Goal: Communication & Community: Participate in discussion

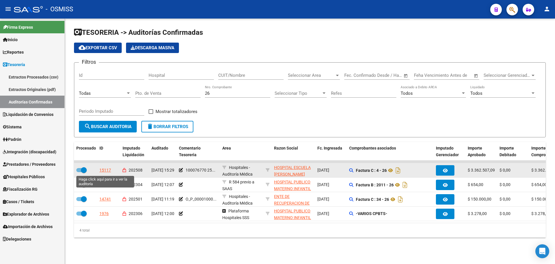
click at [105, 168] on div "15117" at bounding box center [105, 170] width 12 height 7
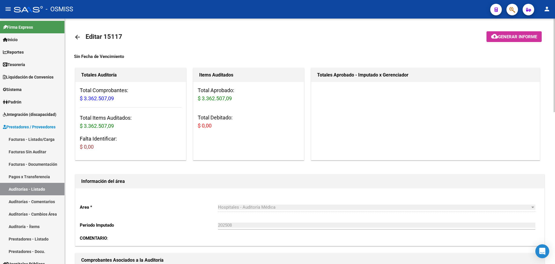
scroll to position [202, 0]
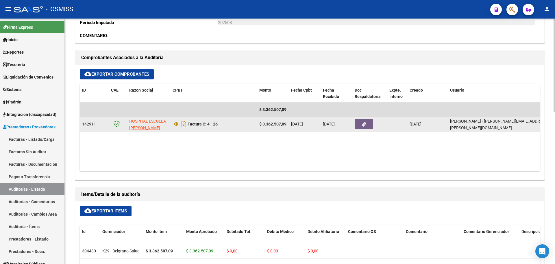
click at [361, 128] on button "button" at bounding box center [364, 124] width 19 height 10
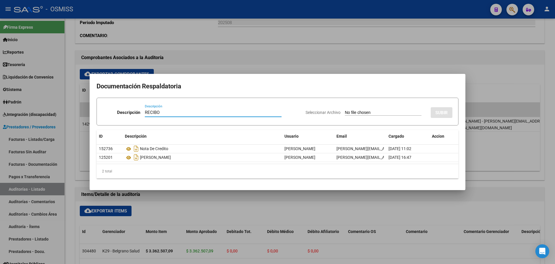
type input "RECIBO"
click at [345, 111] on input "Seleccionar Archivo" at bounding box center [383, 112] width 77 height 5
type input "C:\fakepath\FC. 26 HOSPITAL ESCUELA EVA PERON.pdf"
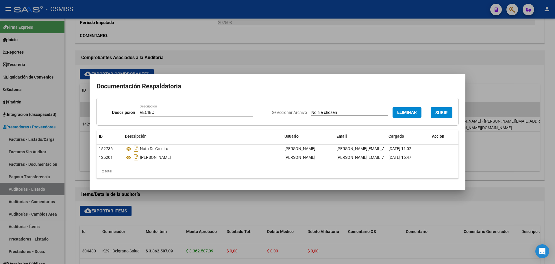
click at [436, 113] on span "SUBIR" at bounding box center [442, 112] width 12 height 5
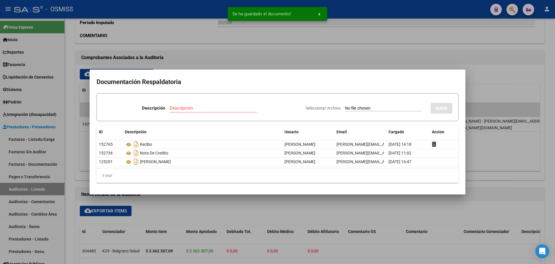
click at [253, 56] on div at bounding box center [277, 132] width 555 height 264
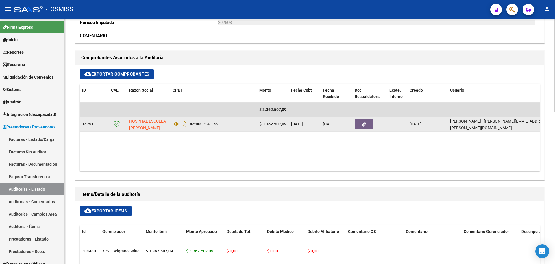
click at [359, 124] on button "button" at bounding box center [364, 124] width 19 height 10
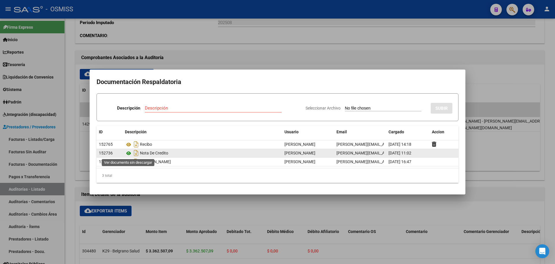
click at [130, 154] on icon at bounding box center [129, 153] width 8 height 7
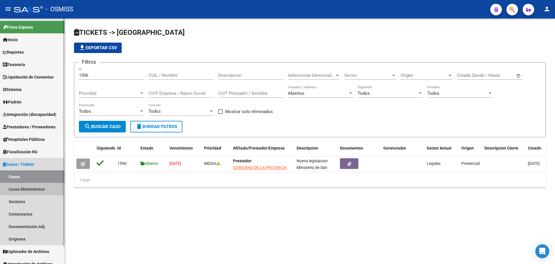
click at [42, 193] on link "Casos Movimientos" at bounding box center [32, 189] width 65 height 12
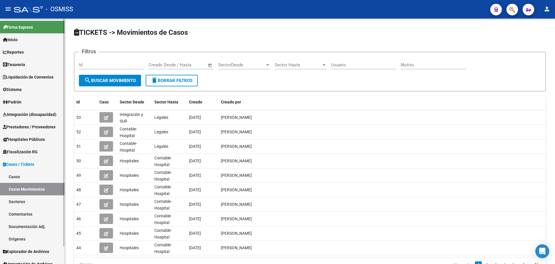
click at [45, 215] on link "Comentarios" at bounding box center [32, 213] width 65 height 12
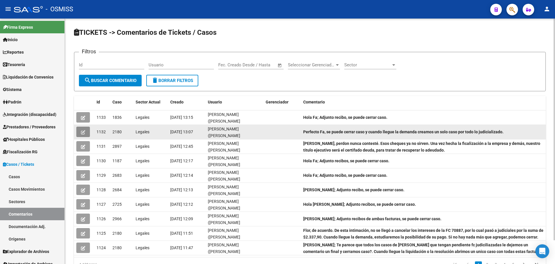
click at [82, 133] on icon "button" at bounding box center [83, 132] width 4 height 4
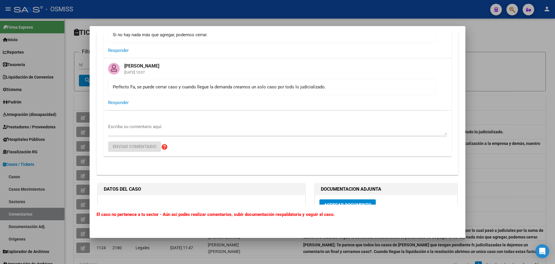
scroll to position [665, 0]
click at [500, 89] on div at bounding box center [277, 132] width 555 height 264
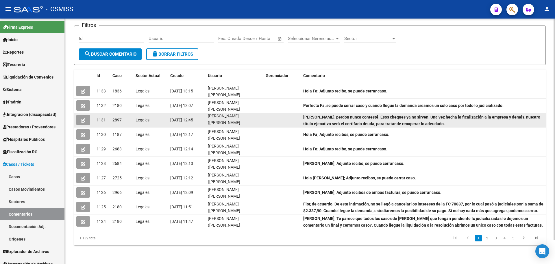
scroll to position [0, 0]
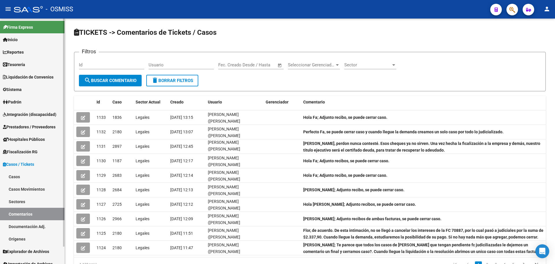
click at [28, 62] on link "Tesorería" at bounding box center [32, 64] width 65 height 12
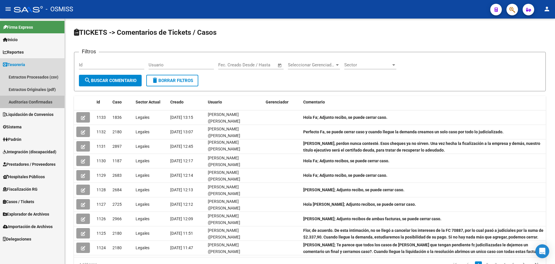
click at [34, 100] on link "Auditorías Confirmadas" at bounding box center [32, 101] width 65 height 12
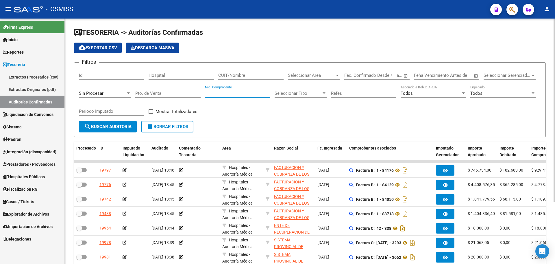
click at [242, 91] on input "Nro. Comprobante" at bounding box center [237, 93] width 65 height 5
type input "26"
click at [119, 95] on div "Sin Procesar" at bounding box center [102, 93] width 47 height 5
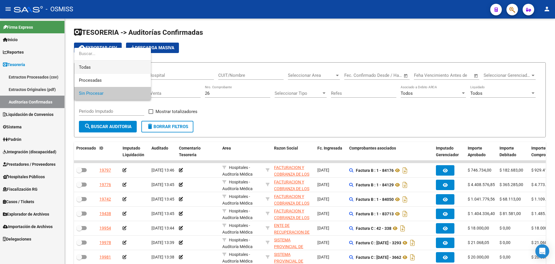
click at [124, 64] on span "Todas" at bounding box center [112, 67] width 67 height 13
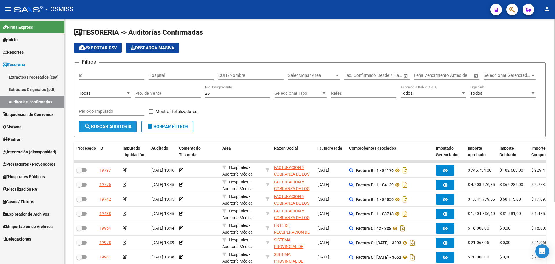
click at [113, 128] on span "search Buscar Auditoria" at bounding box center [107, 126] width 47 height 5
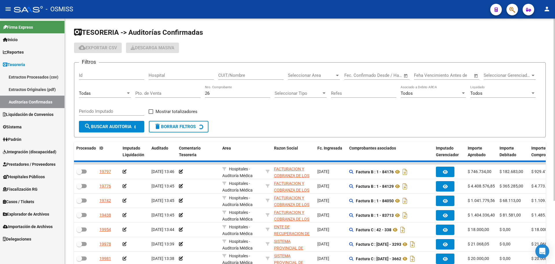
checkbox input "true"
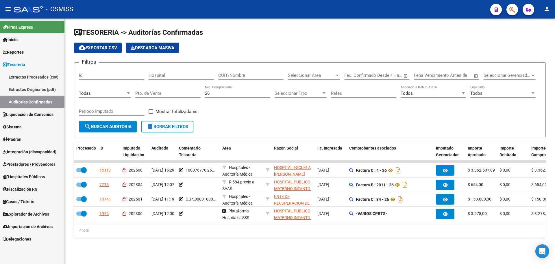
click at [258, 127] on form "Filtros Id Hospital CUIT/Nombre Seleccionar Area Seleccionar Area Fecha inicio …" at bounding box center [310, 99] width 472 height 75
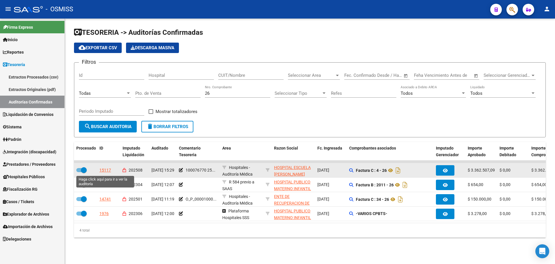
click at [102, 168] on div "15117" at bounding box center [105, 170] width 12 height 7
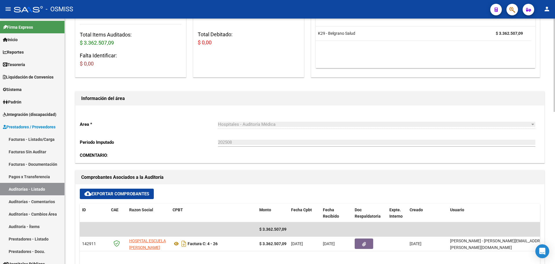
scroll to position [80, 0]
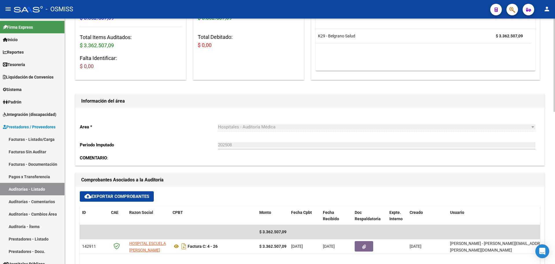
click at [248, 137] on div "202508 Ingresar el Periodo" at bounding box center [377, 143] width 318 height 12
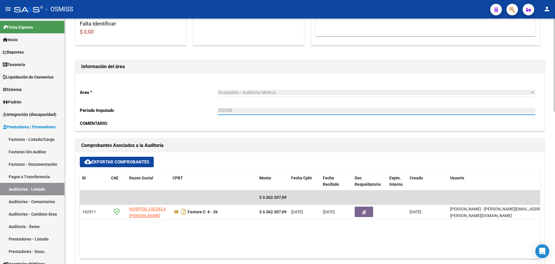
scroll to position [116, 0]
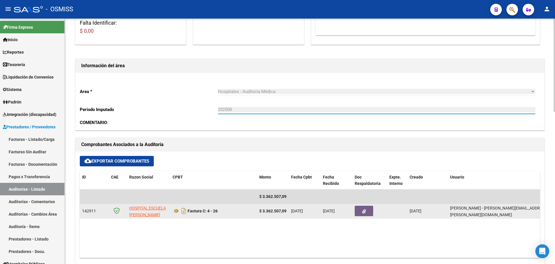
click at [364, 212] on icon "button" at bounding box center [364, 211] width 4 height 4
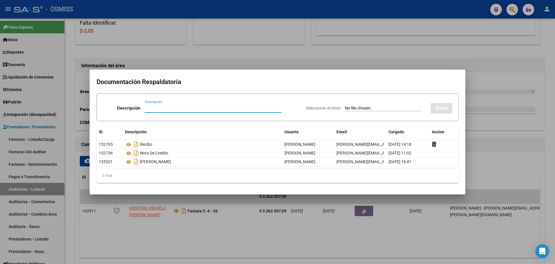
click at [319, 51] on div at bounding box center [277, 132] width 555 height 264
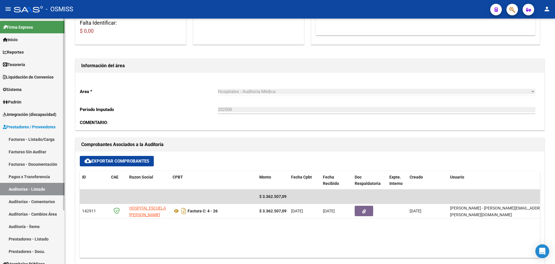
click at [36, 61] on link "Tesorería" at bounding box center [32, 64] width 65 height 12
click at [37, 65] on link "Tesorería" at bounding box center [32, 64] width 65 height 12
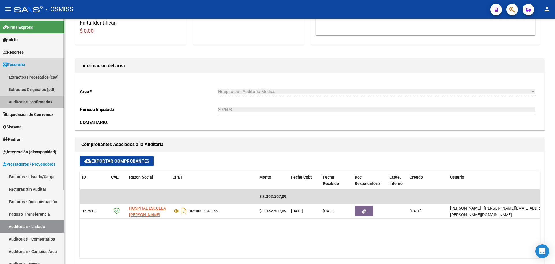
click at [40, 102] on link "Auditorías Confirmadas" at bounding box center [32, 101] width 65 height 12
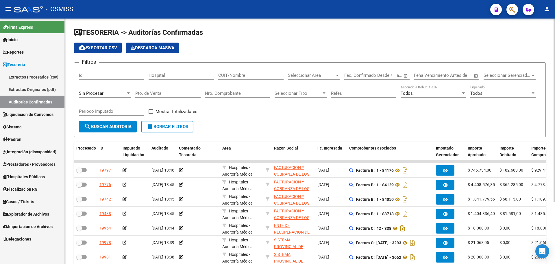
click at [244, 119] on div "Filtros Id Hospital CUIT/Nombre Seleccionar Area Seleccionar Area Fecha inicio …" at bounding box center [310, 94] width 462 height 54
click at [215, 112] on div "Filtros Id Hospital CUIT/Nombre Seleccionar Area Seleccionar Area Fecha inicio …" at bounding box center [310, 94] width 462 height 54
click at [97, 94] on span "Sin Procesar" at bounding box center [91, 93] width 25 height 5
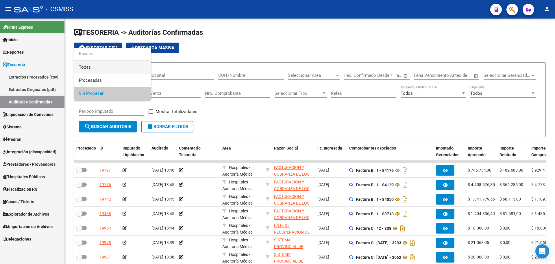
click at [100, 70] on span "Todas" at bounding box center [112, 67] width 67 height 13
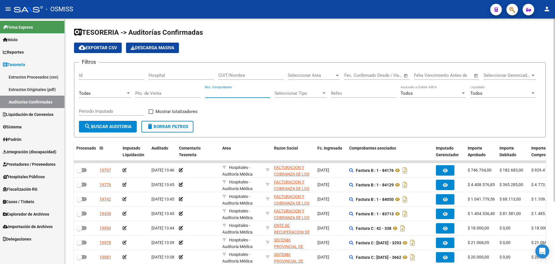
click at [226, 91] on input "Nro. Comprobante" at bounding box center [237, 93] width 65 height 5
type input "26"
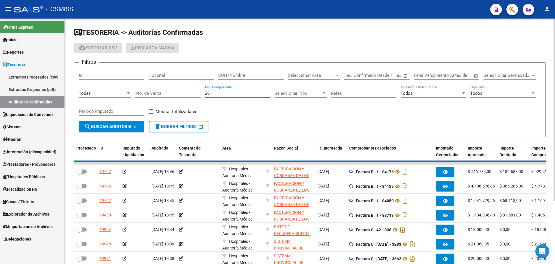
checkbox input "true"
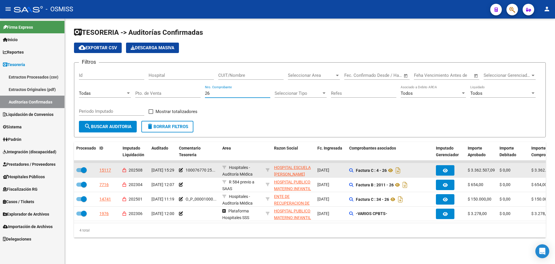
type input "26"
click at [112, 168] on div "15117" at bounding box center [108, 170] width 19 height 7
click at [110, 169] on div "15117" at bounding box center [105, 170] width 12 height 7
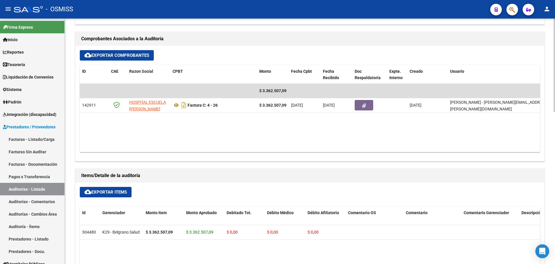
scroll to position [261, 0]
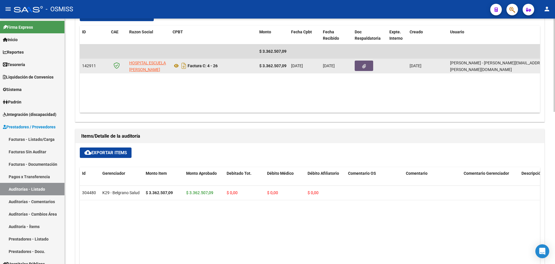
click at [369, 61] on button "button" at bounding box center [364, 65] width 19 height 10
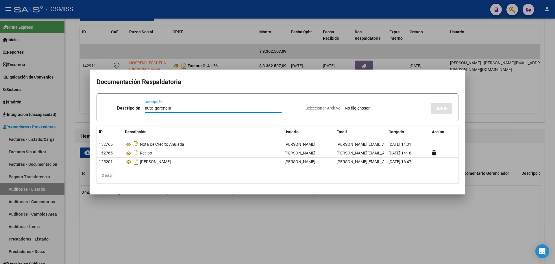
type input "auto gerencia"
click at [364, 110] on input "Seleccionar Archivo" at bounding box center [383, 108] width 77 height 5
type input "C:\fakepath\FACT 4 -26 H. ESCUELA [PERSON_NAME].pdf"
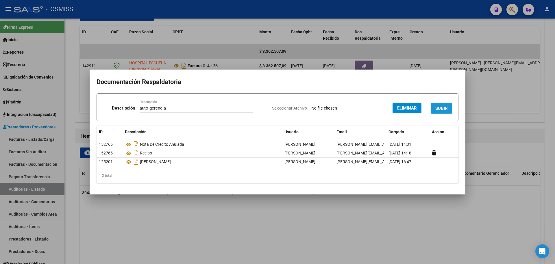
click at [449, 108] on button "SUBIR" at bounding box center [442, 108] width 22 height 11
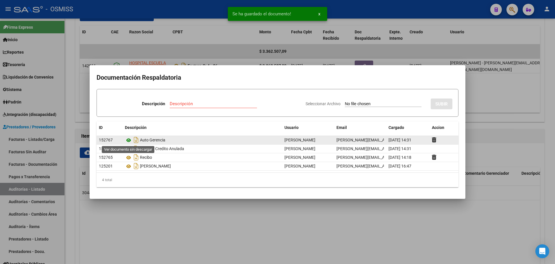
click at [129, 140] on icon at bounding box center [129, 140] width 8 height 7
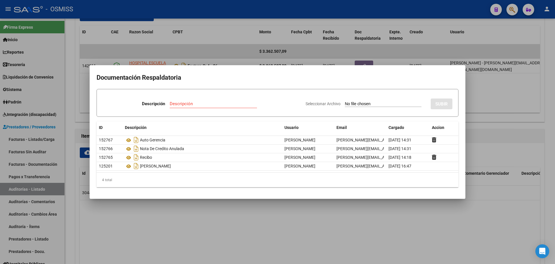
click at [145, 41] on div at bounding box center [277, 132] width 555 height 264
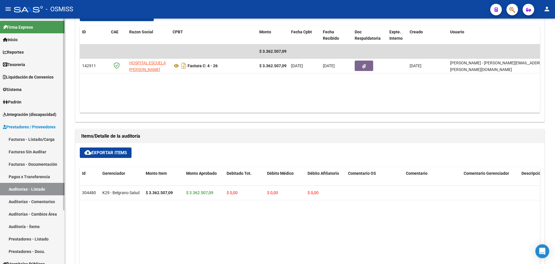
click at [15, 59] on link "Tesorería" at bounding box center [32, 64] width 65 height 12
click at [15, 64] on span "Tesorería" at bounding box center [14, 64] width 22 height 6
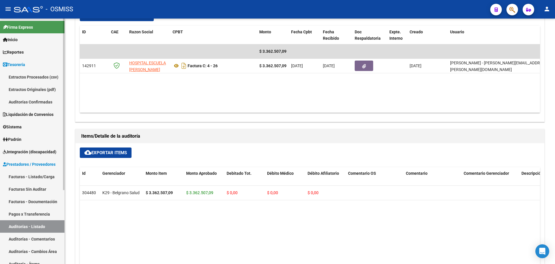
click at [26, 104] on link "Auditorías Confirmadas" at bounding box center [32, 101] width 65 height 12
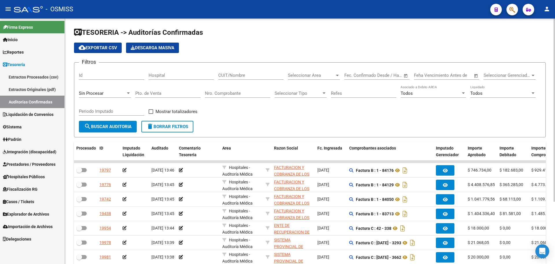
click at [220, 94] on input "Nro. Comprobante" at bounding box center [237, 93] width 65 height 5
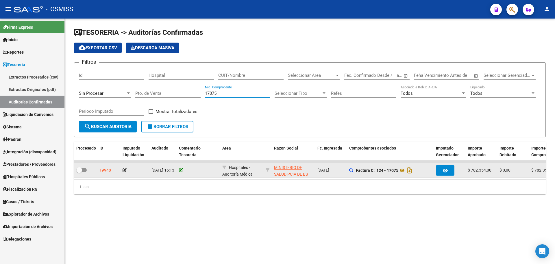
type input "17075"
click at [180, 171] on icon at bounding box center [181, 170] width 4 height 4
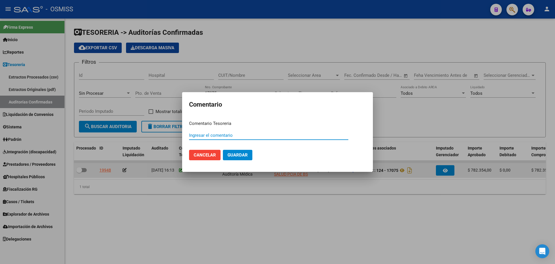
paste input "100077546"
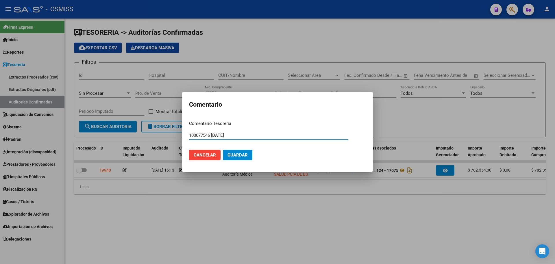
drag, startPoint x: 250, startPoint y: 136, endPoint x: 127, endPoint y: 134, distance: 122.7
click at [127, 134] on div "Comentario Comentario Tesoreria 100077546 [DATE] Ingresar el comentario Cancela…" at bounding box center [277, 132] width 555 height 264
type input "100077546 [DATE]"
click at [242, 154] on span "Guardar" at bounding box center [238, 154] width 20 height 5
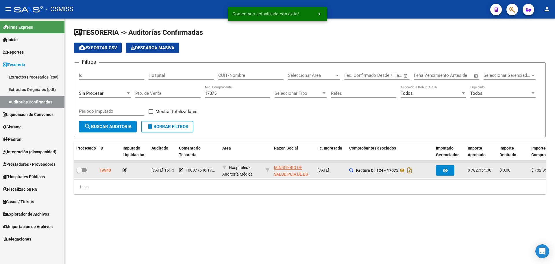
click at [124, 170] on icon at bounding box center [125, 170] width 4 height 4
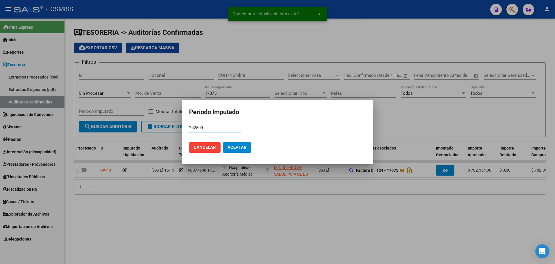
type input "202509"
click at [242, 144] on button "Aceptar" at bounding box center [237, 147] width 28 height 10
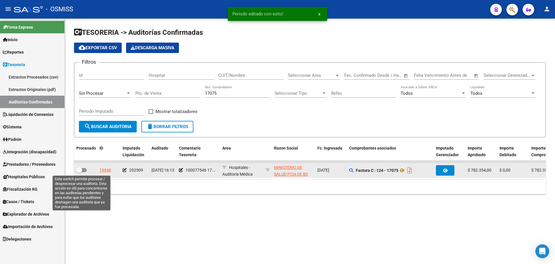
click at [84, 172] on label at bounding box center [81, 169] width 10 height 7
click at [79, 172] on input "checkbox" at bounding box center [79, 172] width 0 height 0
checkbox input "true"
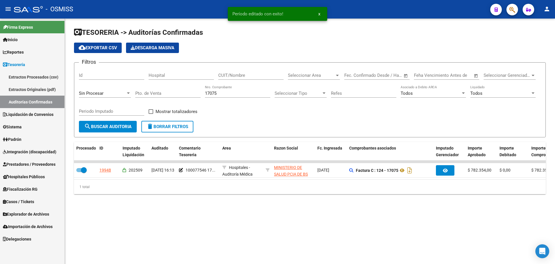
click at [231, 93] on input "17075" at bounding box center [237, 93] width 65 height 5
type input "17076"
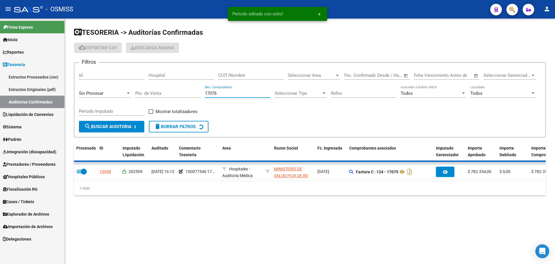
checkbox input "false"
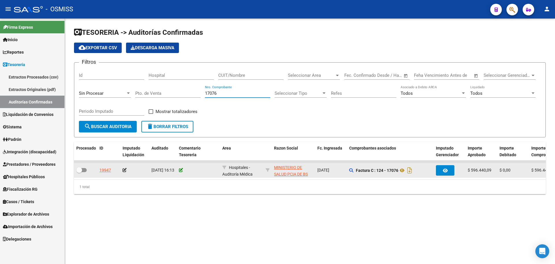
type input "17076"
click at [179, 170] on icon at bounding box center [181, 170] width 4 height 4
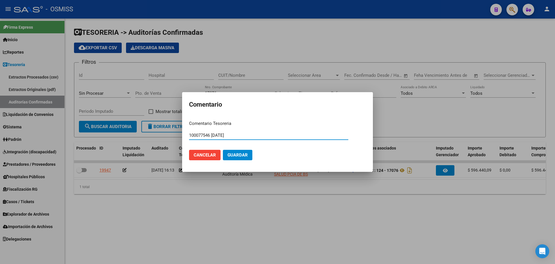
type input "100077546 [DATE]"
click at [242, 154] on span "Guardar" at bounding box center [238, 154] width 20 height 5
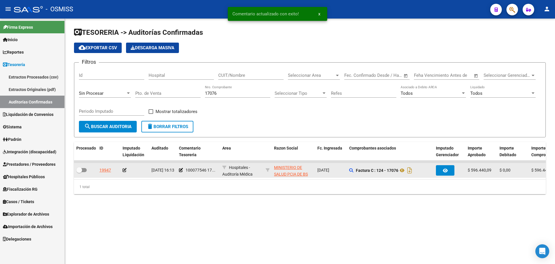
click at [124, 169] on icon at bounding box center [125, 170] width 4 height 4
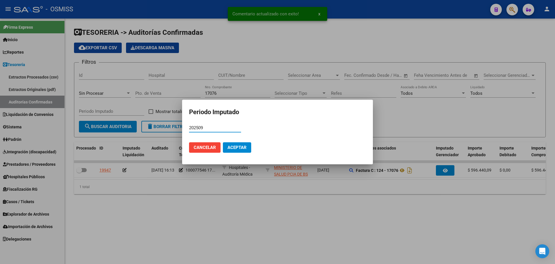
type input "202509"
click at [233, 145] on span "Aceptar" at bounding box center [237, 147] width 19 height 5
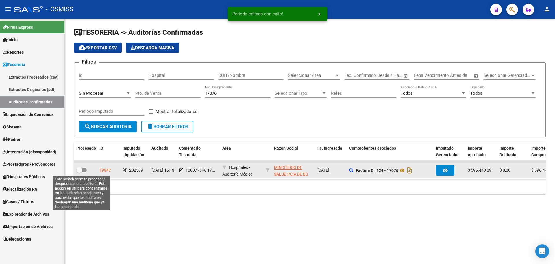
click at [85, 166] on label at bounding box center [81, 169] width 10 height 7
click at [79, 172] on input "checkbox" at bounding box center [79, 172] width 0 height 0
checkbox input "true"
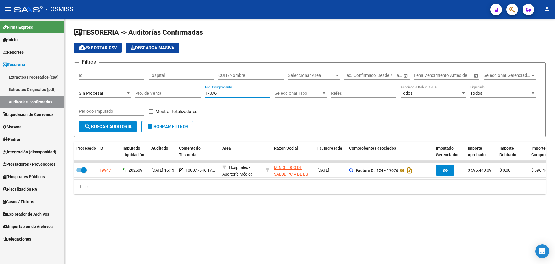
drag, startPoint x: 225, startPoint y: 92, endPoint x: 158, endPoint y: 91, distance: 67.4
click at [161, 90] on div "Filtros Id Hospital CUIT/Nombre Seleccionar Area Seleccionar Area Fecha inicio …" at bounding box center [310, 94] width 462 height 54
type input "17440"
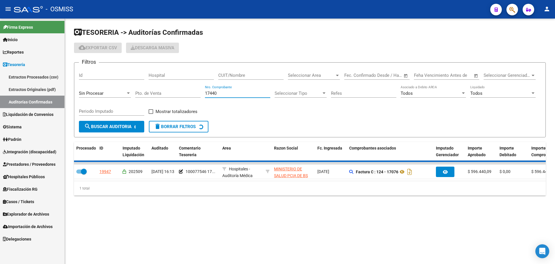
checkbox input "false"
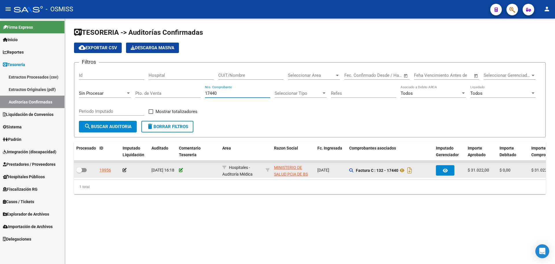
type input "17440"
click at [180, 169] on icon at bounding box center [181, 170] width 4 height 4
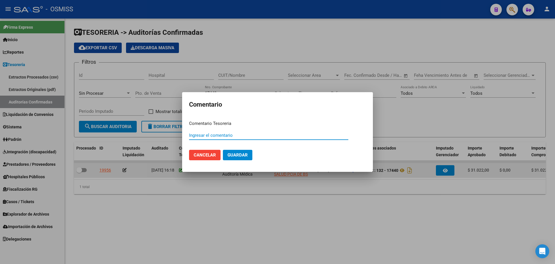
paste input "100077547"
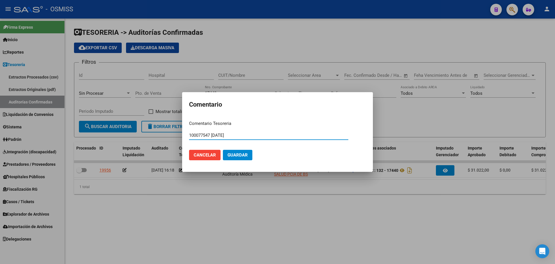
drag, startPoint x: 240, startPoint y: 135, endPoint x: 168, endPoint y: 135, distance: 71.4
click at [168, 135] on div "Comentario Comentario Tesoreria 100077547 [DATE] Ingresar el comentario Cancela…" at bounding box center [277, 132] width 555 height 264
type input "100077547 [DATE]"
click at [243, 153] on span "Guardar" at bounding box center [238, 154] width 20 height 5
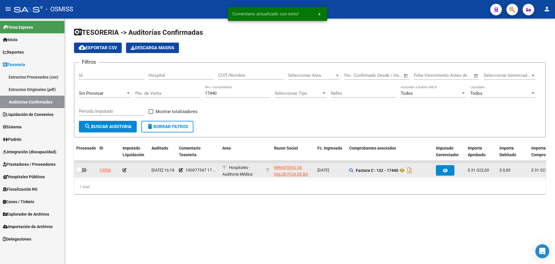
click at [125, 172] on app-auditoria-edit-perido at bounding box center [125, 169] width 4 height 5
click at [124, 170] on icon at bounding box center [125, 170] width 4 height 4
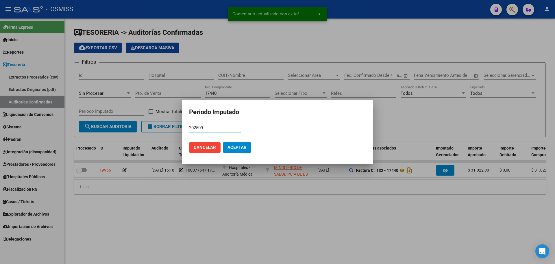
type input "202509"
click at [231, 148] on span "Aceptar" at bounding box center [237, 147] width 19 height 5
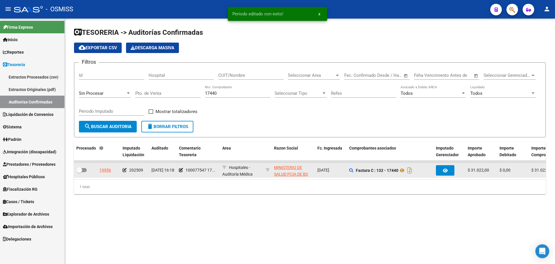
click at [87, 173] on div at bounding box center [85, 170] width 19 height 8
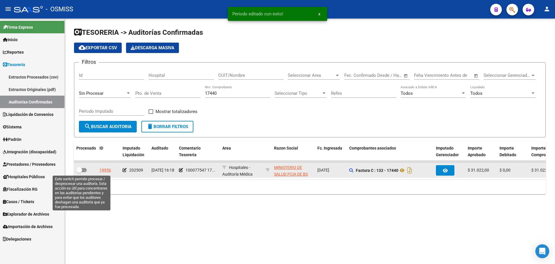
click at [83, 172] on label at bounding box center [81, 169] width 10 height 7
click at [79, 172] on input "checkbox" at bounding box center [79, 172] width 0 height 0
checkbox input "true"
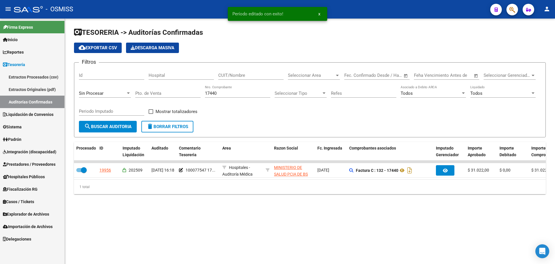
click at [236, 92] on input "17440" at bounding box center [237, 93] width 65 height 5
type input "17441"
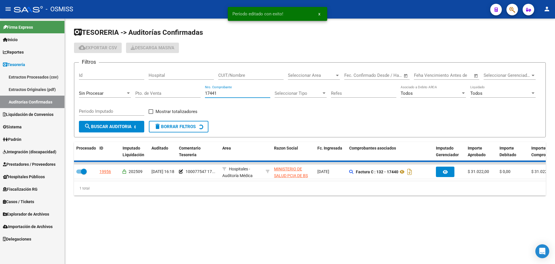
checkbox input "false"
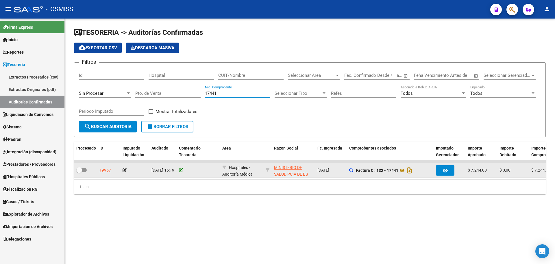
type input "17441"
click at [181, 170] on icon at bounding box center [181, 170] width 4 height 4
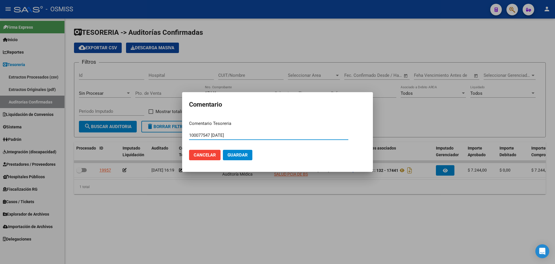
type input "100077547 [DATE]"
click at [226, 161] on mat-dialog-actions "Cancelar Guardar" at bounding box center [277, 155] width 177 height 20
click at [230, 155] on span "Guardar" at bounding box center [238, 154] width 20 height 5
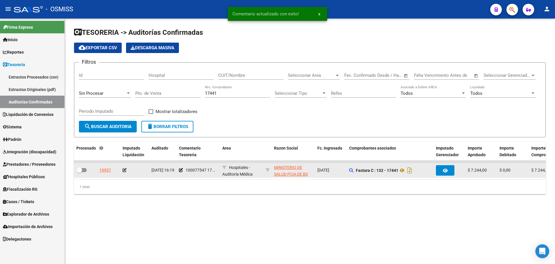
click at [124, 169] on icon at bounding box center [125, 170] width 4 height 4
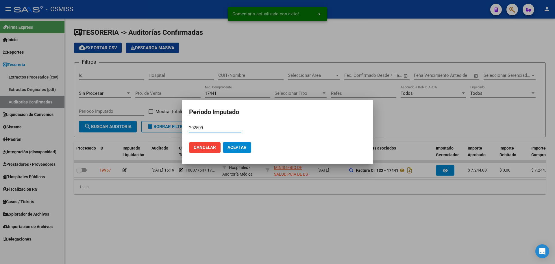
type input "202509"
click at [251, 149] on button "Aceptar" at bounding box center [237, 147] width 28 height 10
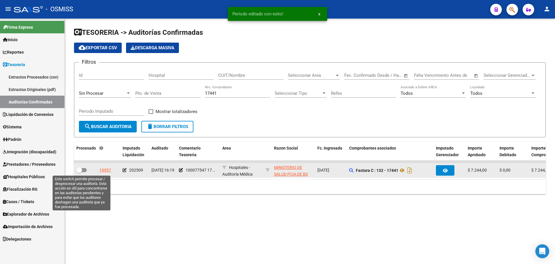
click at [80, 170] on span at bounding box center [79, 170] width 6 height 6
click at [79, 172] on input "checkbox" at bounding box center [79, 172] width 0 height 0
checkbox input "true"
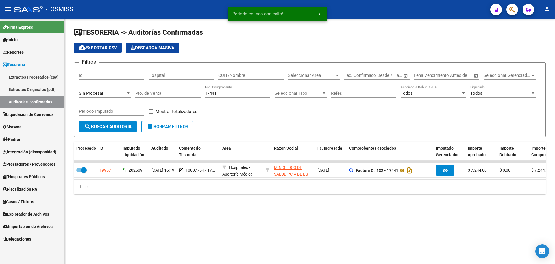
click at [224, 88] on div "17441 Nro. Comprobante" at bounding box center [237, 91] width 65 height 12
type input "17442"
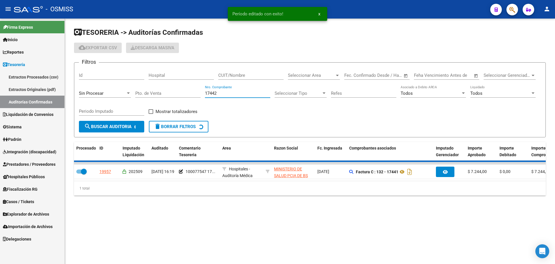
checkbox input "false"
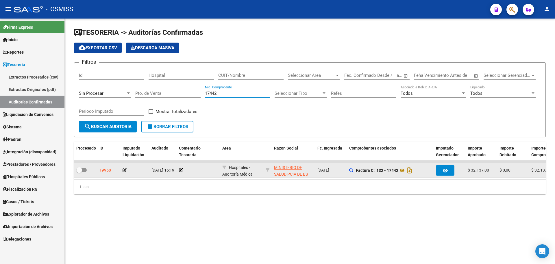
type input "17442"
click at [180, 173] on div at bounding box center [198, 170] width 39 height 7
click at [181, 168] on icon at bounding box center [181, 170] width 4 height 4
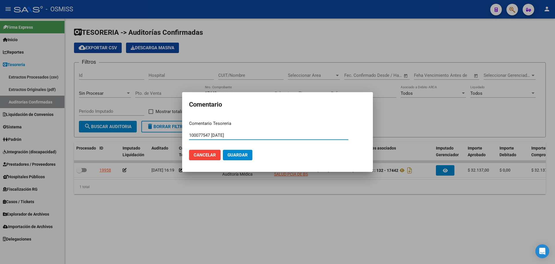
type input "100077547 [DATE]"
click at [235, 155] on span "Guardar" at bounding box center [238, 154] width 20 height 5
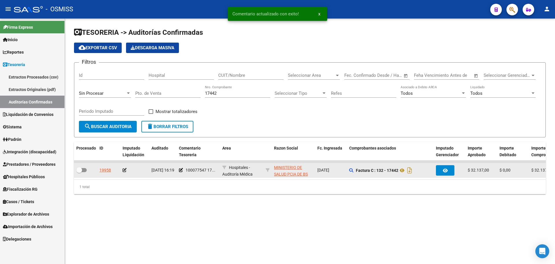
click at [125, 171] on icon at bounding box center [125, 170] width 4 height 4
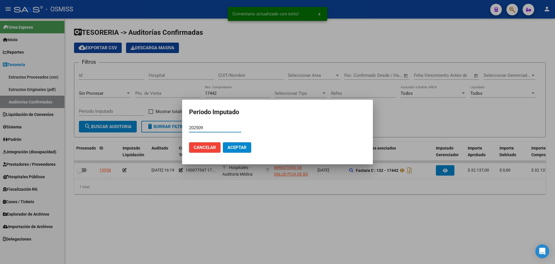
type input "202509"
click at [228, 149] on span "Aceptar" at bounding box center [237, 147] width 19 height 5
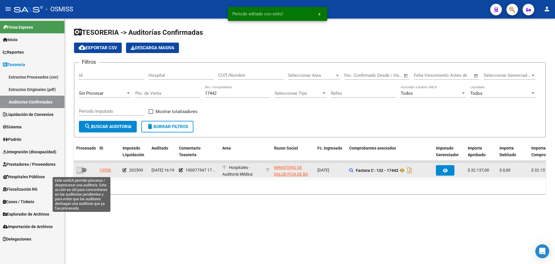
click at [80, 173] on label at bounding box center [81, 169] width 10 height 7
click at [79, 172] on input "checkbox" at bounding box center [79, 172] width 0 height 0
checkbox input "true"
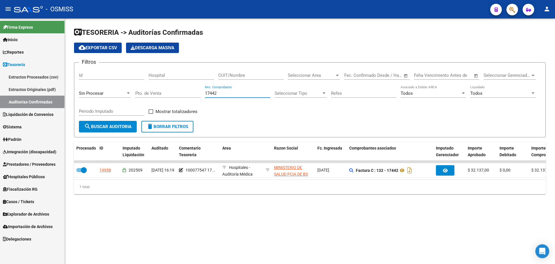
drag, startPoint x: 225, startPoint y: 94, endPoint x: 178, endPoint y: 97, distance: 46.9
click at [178, 97] on div "Filtros Id Hospital CUIT/Nombre Seleccionar Area Seleccionar Area Fecha inicio …" at bounding box center [310, 94] width 462 height 54
type input "15995"
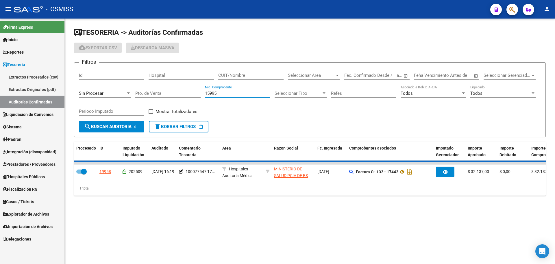
checkbox input "false"
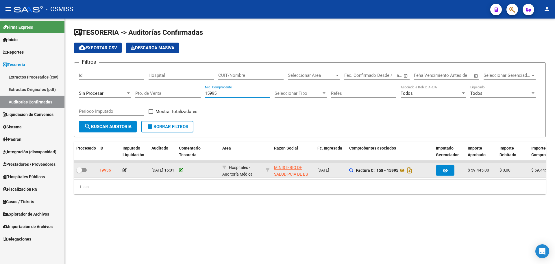
type input "15995"
click at [183, 169] on icon at bounding box center [181, 170] width 4 height 4
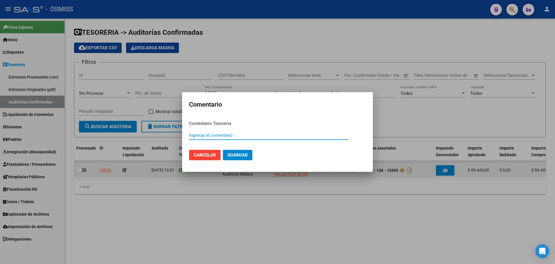
paste input "100077548"
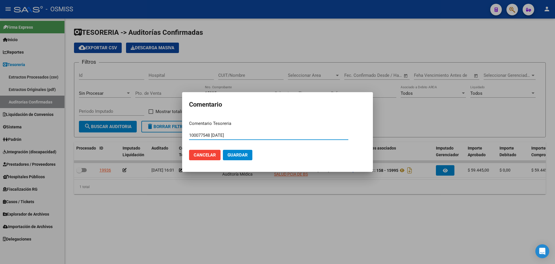
type input "100077548 [DATE]"
click at [232, 155] on span "Guardar" at bounding box center [238, 154] width 20 height 5
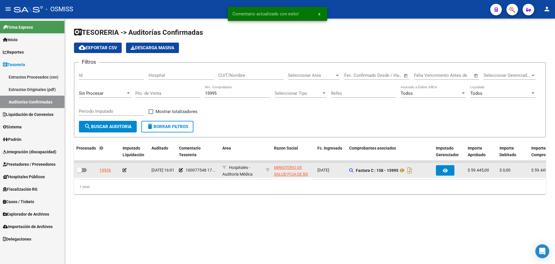
click at [123, 169] on icon at bounding box center [125, 170] width 4 height 4
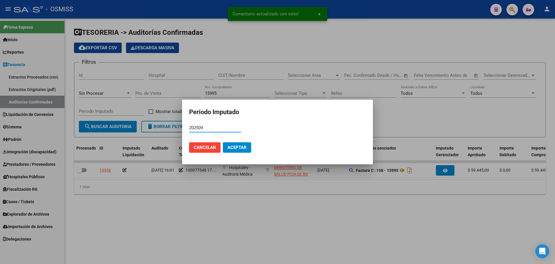
type input "202509"
click at [244, 143] on button "Aceptar" at bounding box center [237, 147] width 28 height 10
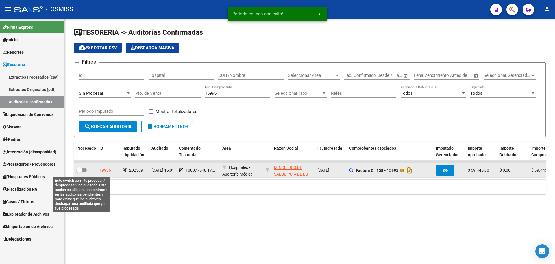
click at [84, 170] on span at bounding box center [81, 170] width 10 height 4
click at [79, 172] on input "checkbox" at bounding box center [79, 172] width 0 height 0
checkbox input "true"
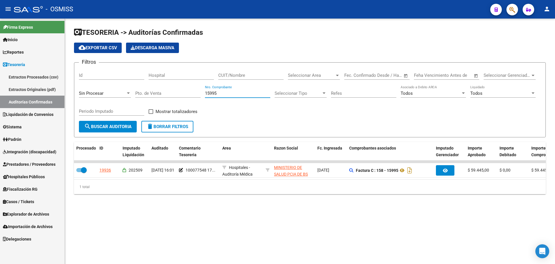
drag, startPoint x: 221, startPoint y: 94, endPoint x: 165, endPoint y: 93, distance: 55.8
click at [165, 93] on div "Filtros Id Hospital CUIT/Nombre Seleccionar Area Seleccionar Area Fecha inicio …" at bounding box center [310, 94] width 462 height 54
type input "43424"
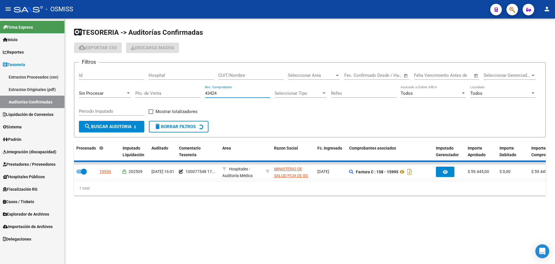
checkbox input "false"
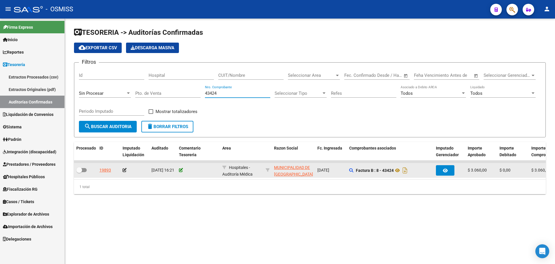
type input "43424"
click at [182, 169] on icon at bounding box center [181, 170] width 4 height 4
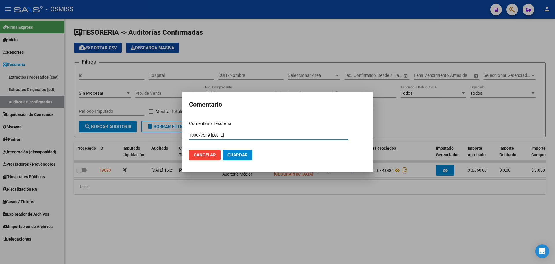
drag, startPoint x: 239, startPoint y: 135, endPoint x: 158, endPoint y: 128, distance: 82.1
click at [158, 128] on div "Comentario Comentario Tesoreria 100077549 [DATE] Ingresar el comentario Cancela…" at bounding box center [277, 132] width 555 height 264
type input "100077549 [DATE]"
click at [245, 154] on span "Guardar" at bounding box center [238, 154] width 20 height 5
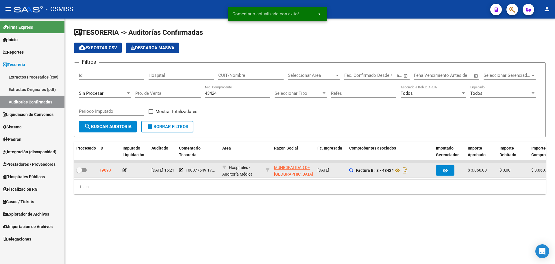
click at [125, 168] on icon at bounding box center [125, 170] width 4 height 4
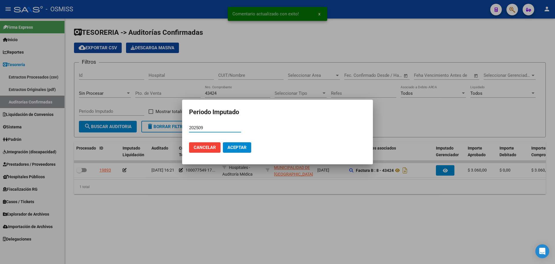
type input "202509"
click at [243, 148] on span "Aceptar" at bounding box center [237, 147] width 19 height 5
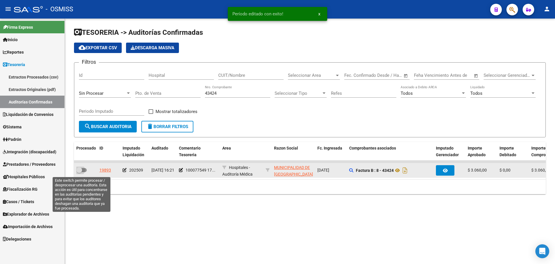
click at [84, 170] on span at bounding box center [81, 170] width 10 height 4
click at [79, 172] on input "checkbox" at bounding box center [79, 172] width 0 height 0
checkbox input "true"
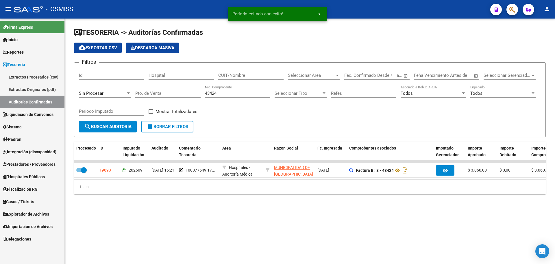
click at [224, 96] on div "43424 Nro. Comprobante" at bounding box center [237, 91] width 65 height 12
type input "43426"
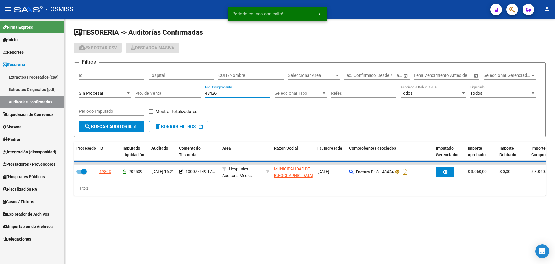
checkbox input "false"
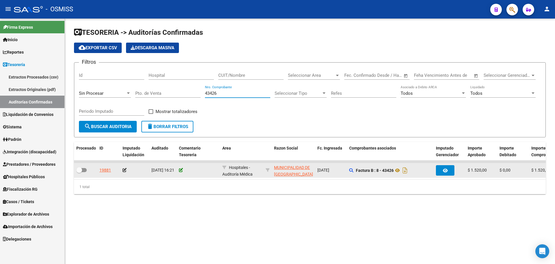
type input "43426"
click at [183, 172] on icon at bounding box center [181, 170] width 4 height 4
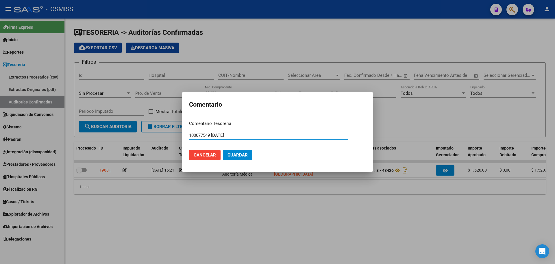
type input "100077549 [DATE]"
click at [231, 158] on button "Guardar" at bounding box center [238, 155] width 30 height 10
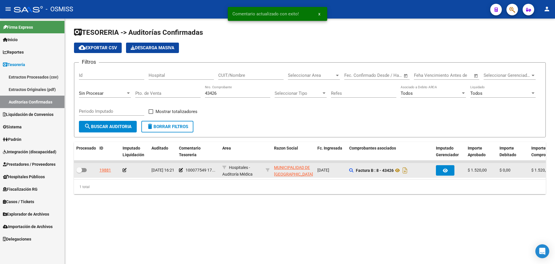
click at [124, 171] on icon at bounding box center [125, 170] width 4 height 4
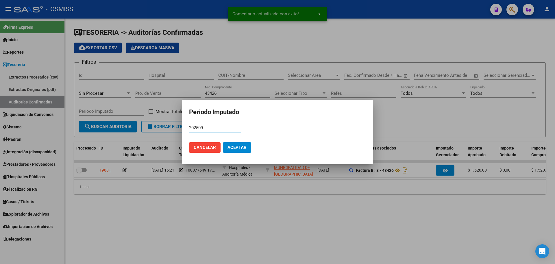
type input "202509"
click at [238, 145] on span "Aceptar" at bounding box center [237, 147] width 19 height 5
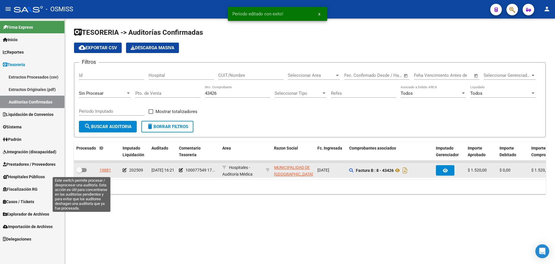
click at [83, 171] on span at bounding box center [81, 170] width 10 height 4
click at [79, 172] on input "checkbox" at bounding box center [79, 172] width 0 height 0
checkbox input "true"
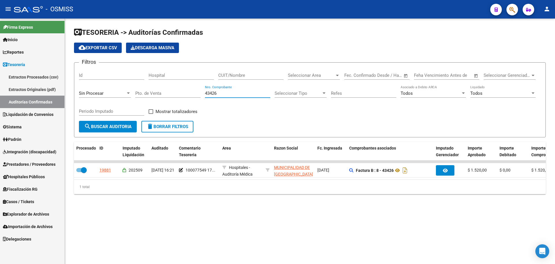
drag, startPoint x: 223, startPoint y: 91, endPoint x: 168, endPoint y: 91, distance: 55.0
click at [170, 90] on div "Filtros Id Hospital CUIT/Nombre Seleccionar Area Seleccionar Area Fecha inicio …" at bounding box center [310, 94] width 462 height 54
type input "1974"
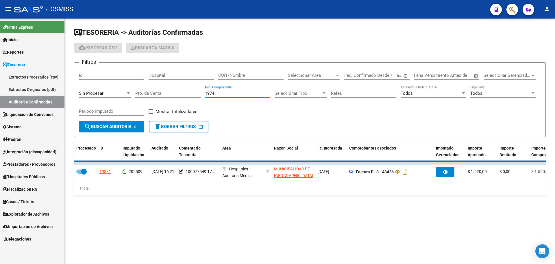
checkbox input "false"
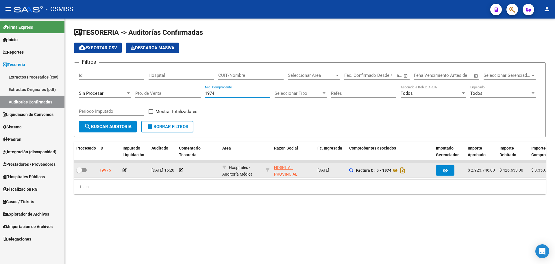
type input "1974"
click at [181, 172] on app-comentario-tesoreria at bounding box center [181, 169] width 4 height 5
click at [178, 168] on datatable-body-cell at bounding box center [198, 170] width 43 height 14
click at [180, 169] on icon at bounding box center [181, 170] width 4 height 4
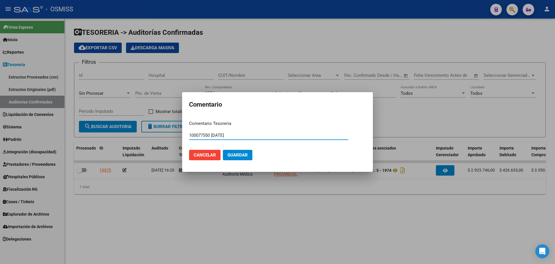
drag, startPoint x: 242, startPoint y: 133, endPoint x: 188, endPoint y: 133, distance: 54.1
click at [188, 133] on mat-dialog-content "Comentario Tesoreria 100077550 [DATE] Ingresar el comentario Cancelar Guardar" at bounding box center [277, 140] width 191 height 49
type input "100077550 [DATE]"
click at [240, 155] on span "Guardar" at bounding box center [238, 154] width 20 height 5
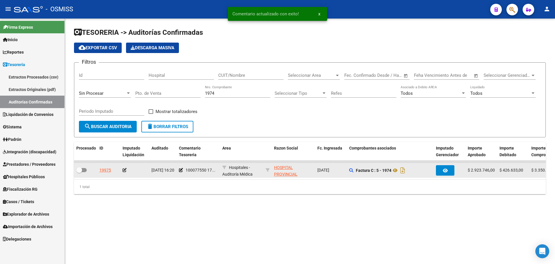
click at [124, 171] on icon at bounding box center [125, 170] width 4 height 4
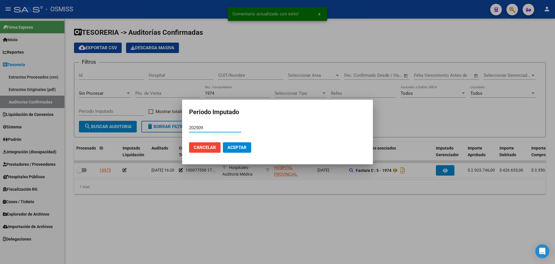
type input "202509"
click at [230, 151] on button "Aceptar" at bounding box center [237, 147] width 28 height 10
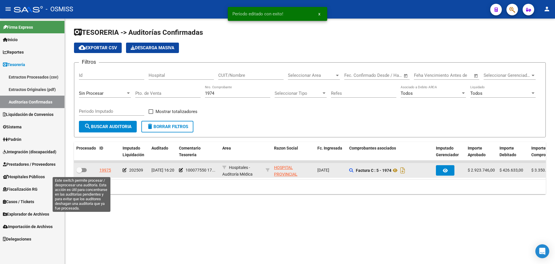
click at [84, 169] on span at bounding box center [81, 170] width 10 height 4
click at [79, 172] on input "checkbox" at bounding box center [79, 172] width 0 height 0
checkbox input "true"
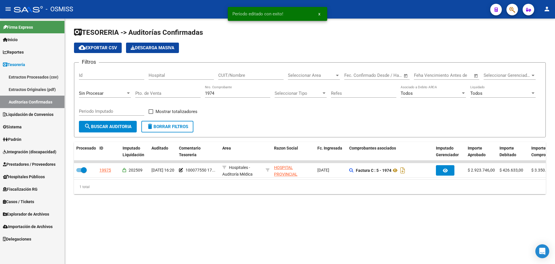
click at [237, 93] on input "1974" at bounding box center [237, 93] width 65 height 5
type input "1983"
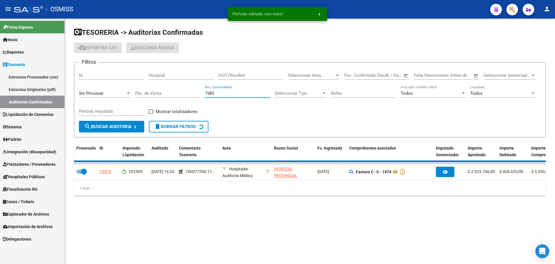
checkbox input "false"
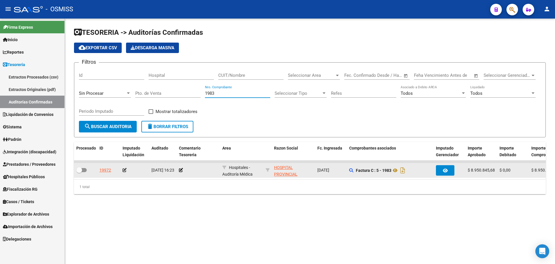
type input "1983"
click at [183, 170] on div at bounding box center [198, 170] width 39 height 7
click at [181, 169] on icon at bounding box center [181, 170] width 4 height 4
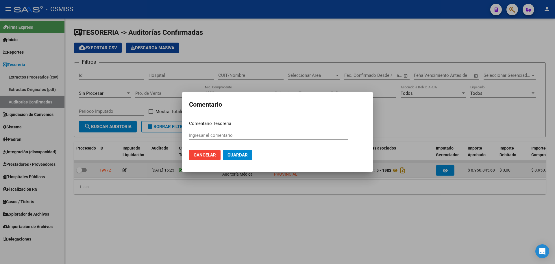
paste input "100077550 [DATE]"
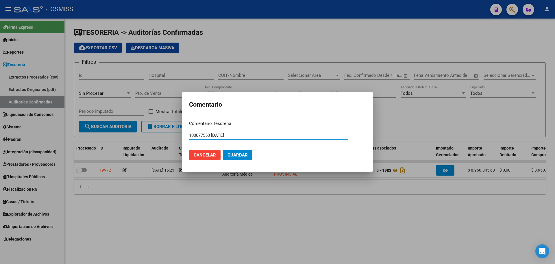
type input "100077550 [DATE]"
click at [226, 154] on button "Guardar" at bounding box center [238, 155] width 30 height 10
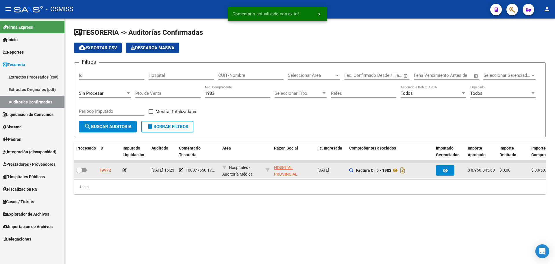
click at [125, 170] on icon at bounding box center [125, 170] width 4 height 4
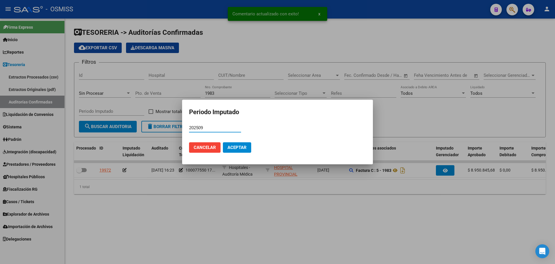
type input "202509"
click at [254, 144] on mat-dialog-actions "Cancelar Aceptar" at bounding box center [277, 147] width 177 height 20
click at [233, 149] on span "Aceptar" at bounding box center [237, 147] width 19 height 5
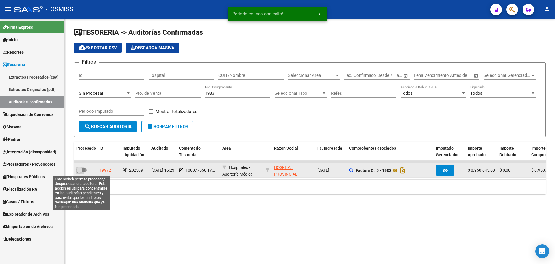
click at [85, 168] on span at bounding box center [81, 170] width 10 height 4
click at [79, 172] on input "checkbox" at bounding box center [79, 172] width 0 height 0
checkbox input "true"
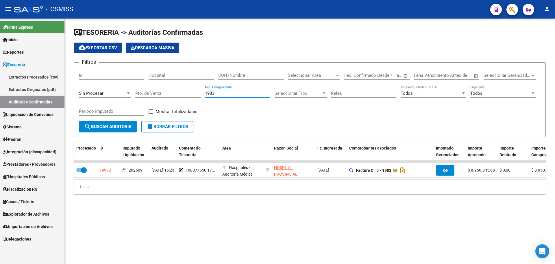
drag, startPoint x: 231, startPoint y: 93, endPoint x: 134, endPoint y: 93, distance: 96.3
click at [134, 93] on div "Filtros Id Hospital CUIT/Nombre Seleccionar Area Seleccionar Area Fecha inicio …" at bounding box center [310, 94] width 462 height 54
type input "421"
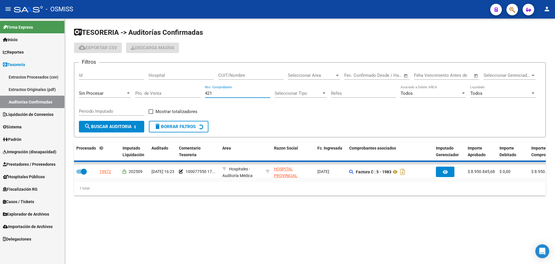
checkbox input "false"
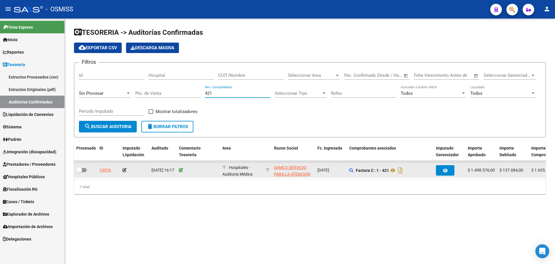
type input "421"
click at [181, 169] on icon at bounding box center [181, 170] width 4 height 4
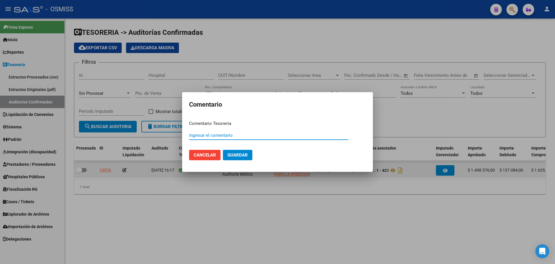
paste input "100077551"
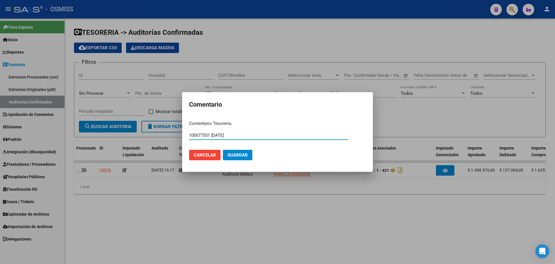
type input "100077551 [DATE]"
click at [230, 153] on span "Guardar" at bounding box center [238, 154] width 20 height 5
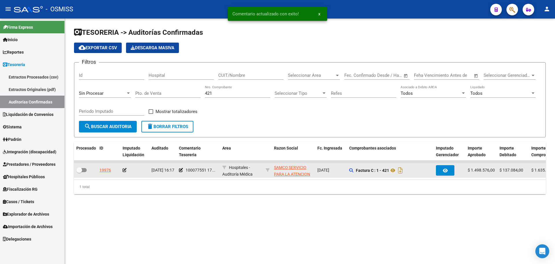
click at [125, 172] on app-auditoria-edit-perido at bounding box center [125, 169] width 4 height 5
click at [123, 169] on icon at bounding box center [125, 170] width 4 height 4
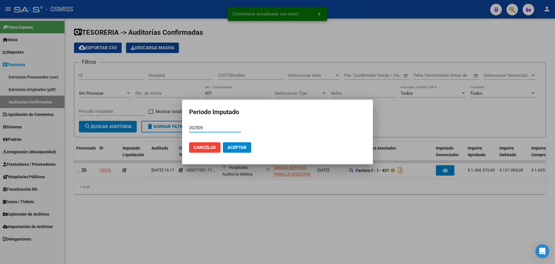
type input "202509"
click at [233, 146] on span "Aceptar" at bounding box center [237, 147] width 19 height 5
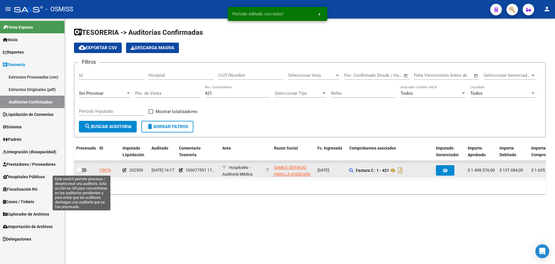
click at [84, 170] on span at bounding box center [81, 170] width 10 height 4
click at [79, 172] on input "checkbox" at bounding box center [79, 172] width 0 height 0
checkbox input "true"
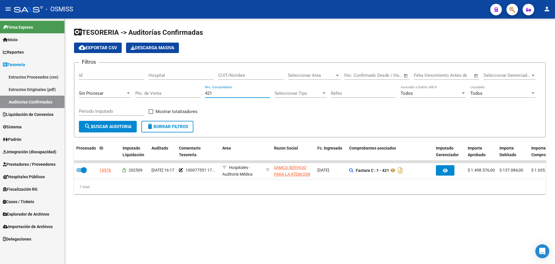
drag, startPoint x: 202, startPoint y: 95, endPoint x: 82, endPoint y: 89, distance: 120.1
click at [82, 89] on div "Filtros Id Hospital CUIT/Nombre Seleccionar Area Seleccionar Area Fecha inicio …" at bounding box center [310, 94] width 462 height 54
type input "39066"
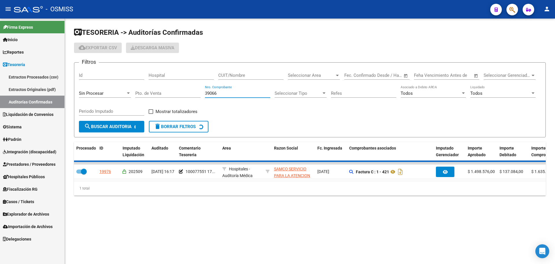
checkbox input "false"
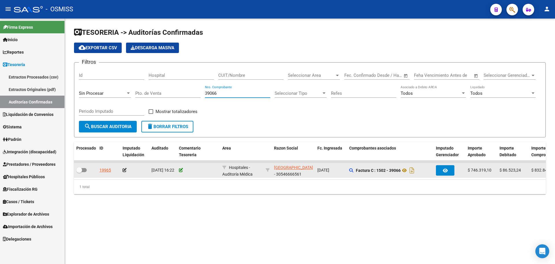
type input "39066"
click at [181, 170] on icon at bounding box center [181, 170] width 4 height 4
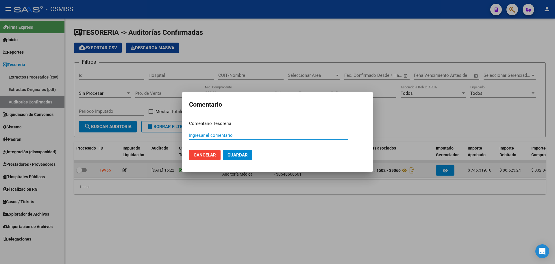
paste input "100077552"
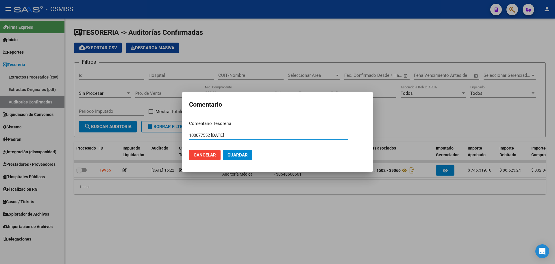
drag, startPoint x: 239, startPoint y: 134, endPoint x: 134, endPoint y: 130, distance: 104.5
click at [134, 130] on div "Comentario Comentario Tesoreria 100077552 [DATE] Ingresar el comentario Cancela…" at bounding box center [277, 132] width 555 height 264
type input "100077552 [DATE]"
click at [250, 155] on button "Guardar" at bounding box center [238, 155] width 30 height 10
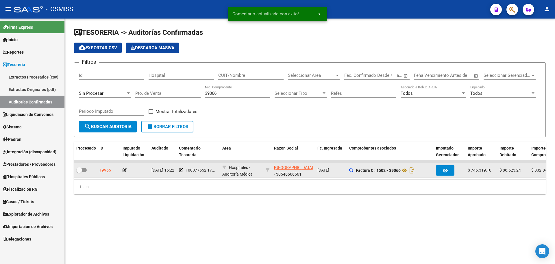
click at [126, 169] on icon at bounding box center [125, 170] width 4 height 4
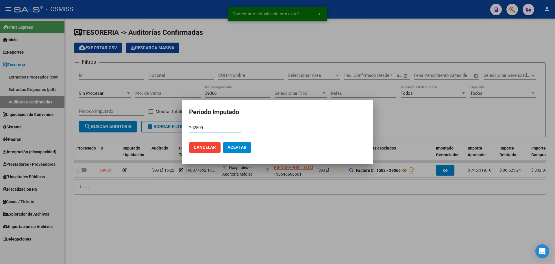
type input "202509"
click at [239, 145] on span "Aceptar" at bounding box center [237, 147] width 19 height 5
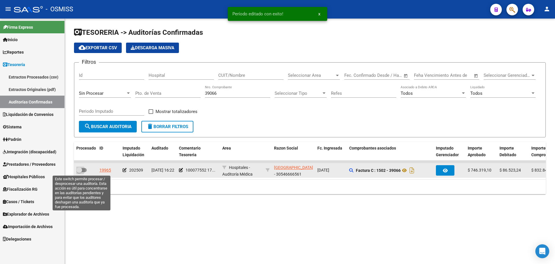
click at [86, 167] on label at bounding box center [81, 169] width 10 height 7
click at [79, 172] on input "checkbox" at bounding box center [79, 172] width 0 height 0
checkbox input "true"
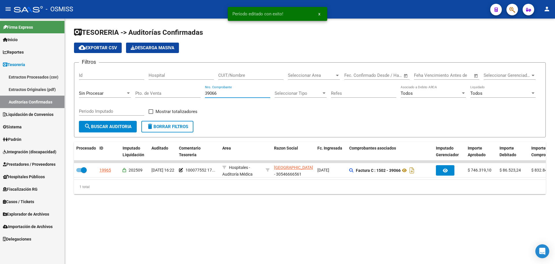
drag, startPoint x: 249, startPoint y: 92, endPoint x: 126, endPoint y: 91, distance: 122.6
click at [126, 91] on div "Filtros Id Hospital CUIT/Nombre Seleccionar Area Seleccionar Area Fecha inicio …" at bounding box center [310, 94] width 462 height 54
type input "39147"
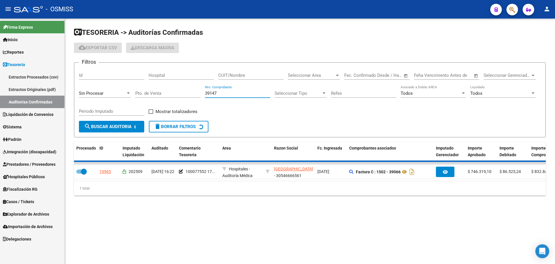
checkbox input "false"
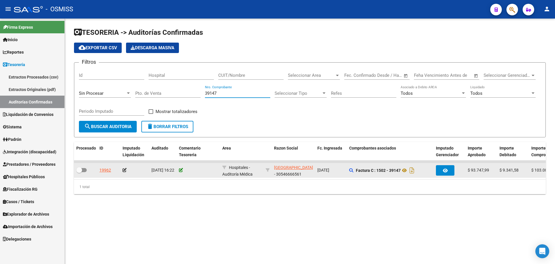
type input "39147"
click at [180, 171] on icon at bounding box center [181, 170] width 4 height 4
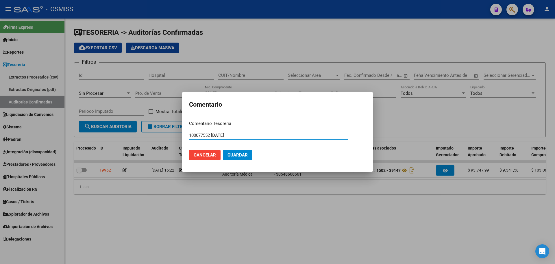
type input "100077552 [DATE]"
click at [226, 153] on button "Guardar" at bounding box center [238, 155] width 30 height 10
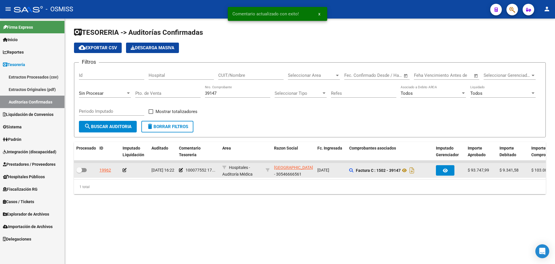
click at [124, 169] on icon at bounding box center [125, 170] width 4 height 4
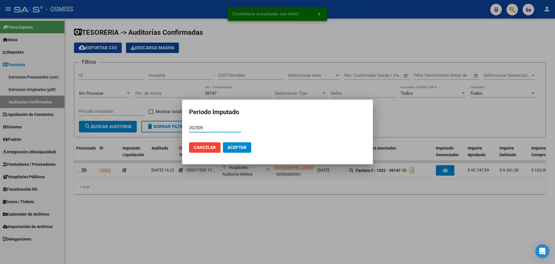
type input "202509"
click at [233, 148] on span "Aceptar" at bounding box center [237, 147] width 19 height 5
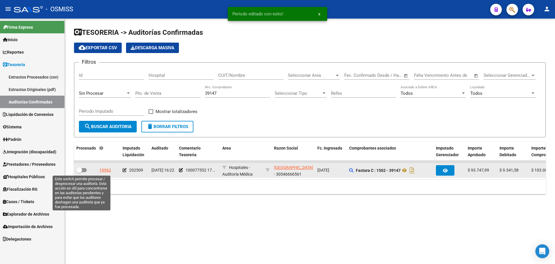
click at [79, 173] on label at bounding box center [81, 169] width 10 height 7
click at [79, 172] on input "checkbox" at bounding box center [79, 172] width 0 height 0
checkbox input "true"
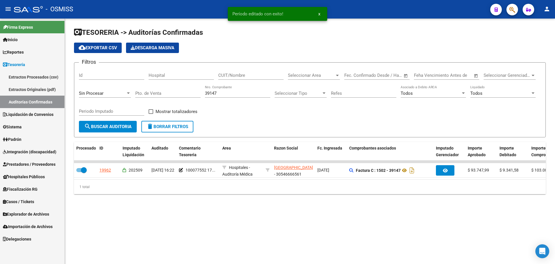
click at [309, 263] on mat-sidenav-content "TESORERIA -> Auditorías Confirmadas cloud_download Exportar CSV Descarga Masiva…" at bounding box center [310, 141] width 491 height 245
click at [247, 95] on input "39147" at bounding box center [237, 93] width 65 height 5
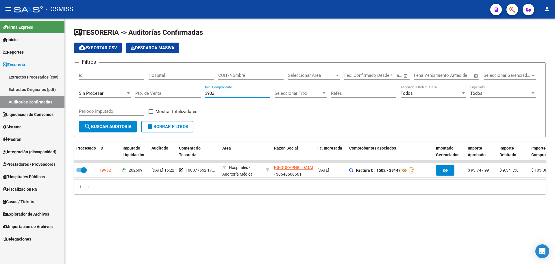
type input "39329"
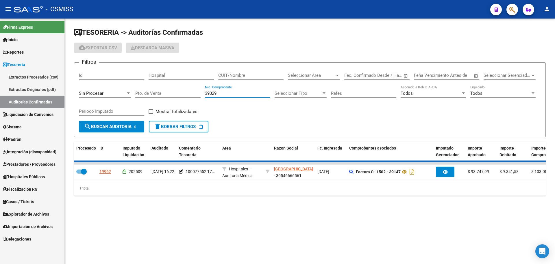
checkbox input "false"
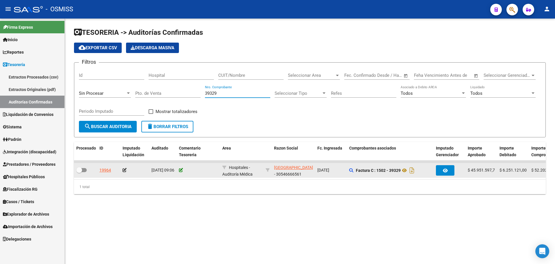
type input "39329"
click at [180, 170] on icon at bounding box center [181, 170] width 4 height 4
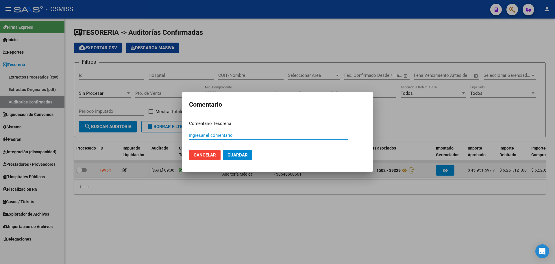
paste input "100077552 [DATE]"
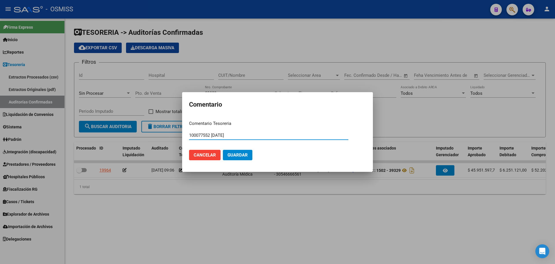
type input "100077552 [DATE]"
click at [248, 157] on button "Guardar" at bounding box center [238, 155] width 30 height 10
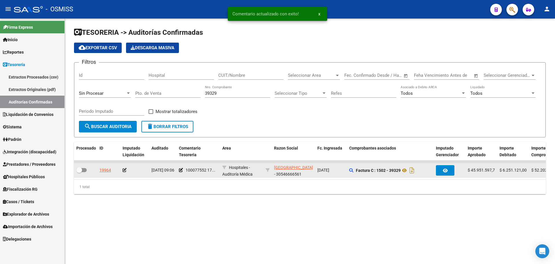
click at [124, 169] on icon at bounding box center [125, 170] width 4 height 4
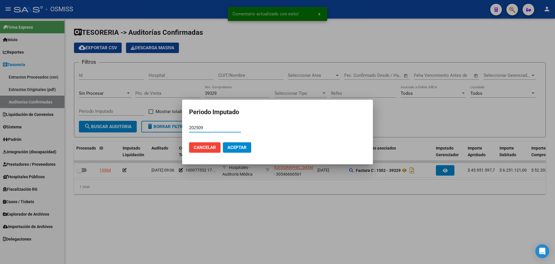
type input "202509"
click at [234, 151] on button "Aceptar" at bounding box center [237, 147] width 28 height 10
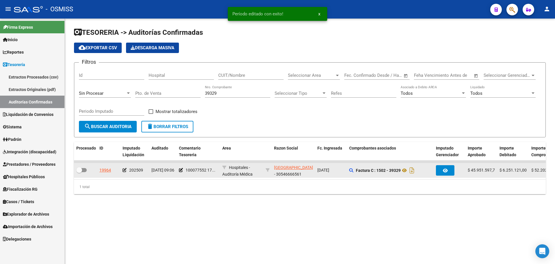
click at [81, 172] on span at bounding box center [79, 170] width 6 height 6
click at [79, 172] on input "checkbox" at bounding box center [79, 172] width 0 height 0
checkbox input "true"
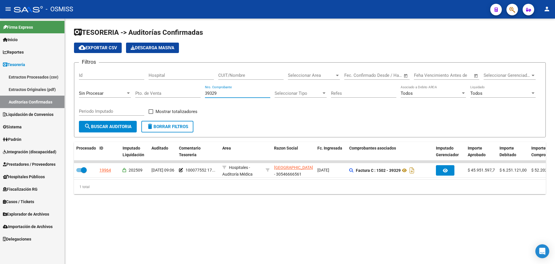
drag, startPoint x: 233, startPoint y: 95, endPoint x: 75, endPoint y: 85, distance: 157.9
click at [75, 85] on form "Filtros Id Hospital CUIT/Nombre Seleccionar Area Seleccionar Area Fecha inicio …" at bounding box center [310, 99] width 472 height 75
type input "6447"
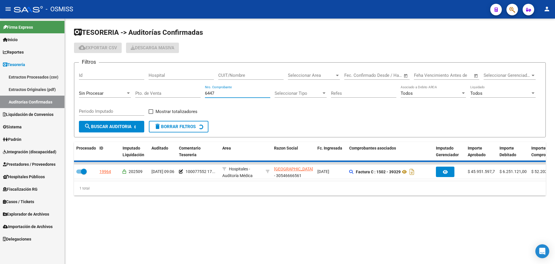
checkbox input "false"
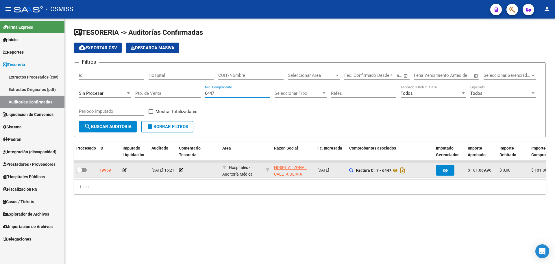
type input "6447"
click at [183, 170] on div at bounding box center [198, 170] width 39 height 7
click at [182, 169] on icon at bounding box center [181, 170] width 4 height 4
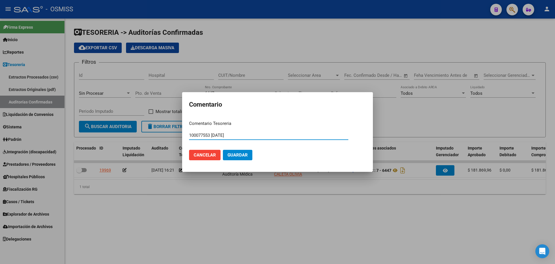
type input "100077553 [DATE]"
click at [231, 156] on span "Guardar" at bounding box center [238, 154] width 20 height 5
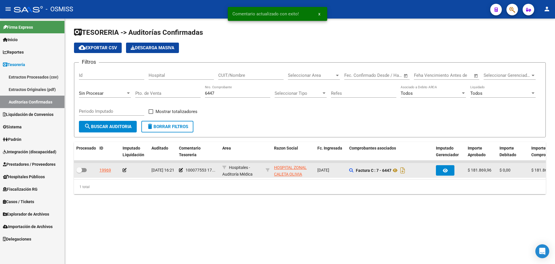
click at [122, 170] on datatable-body-cell at bounding box center [134, 170] width 29 height 14
click at [125, 172] on div at bounding box center [135, 170] width 24 height 7
click at [124, 169] on icon at bounding box center [125, 170] width 4 height 4
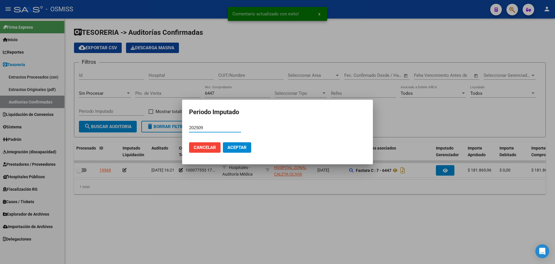
type input "202509"
click at [241, 146] on span "Aceptar" at bounding box center [237, 147] width 19 height 5
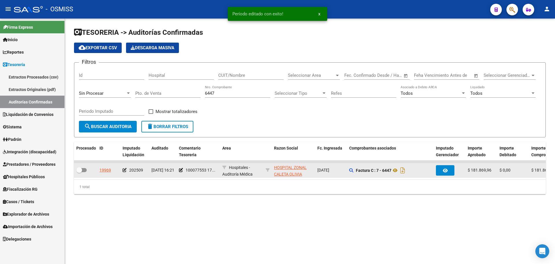
click at [86, 168] on label at bounding box center [81, 169] width 10 height 7
click at [79, 172] on input "checkbox" at bounding box center [79, 172] width 0 height 0
checkbox input "true"
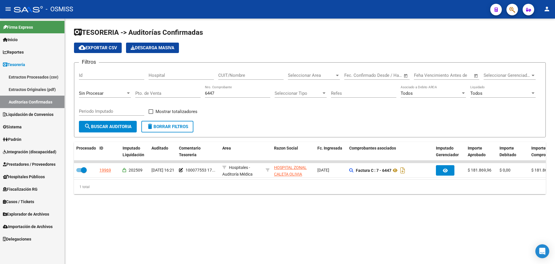
drag, startPoint x: 225, startPoint y: 94, endPoint x: 95, endPoint y: 91, distance: 129.6
click at [95, 91] on div "Filtros Id Hospital CUIT/Nombre Seleccionar Area Seleccionar Area Fecha inicio …" at bounding box center [310, 94] width 462 height 54
type input "461"
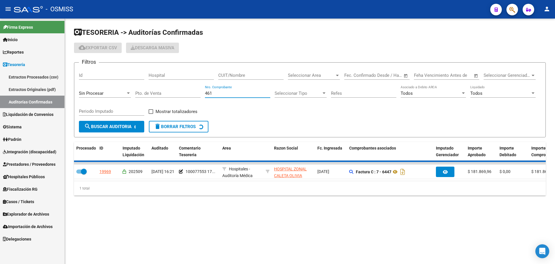
checkbox input "false"
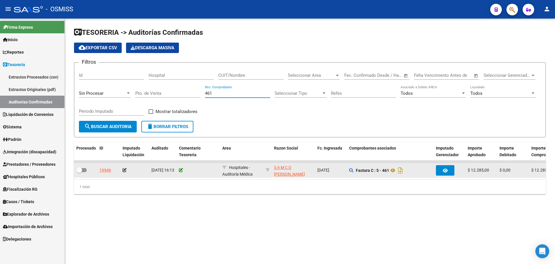
type input "461"
click at [182, 169] on icon at bounding box center [181, 170] width 4 height 4
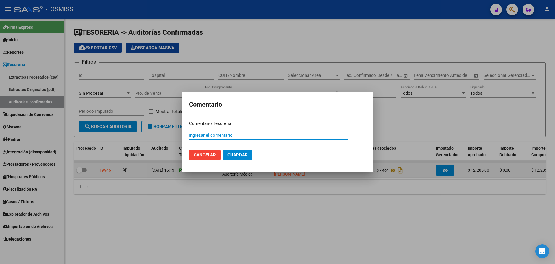
paste input "100077554"
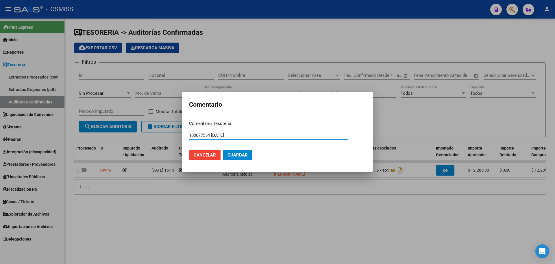
type input "100077554 [DATE]"
click at [232, 158] on button "Guardar" at bounding box center [238, 155] width 30 height 10
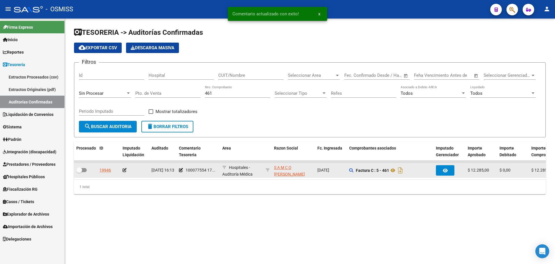
click at [124, 171] on icon at bounding box center [125, 170] width 4 height 4
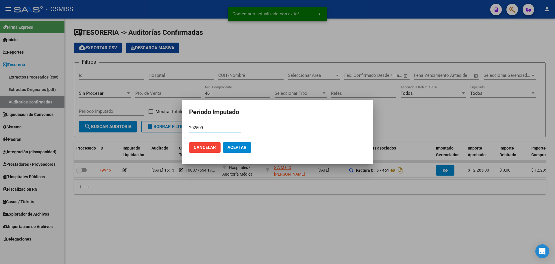
type input "202509"
click at [238, 143] on button "Aceptar" at bounding box center [237, 147] width 28 height 10
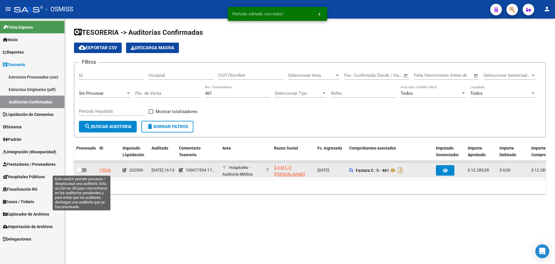
click at [83, 168] on span at bounding box center [81, 170] width 10 height 4
click at [79, 172] on input "checkbox" at bounding box center [79, 172] width 0 height 0
checkbox input "true"
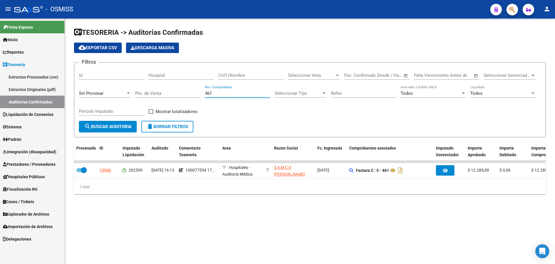
drag, startPoint x: 222, startPoint y: 91, endPoint x: 82, endPoint y: 91, distance: 140.3
click at [82, 91] on div "Filtros Id Hospital CUIT/Nombre Seleccionar Area Seleccionar Area Fecha inicio …" at bounding box center [310, 94] width 462 height 54
type input "307"
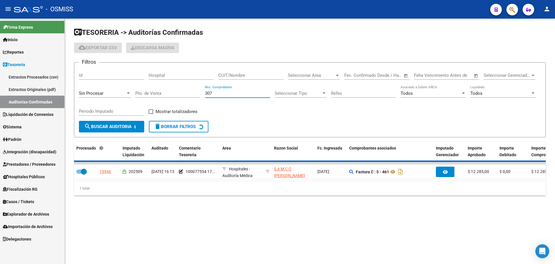
checkbox input "false"
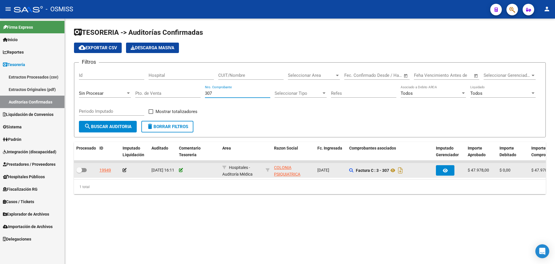
type input "307"
click at [180, 171] on icon at bounding box center [181, 170] width 4 height 4
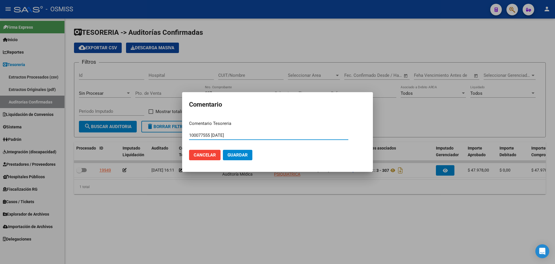
type input "100077555 [DATE]"
click at [228, 150] on button "Guardar" at bounding box center [238, 155] width 30 height 10
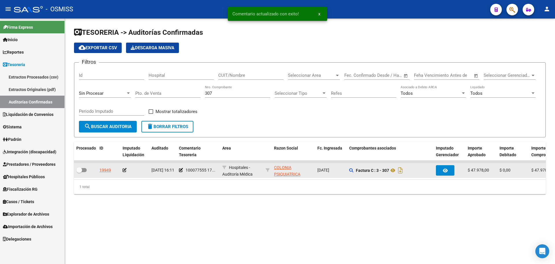
click at [124, 168] on icon at bounding box center [125, 170] width 4 height 4
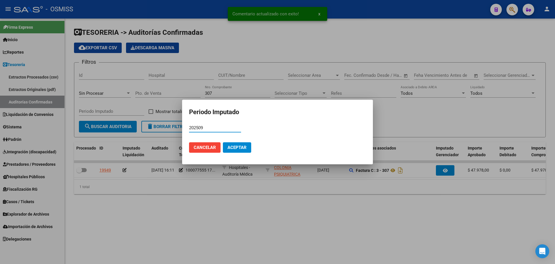
type input "202509"
click at [248, 148] on button "Aceptar" at bounding box center [237, 147] width 28 height 10
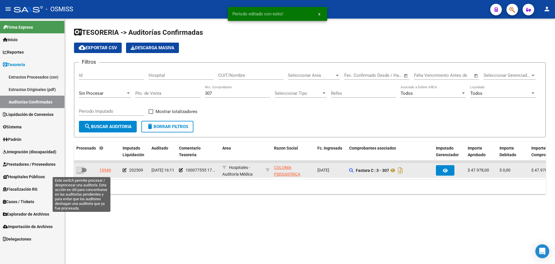
click at [82, 172] on span at bounding box center [79, 170] width 6 height 6
click at [79, 172] on input "checkbox" at bounding box center [79, 172] width 0 height 0
checkbox input "true"
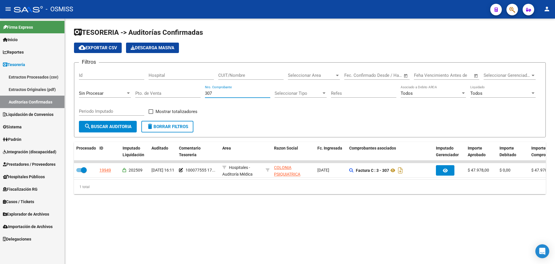
drag, startPoint x: 223, startPoint y: 95, endPoint x: 120, endPoint y: 91, distance: 103.3
click at [120, 91] on div "Filtros Id Hospital CUIT/Nombre Seleccionar Area Seleccionar Area Fecha inicio …" at bounding box center [310, 94] width 462 height 54
type input "1156"
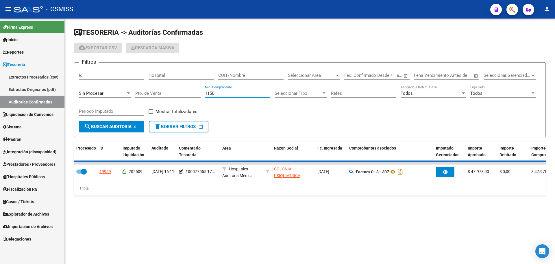
checkbox input "false"
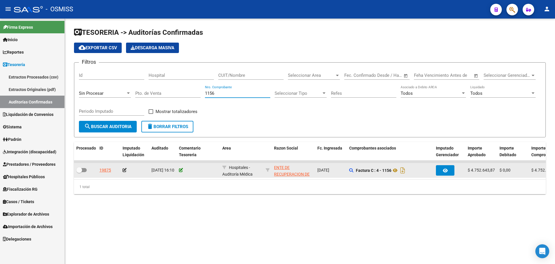
type input "1156"
click at [180, 170] on icon at bounding box center [181, 170] width 4 height 4
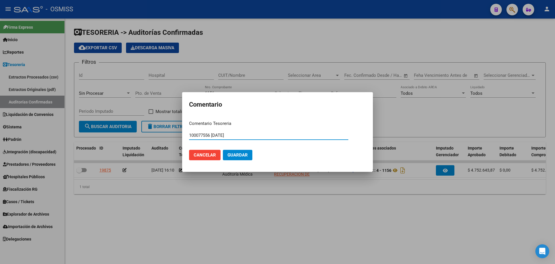
drag, startPoint x: 247, startPoint y: 135, endPoint x: 148, endPoint y: 128, distance: 98.9
click at [148, 128] on div "Comentario Comentario Tesoreria 100077556 [DATE] Ingresar el comentario Cancela…" at bounding box center [277, 132] width 555 height 264
type input "100077556 [DATE]"
click at [239, 153] on span "Guardar" at bounding box center [238, 154] width 20 height 5
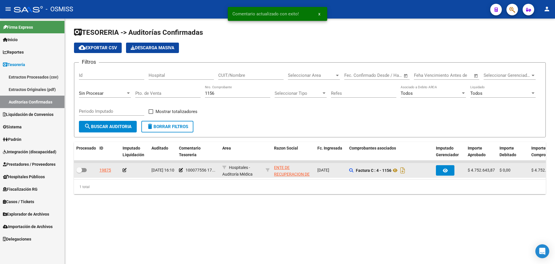
click at [125, 170] on icon at bounding box center [125, 170] width 4 height 4
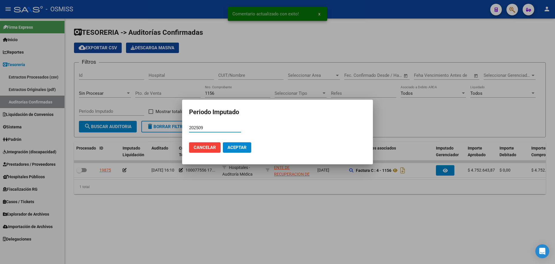
type input "202509"
click at [234, 142] on button "Aceptar" at bounding box center [237, 147] width 28 height 10
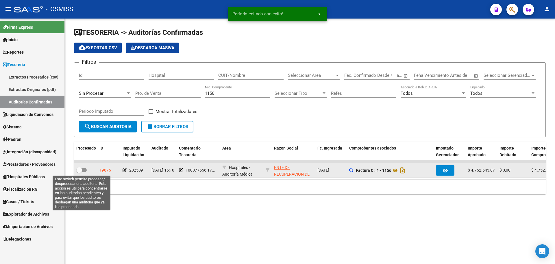
click at [85, 167] on label at bounding box center [81, 169] width 10 height 7
click at [79, 172] on input "checkbox" at bounding box center [79, 172] width 0 height 0
checkbox input "true"
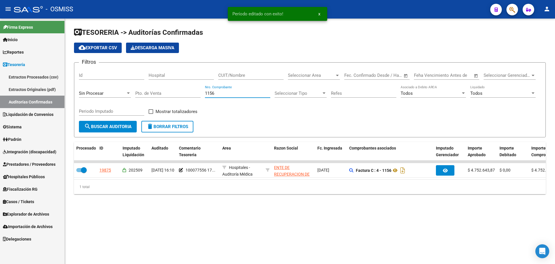
drag, startPoint x: 244, startPoint y: 92, endPoint x: 104, endPoint y: 92, distance: 140.0
click at [104, 92] on div "Filtros Id Hospital CUIT/Nombre Seleccionar Area Seleccionar Area Fecha inicio …" at bounding box center [310, 94] width 462 height 54
type input "514"
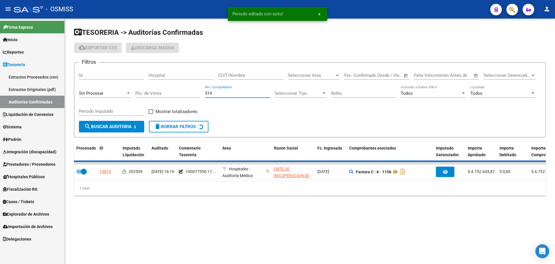
checkbox input "false"
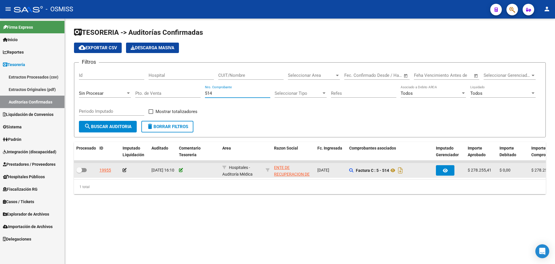
type input "514"
click at [179, 171] on icon at bounding box center [181, 170] width 4 height 4
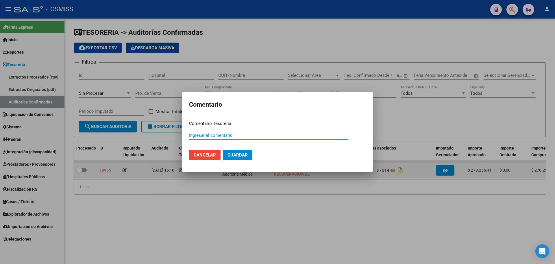
paste input "100077556 [DATE]"
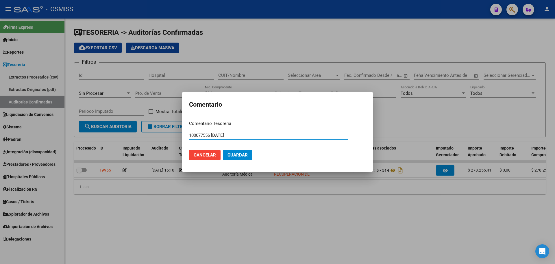
type input "100077556 [DATE]"
click at [234, 158] on button "Guardar" at bounding box center [238, 155] width 30 height 10
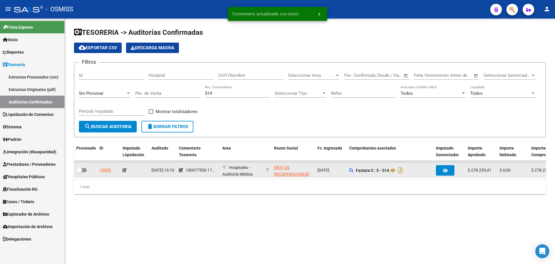
click at [124, 171] on icon at bounding box center [125, 170] width 4 height 4
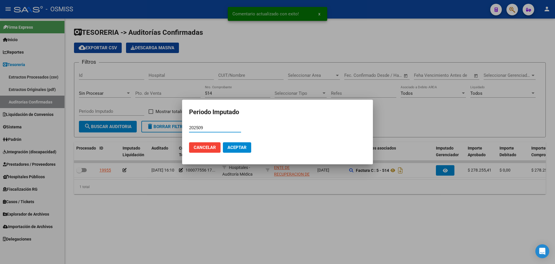
type input "202509"
click at [248, 145] on button "Aceptar" at bounding box center [237, 147] width 28 height 10
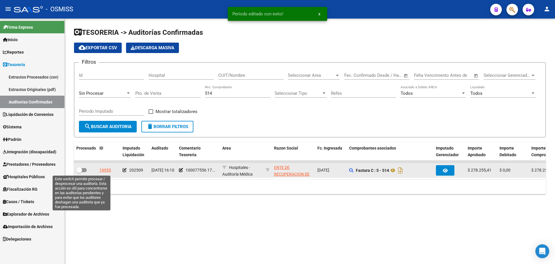
click at [82, 170] on span at bounding box center [79, 170] width 6 height 6
click at [79, 172] on input "checkbox" at bounding box center [79, 172] width 0 height 0
checkbox input "true"
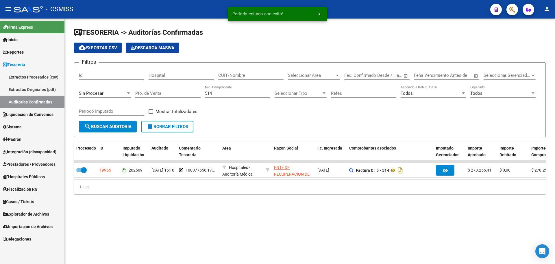
drag, startPoint x: 248, startPoint y: 93, endPoint x: 126, endPoint y: 93, distance: 121.5
click at [126, 93] on div "Filtros Id Hospital CUIT/Nombre Seleccionar Area Seleccionar Area Fecha inicio …" at bounding box center [310, 94] width 462 height 54
type input "467"
checkbox input "false"
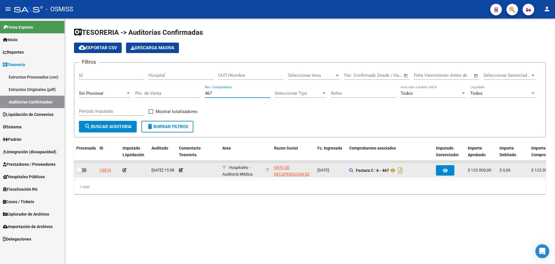
type input "467"
click at [174, 173] on div "[DATE] 15:58" at bounding box center [163, 170] width 23 height 7
click at [180, 169] on icon at bounding box center [181, 170] width 4 height 4
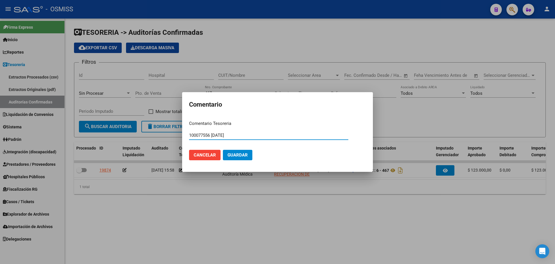
type input "100077556 [DATE]"
click at [237, 158] on button "Guardar" at bounding box center [238, 155] width 30 height 10
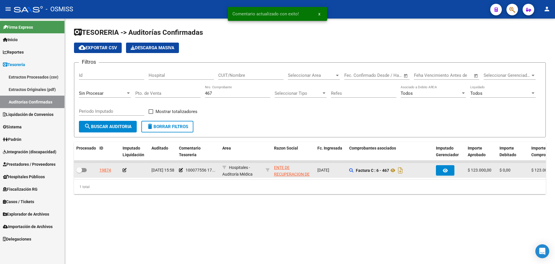
click at [126, 169] on icon at bounding box center [125, 170] width 4 height 4
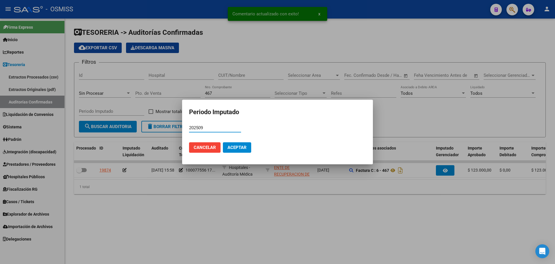
type input "202509"
click at [237, 144] on button "Aceptar" at bounding box center [237, 147] width 28 height 10
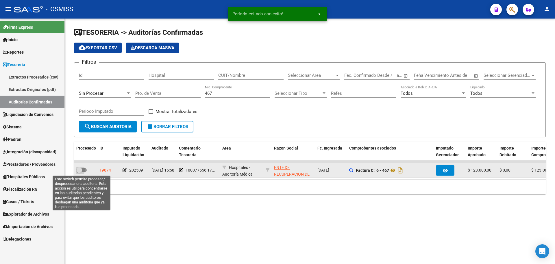
click at [83, 171] on span at bounding box center [81, 170] width 10 height 4
click at [79, 172] on input "checkbox" at bounding box center [79, 172] width 0 height 0
checkbox input "true"
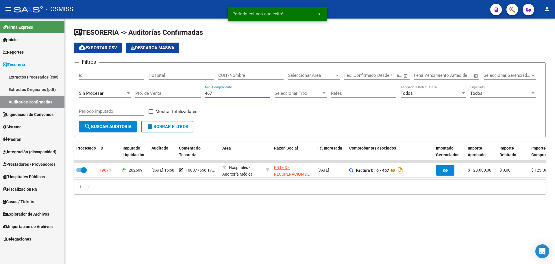
drag, startPoint x: 226, startPoint y: 91, endPoint x: 115, endPoint y: 92, distance: 111.7
click at [115, 92] on div "Filtros Id Hospital CUIT/Nombre Seleccionar Area Seleccionar Area Fecha inicio …" at bounding box center [310, 94] width 462 height 54
type input "640"
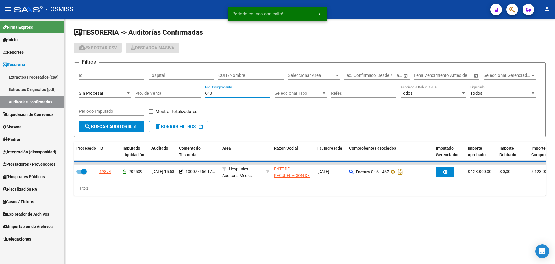
checkbox input "false"
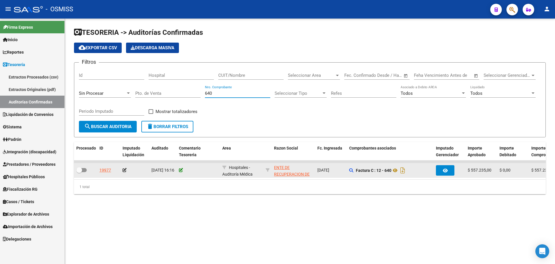
type input "640"
click at [180, 170] on icon at bounding box center [181, 170] width 4 height 4
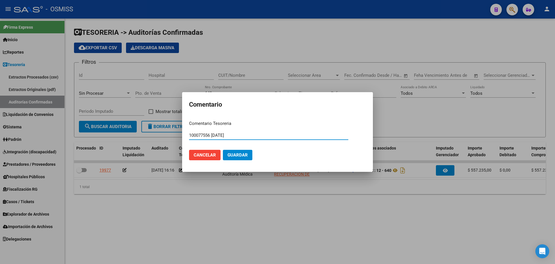
type input "100077556 [DATE]"
click at [225, 154] on button "Guardar" at bounding box center [238, 155] width 30 height 10
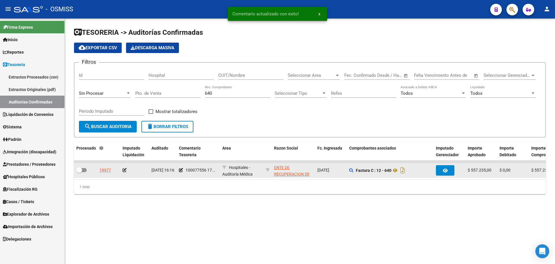
click at [123, 169] on icon at bounding box center [125, 170] width 4 height 4
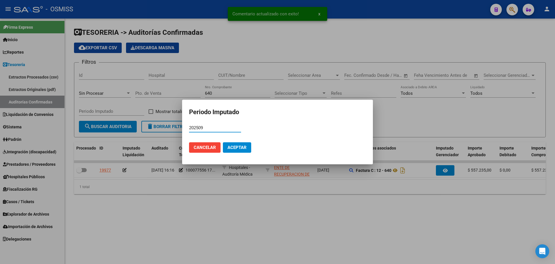
type input "202509"
click at [244, 145] on span "Aceptar" at bounding box center [237, 147] width 19 height 5
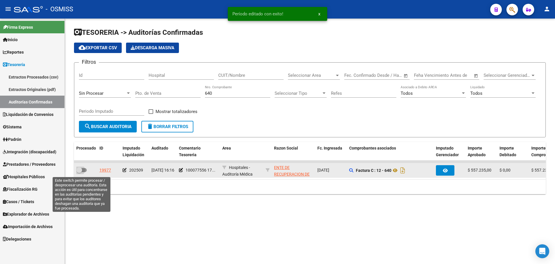
click at [82, 171] on span at bounding box center [79, 170] width 6 height 6
click at [79, 172] on input "checkbox" at bounding box center [79, 172] width 0 height 0
checkbox input "true"
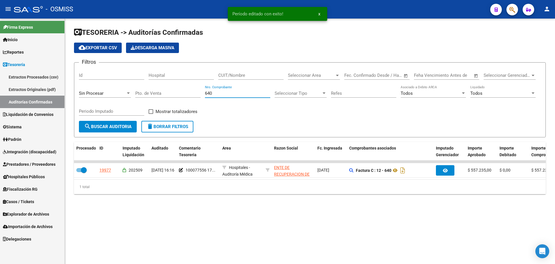
drag, startPoint x: 240, startPoint y: 92, endPoint x: 91, endPoint y: 94, distance: 148.7
click at [91, 94] on div "Filtros Id Hospital CUIT/Nombre Seleccionar Area Seleccionar Area Fecha inicio …" at bounding box center [310, 94] width 462 height 54
type input "597"
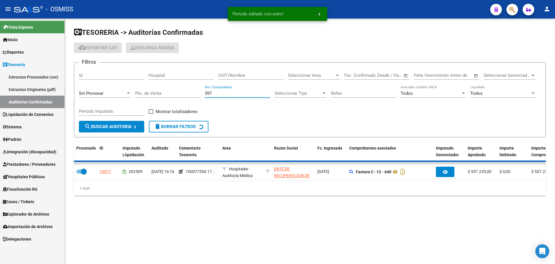
checkbox input "false"
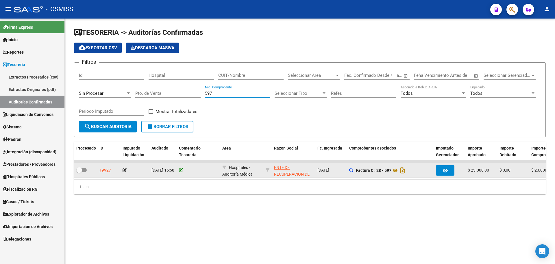
type input "597"
click at [181, 169] on icon at bounding box center [181, 170] width 4 height 4
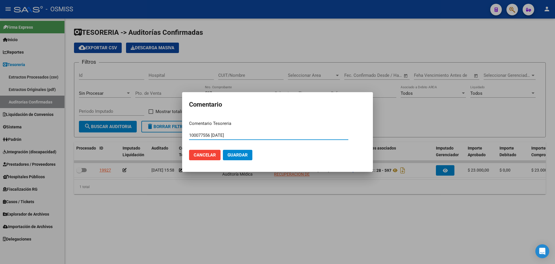
type input "100077556 [DATE]"
click at [252, 156] on button "Guardar" at bounding box center [238, 155] width 30 height 10
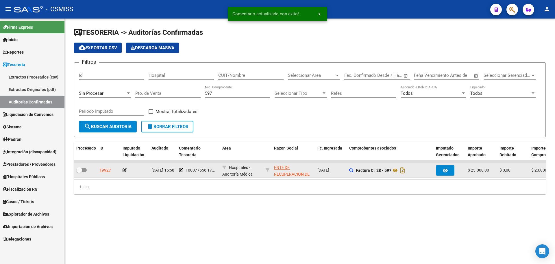
click at [124, 170] on icon at bounding box center [125, 170] width 4 height 4
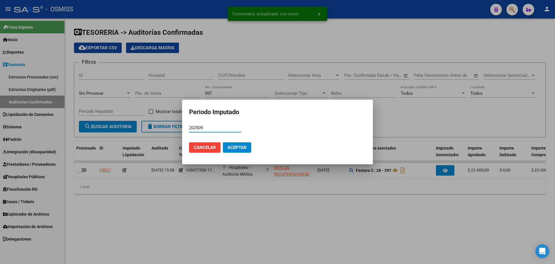
type input "202509"
click at [238, 146] on span "Aceptar" at bounding box center [237, 147] width 19 height 5
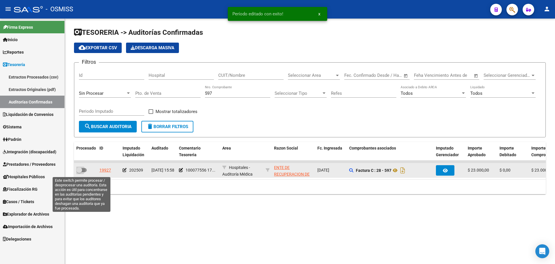
click at [84, 169] on span at bounding box center [81, 170] width 10 height 4
click at [79, 172] on input "checkbox" at bounding box center [79, 172] width 0 height 0
checkbox input "true"
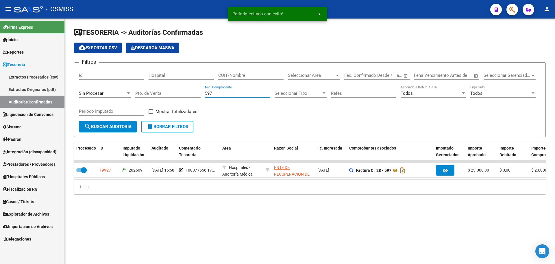
drag, startPoint x: 235, startPoint y: 91, endPoint x: 104, endPoint y: 93, distance: 131.3
click at [104, 93] on div "Filtros Id Hospital CUIT/Nombre Seleccionar Area Seleccionar Area Fecha inicio …" at bounding box center [310, 94] width 462 height 54
type input "627"
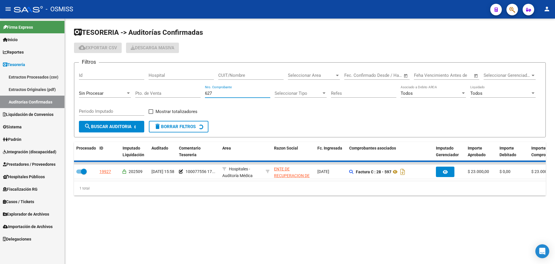
checkbox input "false"
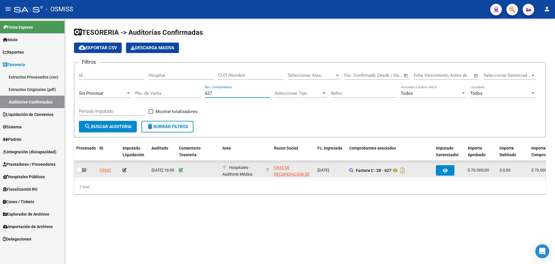
type input "627"
click at [179, 170] on icon at bounding box center [181, 170] width 4 height 4
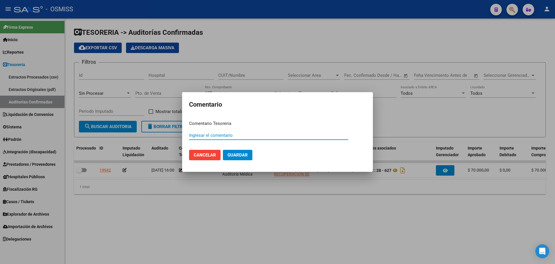
paste input "100077556 [DATE]"
type input "100077556 [DATE]"
click at [236, 154] on span "Guardar" at bounding box center [238, 154] width 20 height 5
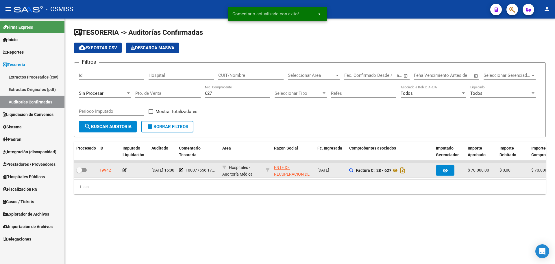
click at [125, 170] on icon at bounding box center [125, 170] width 4 height 4
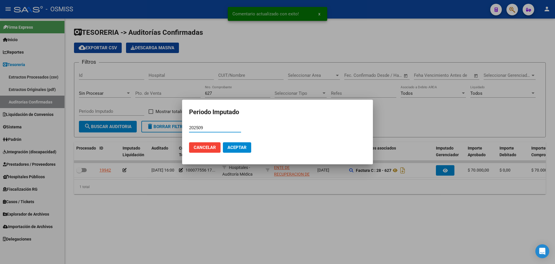
type input "202509"
click at [238, 143] on button "Aceptar" at bounding box center [237, 147] width 28 height 10
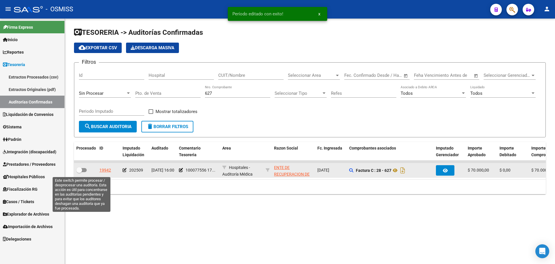
click at [85, 172] on label at bounding box center [81, 169] width 10 height 7
click at [79, 172] on input "checkbox" at bounding box center [79, 172] width 0 height 0
checkbox input "true"
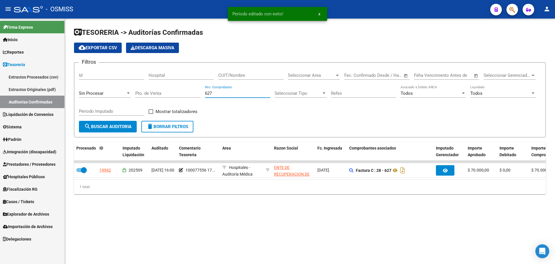
drag, startPoint x: 237, startPoint y: 95, endPoint x: 132, endPoint y: 87, distance: 105.6
click at [132, 87] on div "Filtros Id Hospital CUIT/Nombre Seleccionar Area Seleccionar Area Fecha inicio …" at bounding box center [310, 94] width 462 height 54
type input "743"
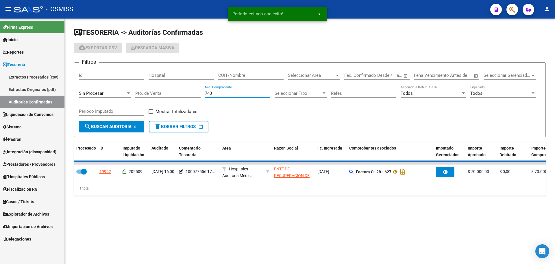
checkbox input "false"
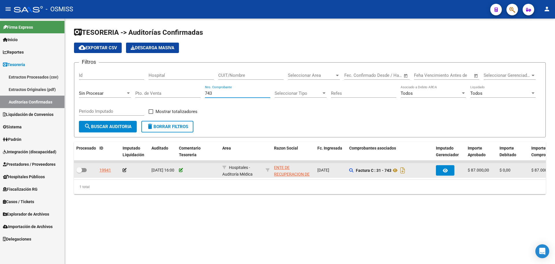
type input "743"
click at [181, 171] on icon at bounding box center [181, 170] width 4 height 4
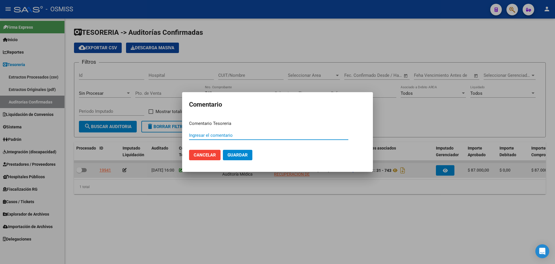
paste input "100077556 [DATE]"
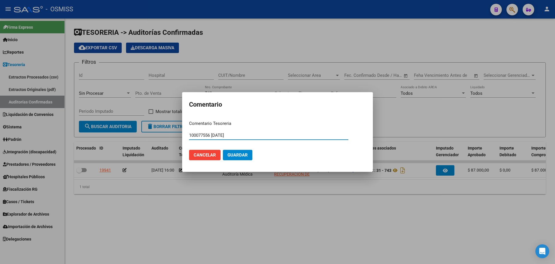
type input "100077556 [DATE]"
click at [244, 158] on button "Guardar" at bounding box center [238, 155] width 30 height 10
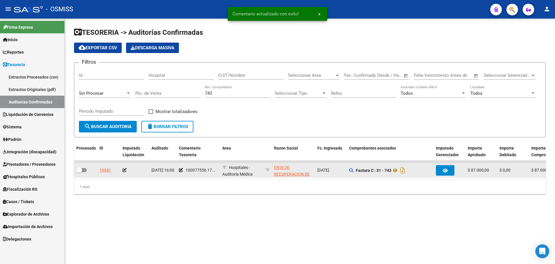
click at [125, 171] on icon at bounding box center [125, 170] width 4 height 4
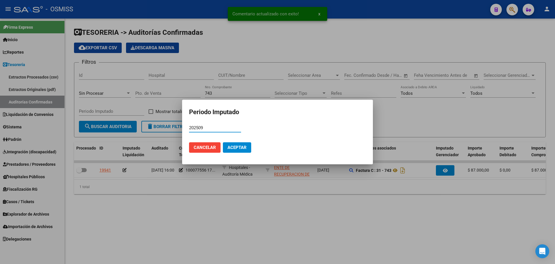
type input "202509"
click at [234, 147] on span "Aceptar" at bounding box center [237, 147] width 19 height 5
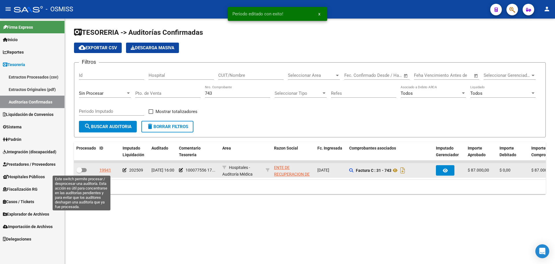
click at [81, 170] on span at bounding box center [79, 170] width 6 height 6
click at [79, 172] on input "checkbox" at bounding box center [79, 172] width 0 height 0
checkbox input "true"
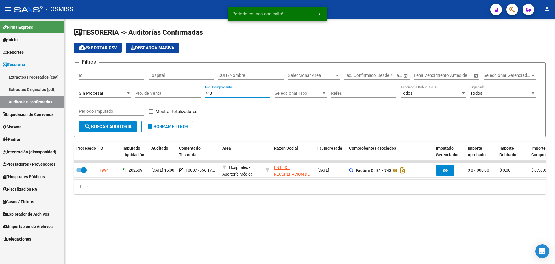
drag, startPoint x: 240, startPoint y: 94, endPoint x: 108, endPoint y: 85, distance: 131.6
click at [109, 85] on div "Filtros Id Hospital CUIT/Nombre Seleccionar Area Seleccionar Area Fecha inicio …" at bounding box center [310, 94] width 462 height 54
type input "318"
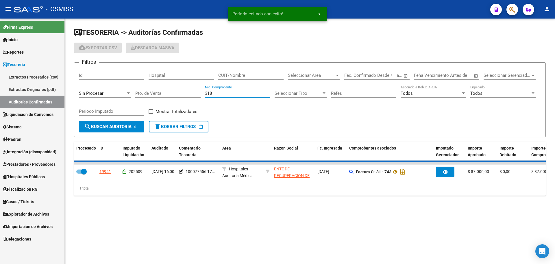
checkbox input "false"
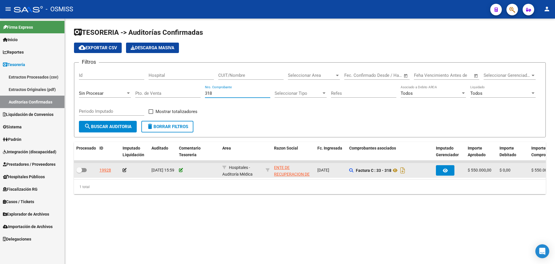
type input "318"
click at [181, 171] on icon at bounding box center [181, 170] width 4 height 4
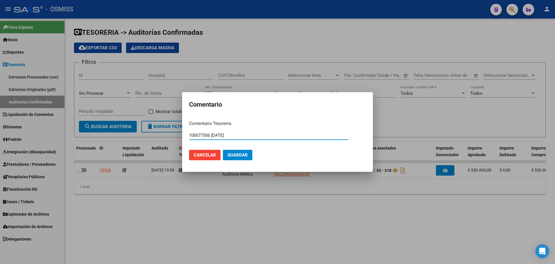
type input "100077556 [DATE]"
click at [228, 154] on span "Guardar" at bounding box center [238, 154] width 20 height 5
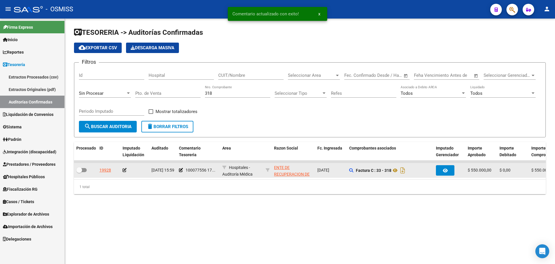
click at [127, 168] on div at bounding box center [135, 170] width 24 height 7
click at [123, 169] on datatable-body-cell at bounding box center [134, 170] width 29 height 14
click at [125, 169] on icon at bounding box center [125, 170] width 4 height 4
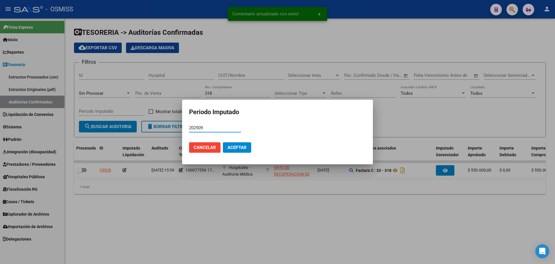
type input "202509"
click at [245, 148] on span "Aceptar" at bounding box center [237, 147] width 19 height 5
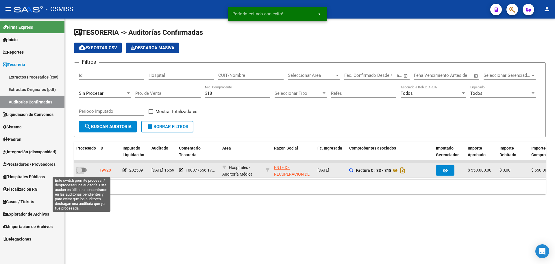
click at [80, 171] on span at bounding box center [79, 170] width 6 height 6
click at [79, 172] on input "checkbox" at bounding box center [79, 172] width 0 height 0
checkbox input "true"
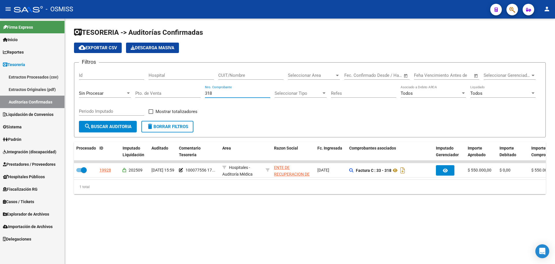
drag, startPoint x: 222, startPoint y: 92, endPoint x: 69, endPoint y: 95, distance: 153.0
click at [69, 95] on div "TESORERIA -> Auditorías Confirmadas cloud_download Exportar CSV Descarga Masiva…" at bounding box center [310, 116] width 491 height 194
type input "1467"
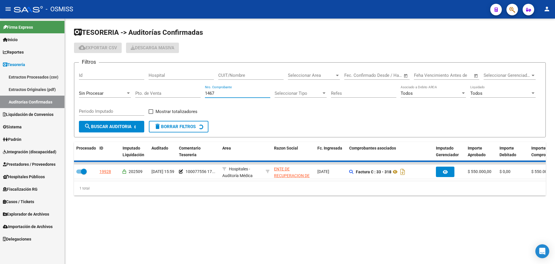
checkbox input "false"
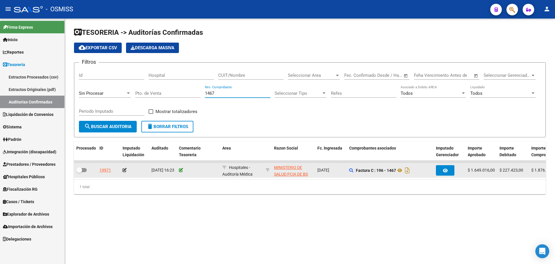
type input "1467"
click at [180, 170] on icon at bounding box center [181, 170] width 4 height 4
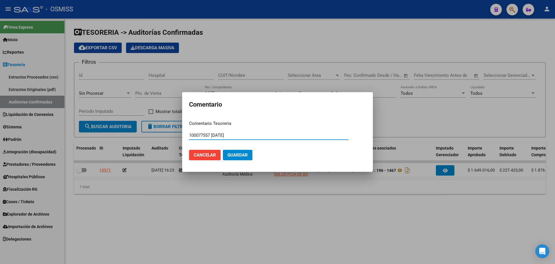
drag, startPoint x: 171, startPoint y: 132, endPoint x: 150, endPoint y: 132, distance: 20.8
click at [151, 132] on div "Comentario Comentario Tesoreria 100077557 [DATE] Ingresar el comentario Cancela…" at bounding box center [277, 132] width 555 height 264
type input "100077557 [DATE]"
click at [237, 151] on button "Guardar" at bounding box center [238, 155] width 30 height 10
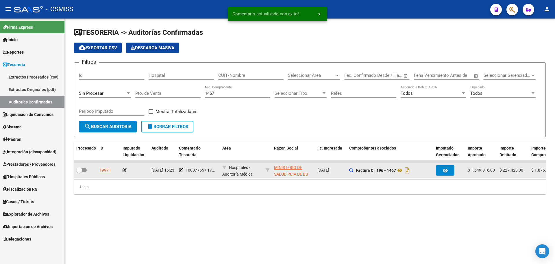
click at [125, 170] on icon at bounding box center [125, 170] width 4 height 4
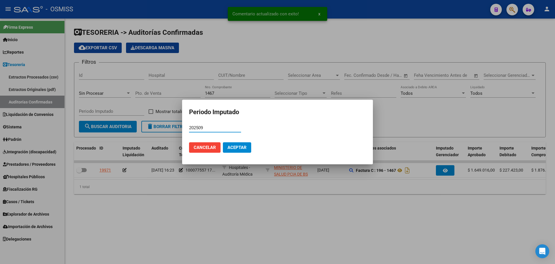
type input "202509"
click at [242, 148] on span "Aceptar" at bounding box center [237, 147] width 19 height 5
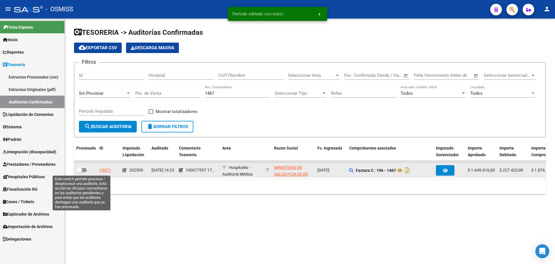
click at [84, 172] on label at bounding box center [81, 169] width 10 height 7
click at [79, 172] on input "checkbox" at bounding box center [79, 172] width 0 height 0
checkbox input "true"
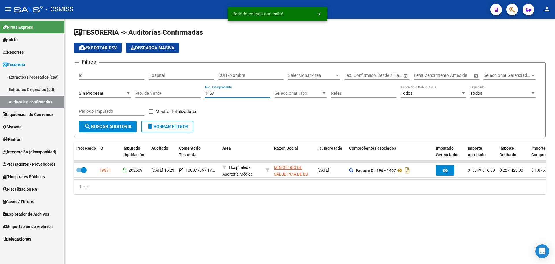
drag, startPoint x: 222, startPoint y: 93, endPoint x: 165, endPoint y: 90, distance: 56.8
click at [168, 89] on div "Filtros Id Hospital CUIT/Nombre Seleccionar Area Seleccionar Area Fecha inicio …" at bounding box center [310, 94] width 462 height 54
type input "1534"
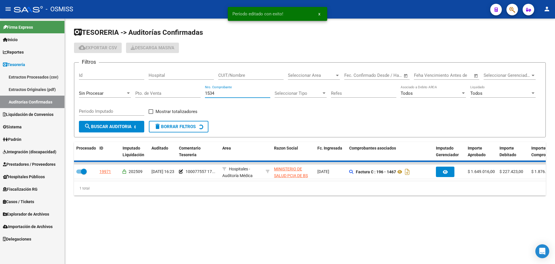
checkbox input "false"
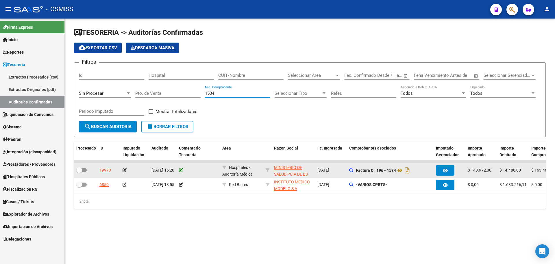
type input "1534"
click at [182, 170] on icon at bounding box center [181, 170] width 4 height 4
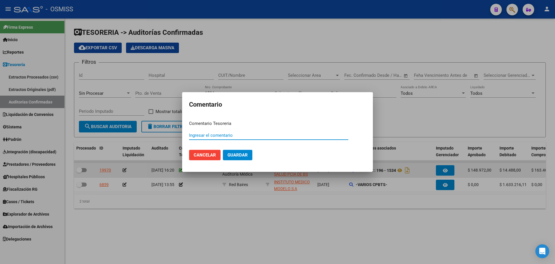
paste input "100077557 [DATE]"
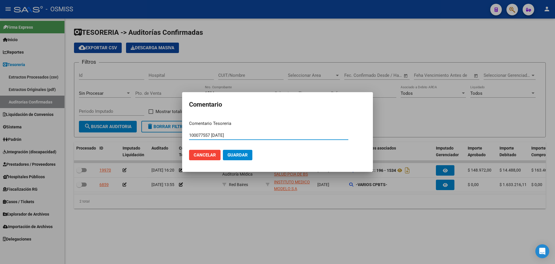
type input "100077557 [DATE]"
click at [244, 157] on span "Guardar" at bounding box center [238, 154] width 20 height 5
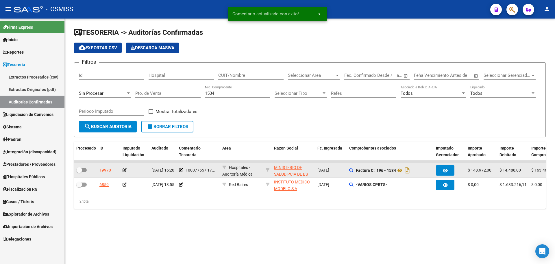
click at [126, 169] on icon at bounding box center [125, 170] width 4 height 4
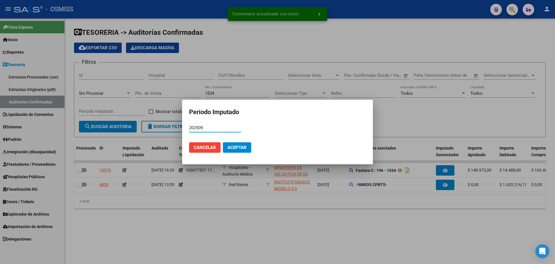
type input "202509"
click at [252, 144] on mat-dialog-actions "Cancelar Aceptar" at bounding box center [277, 147] width 177 height 20
click at [243, 146] on span "Aceptar" at bounding box center [237, 147] width 19 height 5
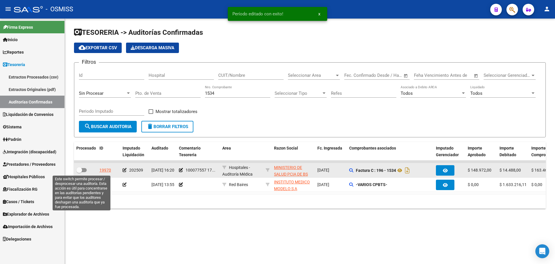
click at [84, 168] on span at bounding box center [81, 170] width 10 height 4
click at [79, 172] on input "checkbox" at bounding box center [79, 172] width 0 height 0
checkbox input "true"
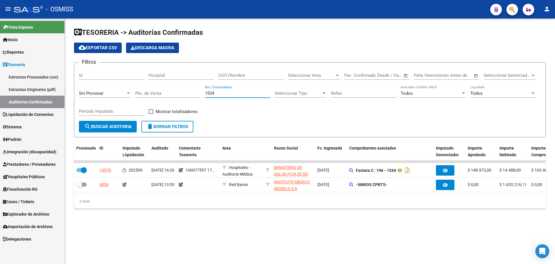
drag, startPoint x: 222, startPoint y: 94, endPoint x: 155, endPoint y: 84, distance: 67.3
click at [155, 84] on div "Filtros Id Hospital CUIT/Nombre Seleccionar Area Seleccionar Area Fecha inicio …" at bounding box center [310, 94] width 462 height 54
type input "4568"
click at [121, 122] on button "search Buscar Auditoria" at bounding box center [108, 127] width 58 height 12
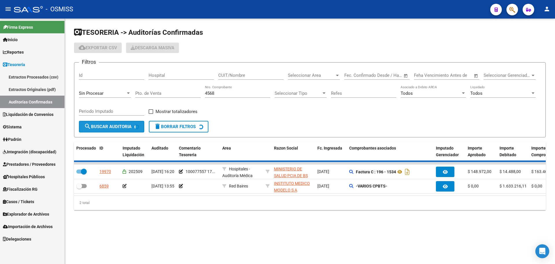
checkbox input "false"
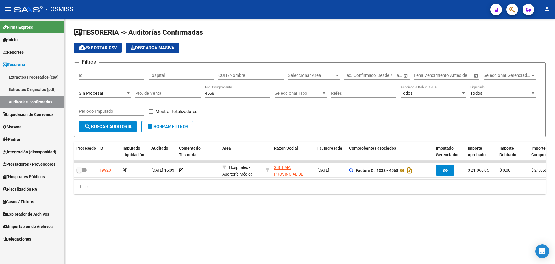
click at [252, 112] on div "Filtros Id Hospital CUIT/Nombre Seleccionar Area Seleccionar Area Fecha inicio …" at bounding box center [310, 94] width 462 height 54
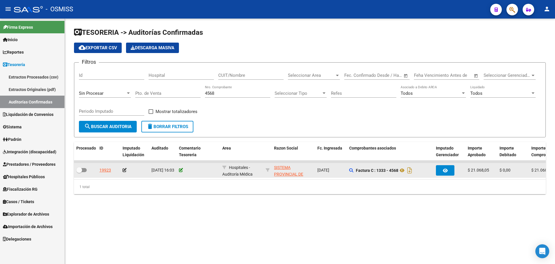
click at [180, 170] on icon at bounding box center [181, 170] width 4 height 4
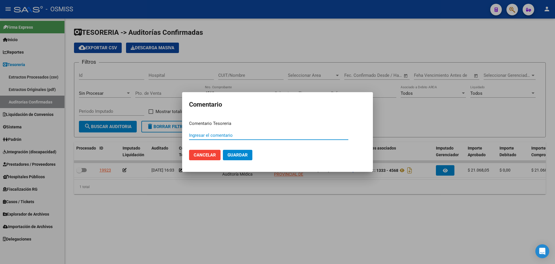
paste input "100077558"
drag, startPoint x: 245, startPoint y: 137, endPoint x: 134, endPoint y: 131, distance: 111.5
click at [134, 131] on div "Comentario Comentario Tesoreria 100077558 [DATE] Ingresar el comentario Cancela…" at bounding box center [277, 132] width 555 height 264
type input "100077558 [DATE]"
click at [239, 152] on span "Guardar" at bounding box center [238, 154] width 20 height 5
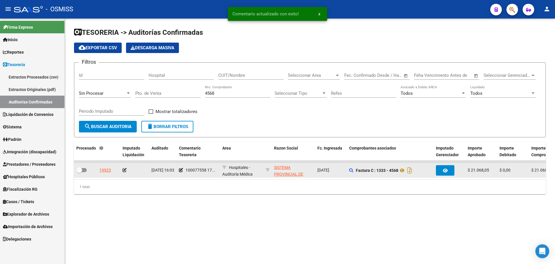
click at [125, 171] on icon at bounding box center [125, 170] width 4 height 4
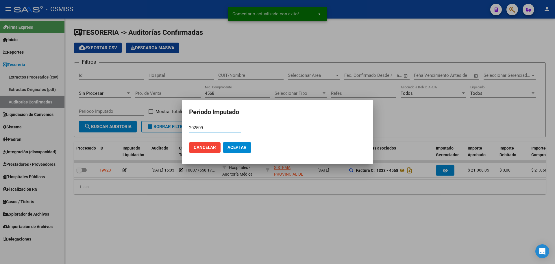
type input "202509"
click at [235, 150] on button "Aceptar" at bounding box center [237, 147] width 28 height 10
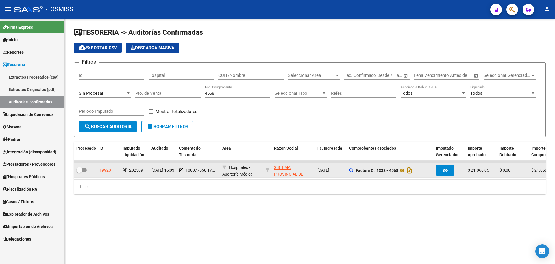
click at [88, 165] on datatable-body-cell at bounding box center [85, 170] width 23 height 14
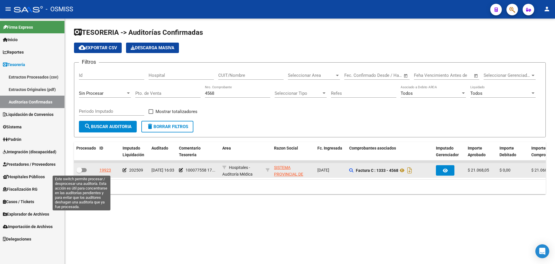
click at [85, 172] on span at bounding box center [81, 170] width 10 height 4
click at [79, 172] on input "checkbox" at bounding box center [79, 172] width 0 height 0
checkbox input "true"
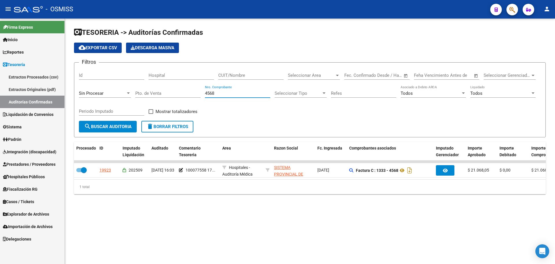
drag, startPoint x: 220, startPoint y: 94, endPoint x: 123, endPoint y: 94, distance: 96.3
click at [123, 94] on div "Filtros Id Hospital CUIT/Nombre Seleccionar Area Seleccionar Area Fecha inicio …" at bounding box center [310, 94] width 462 height 54
type input "3134"
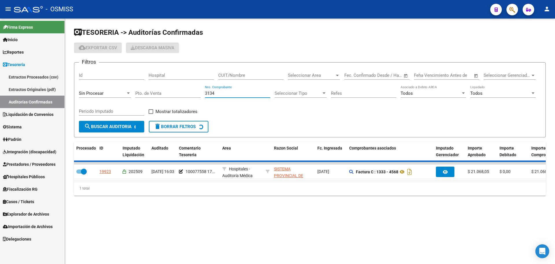
checkbox input "false"
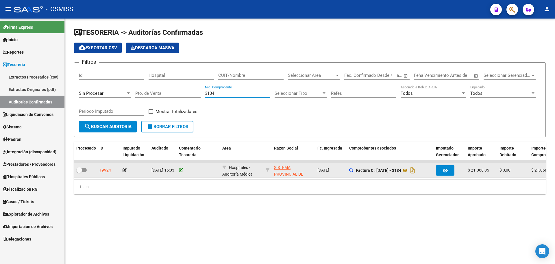
type input "3134"
click at [179, 171] on icon at bounding box center [181, 170] width 4 height 4
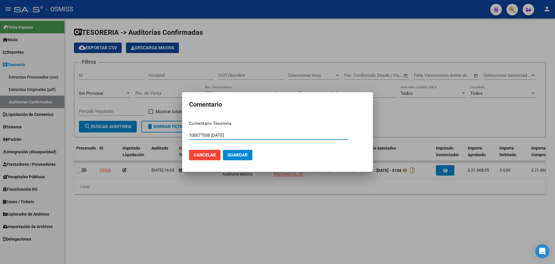
type input "100077558 [DATE]"
click at [247, 157] on span "Guardar" at bounding box center [238, 154] width 20 height 5
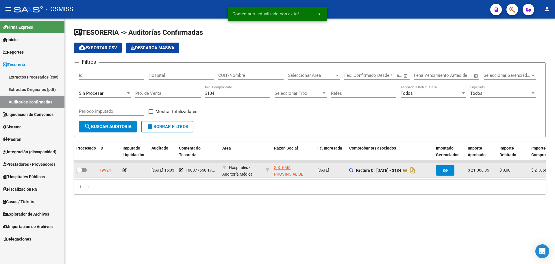
click at [126, 168] on icon at bounding box center [125, 170] width 4 height 4
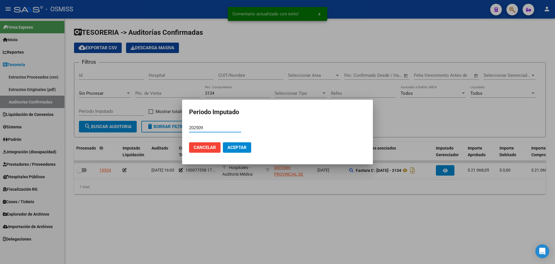
type input "202509"
click at [230, 148] on span "Aceptar" at bounding box center [237, 147] width 19 height 5
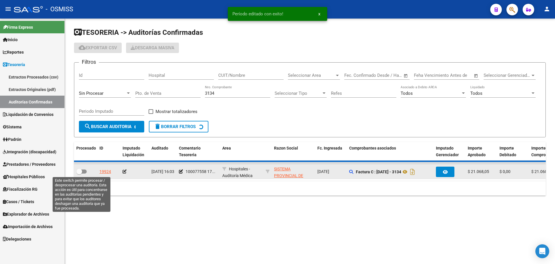
click at [83, 171] on span at bounding box center [81, 171] width 10 height 4
click at [79, 173] on input "checkbox" at bounding box center [79, 173] width 0 height 0
checkbox input "true"
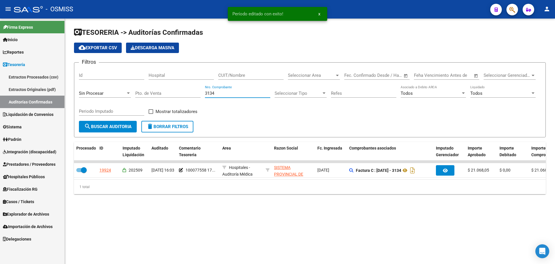
drag, startPoint x: 229, startPoint y: 93, endPoint x: 26, endPoint y: 89, distance: 202.5
click at [26, 89] on mat-sidenav-container "Firma Express Inicio Calendario SSS Instructivos Contacto OS Reportes Ingresos …" at bounding box center [277, 141] width 555 height 245
type input "4242"
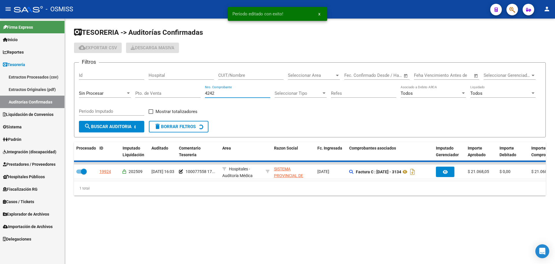
checkbox input "false"
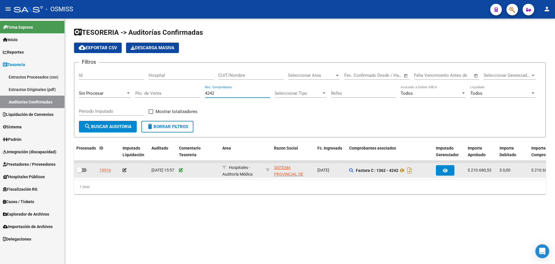
type input "4242"
click at [181, 168] on icon at bounding box center [181, 170] width 4 height 4
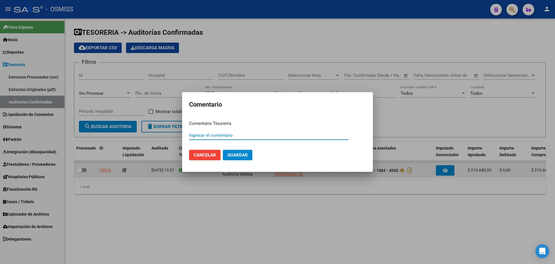
paste input "100077558 [DATE]"
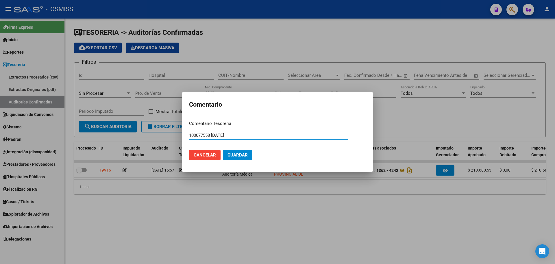
type input "100077558 [DATE]"
click at [236, 154] on span "Guardar" at bounding box center [238, 154] width 20 height 5
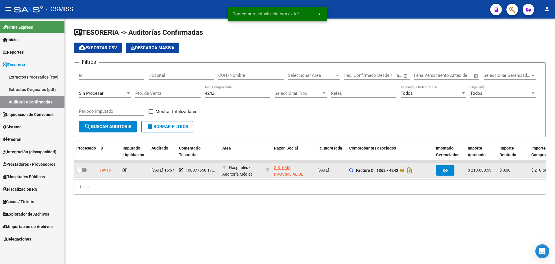
click at [124, 170] on icon at bounding box center [125, 170] width 4 height 4
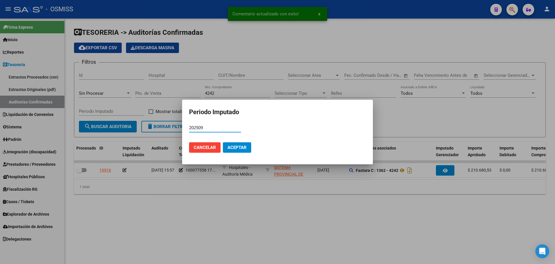
type input "202509"
click at [226, 149] on button "Aceptar" at bounding box center [237, 147] width 28 height 10
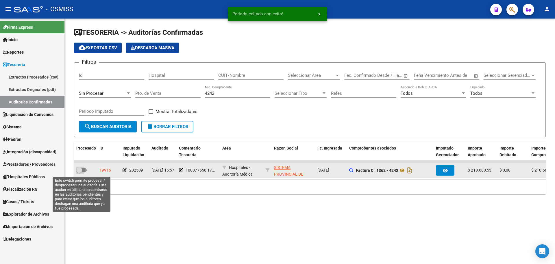
click at [80, 170] on span at bounding box center [79, 170] width 6 height 6
click at [79, 172] on input "checkbox" at bounding box center [79, 172] width 0 height 0
checkbox input "true"
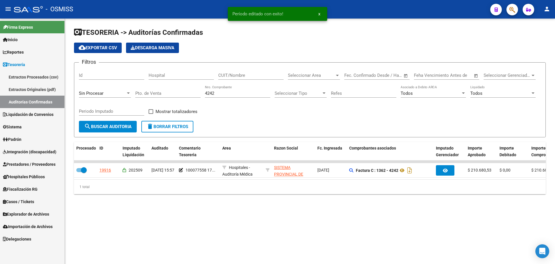
drag, startPoint x: 257, startPoint y: 89, endPoint x: 194, endPoint y: 89, distance: 63.6
click at [194, 89] on div "Filtros Id Hospital CUIT/Nombre Seleccionar Area Seleccionar Area Fecha inicio …" at bounding box center [310, 94] width 462 height 54
click at [219, 94] on input "4242" at bounding box center [237, 93] width 65 height 5
drag, startPoint x: 224, startPoint y: 95, endPoint x: 101, endPoint y: 85, distance: 123.6
click at [101, 85] on div "Filtros Id Hospital CUIT/Nombre Seleccionar Area Seleccionar Area Fecha inicio …" at bounding box center [310, 94] width 462 height 54
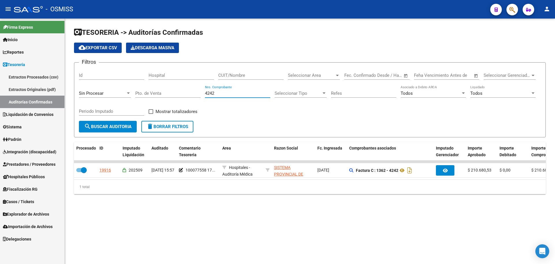
click at [236, 92] on input "4242" at bounding box center [237, 93] width 65 height 5
drag, startPoint x: 235, startPoint y: 94, endPoint x: 75, endPoint y: 82, distance: 159.6
click at [75, 82] on form "Filtros Id Hospital CUIT/Nombre Seleccionar Area Seleccionar Area Fecha inicio …" at bounding box center [310, 99] width 472 height 75
type input "3638"
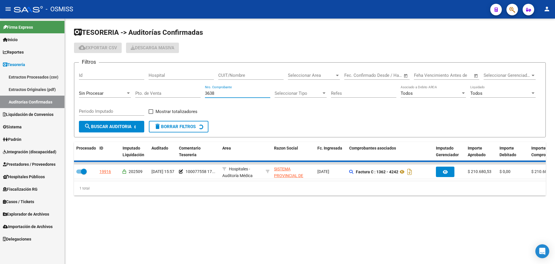
checkbox input "false"
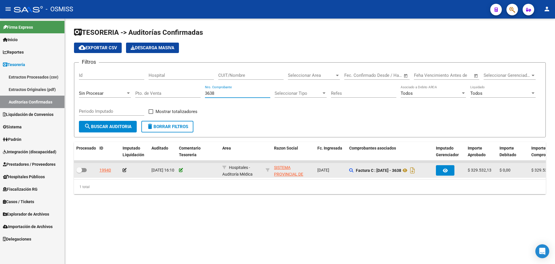
type input "3638"
click at [183, 170] on icon at bounding box center [181, 170] width 4 height 4
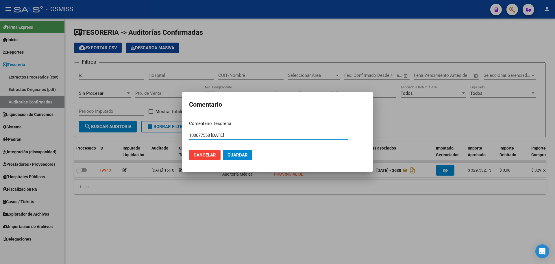
type input "100077558 [DATE]"
click at [245, 156] on span "Guardar" at bounding box center [238, 154] width 20 height 5
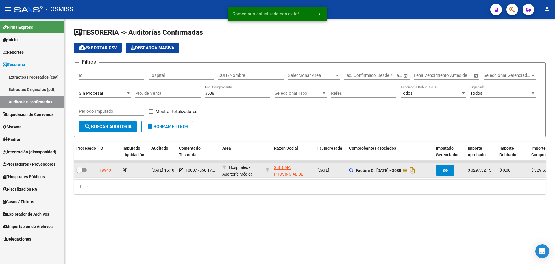
click at [125, 169] on icon at bounding box center [125, 170] width 4 height 4
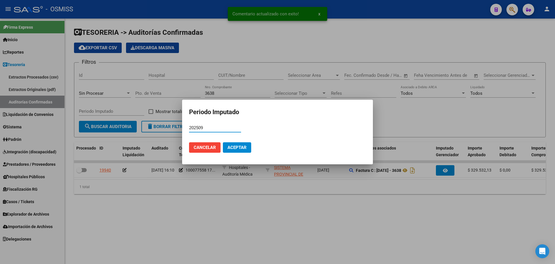
type input "202509"
click at [233, 150] on button "Aceptar" at bounding box center [237, 147] width 28 height 10
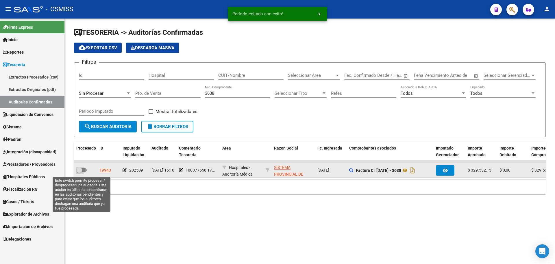
click at [86, 168] on span at bounding box center [81, 170] width 10 height 4
click at [79, 172] on input "checkbox" at bounding box center [79, 172] width 0 height 0
checkbox input "true"
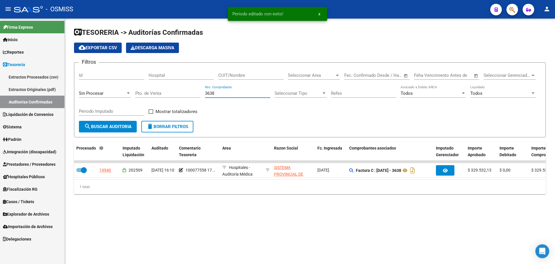
drag, startPoint x: 166, startPoint y: 96, endPoint x: 78, endPoint y: 101, distance: 88.1
click at [86, 100] on div "Filtros Id Hospital CUIT/Nombre Seleccionar Area Seleccionar Area Fecha inicio …" at bounding box center [310, 94] width 462 height 54
type input "3896"
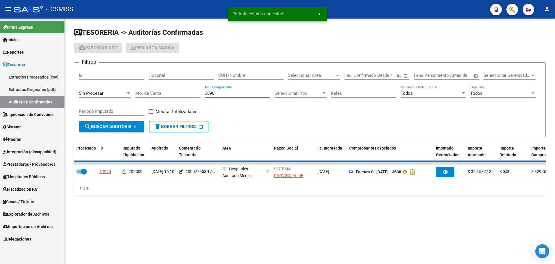
checkbox input "false"
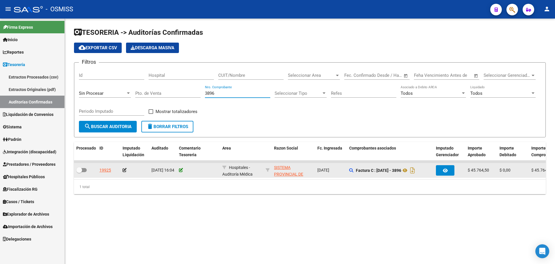
click at [181, 168] on icon at bounding box center [181, 170] width 4 height 4
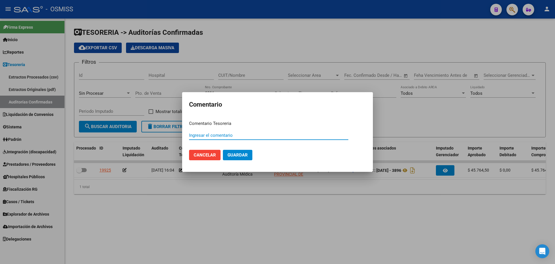
paste input "100077558 [DATE]"
click at [235, 161] on mat-dialog-actions "Cancelar Guardar" at bounding box center [277, 155] width 177 height 20
click at [228, 154] on span "Guardar" at bounding box center [238, 154] width 20 height 5
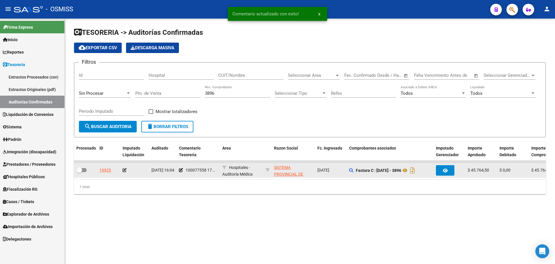
click at [124, 169] on icon at bounding box center [125, 170] width 4 height 4
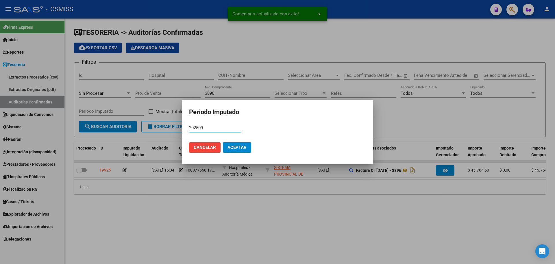
click at [233, 150] on button "Aceptar" at bounding box center [237, 147] width 28 height 10
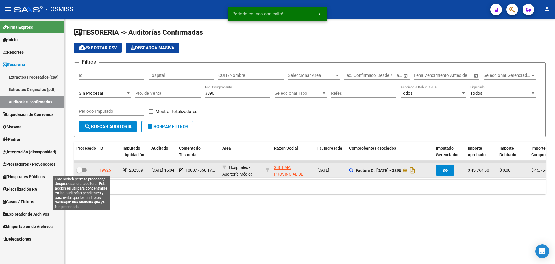
click at [85, 169] on span at bounding box center [81, 170] width 10 height 4
click at [79, 172] on input "checkbox" at bounding box center [79, 172] width 0 height 0
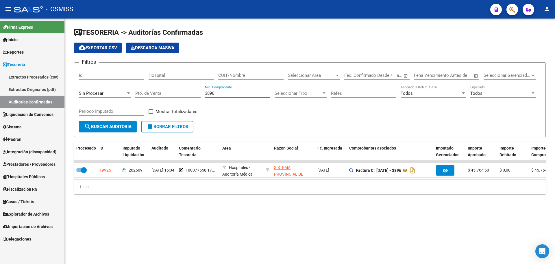
drag, startPoint x: 221, startPoint y: 92, endPoint x: 111, endPoint y: 93, distance: 109.6
click at [111, 93] on div "Filtros Id Hospital CUIT/Nombre Seleccionar Area Seleccionar Area Fecha inicio …" at bounding box center [310, 94] width 462 height 54
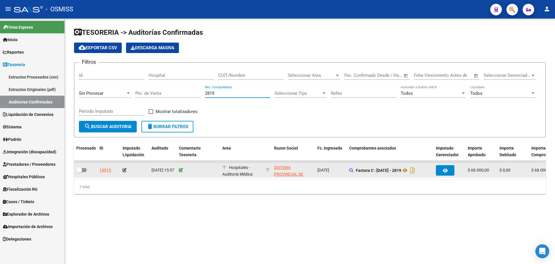
click at [183, 171] on icon at bounding box center [181, 170] width 4 height 4
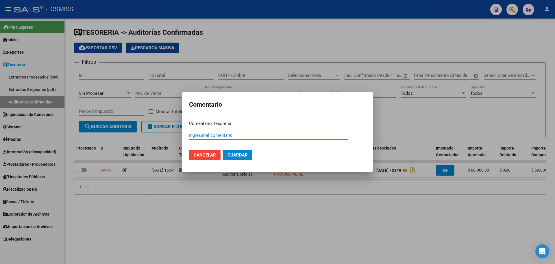
paste input "100077558 [DATE]"
click at [245, 153] on span "Guardar" at bounding box center [238, 154] width 20 height 5
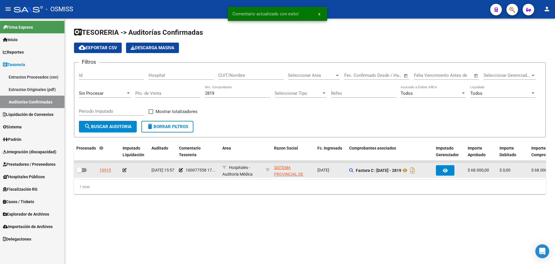
click at [125, 168] on icon at bounding box center [125, 170] width 4 height 4
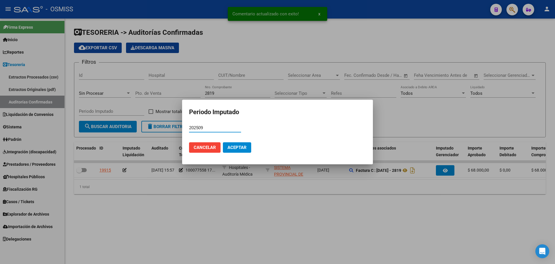
click at [237, 148] on span "Aceptar" at bounding box center [237, 147] width 19 height 5
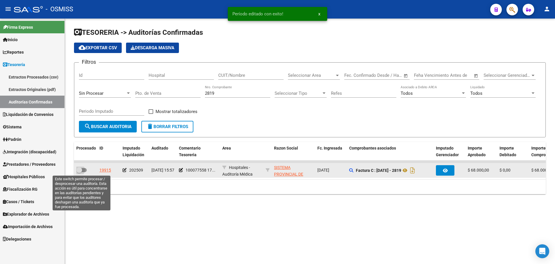
click at [81, 170] on span at bounding box center [79, 170] width 6 height 6
click at [79, 172] on input "checkbox" at bounding box center [79, 172] width 0 height 0
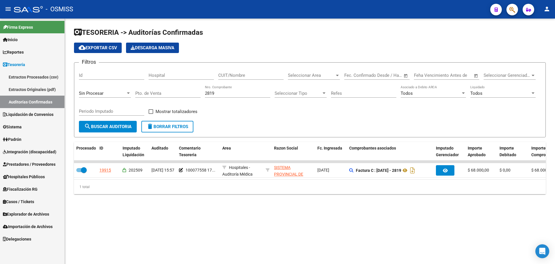
drag, startPoint x: 228, startPoint y: 91, endPoint x: 81, endPoint y: 78, distance: 146.9
click at [81, 78] on div "Filtros Id Hospital CUIT/Nombre Seleccionar Area Seleccionar Area Fecha inicio …" at bounding box center [310, 94] width 462 height 54
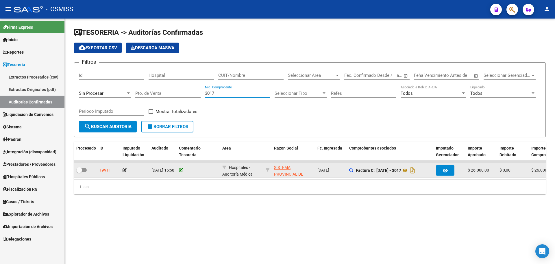
click at [182, 172] on icon at bounding box center [181, 170] width 4 height 4
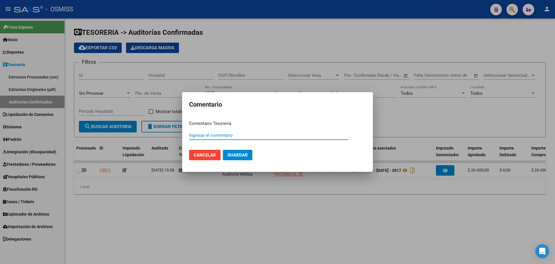
paste input "100077558 [DATE]"
click at [251, 152] on button "Guardar" at bounding box center [238, 155] width 30 height 10
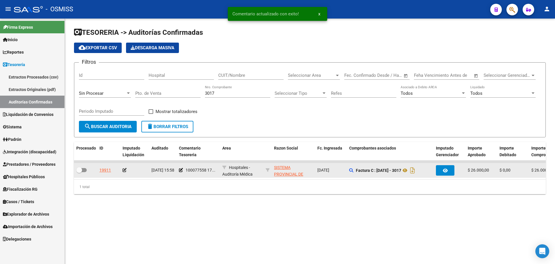
click at [125, 171] on icon at bounding box center [125, 170] width 4 height 4
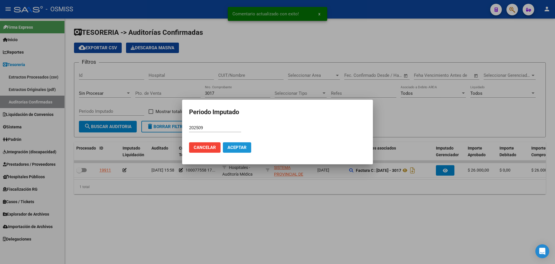
click at [237, 148] on span "Aceptar" at bounding box center [237, 147] width 19 height 5
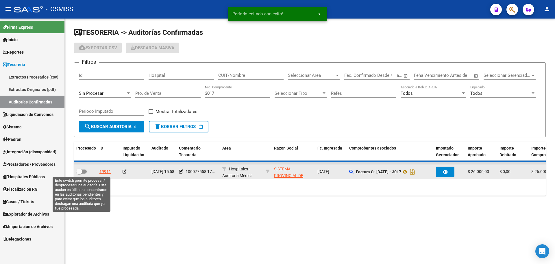
click at [81, 173] on label at bounding box center [81, 171] width 10 height 7
click at [79, 173] on input "checkbox" at bounding box center [79, 173] width 0 height 0
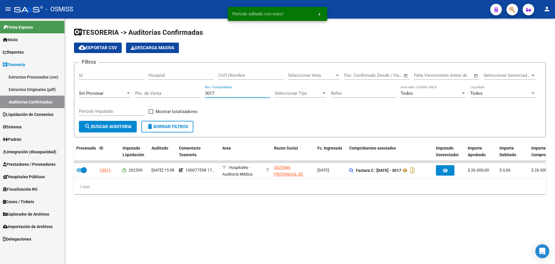
drag, startPoint x: 224, startPoint y: 93, endPoint x: 79, endPoint y: 91, distance: 145.2
click at [79, 91] on div "Filtros Id Hospital CUIT/Nombre Seleccionar Area Seleccionar Area Fecha inicio …" at bounding box center [310, 94] width 462 height 54
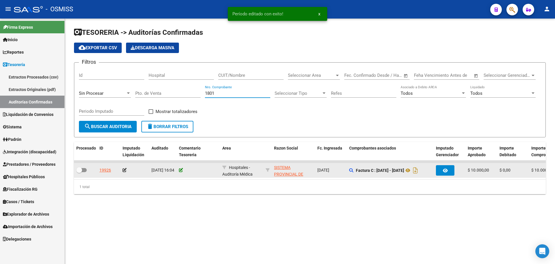
click at [183, 171] on icon at bounding box center [181, 170] width 4 height 4
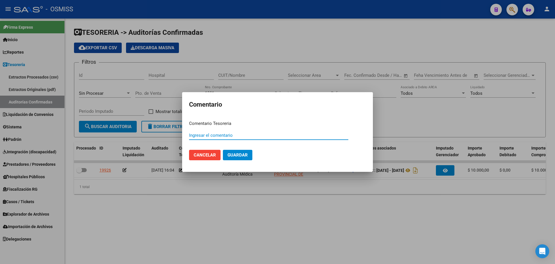
paste input "100077558 [DATE]"
click at [239, 157] on span "Guardar" at bounding box center [238, 154] width 20 height 5
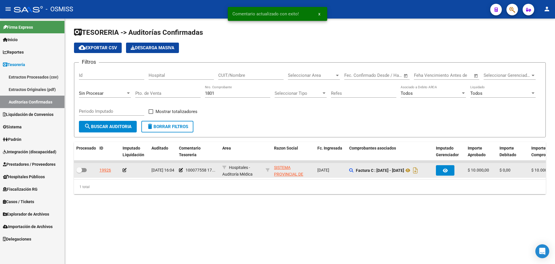
click at [126, 166] on datatable-body-cell at bounding box center [134, 170] width 29 height 14
click at [124, 171] on icon at bounding box center [125, 170] width 4 height 4
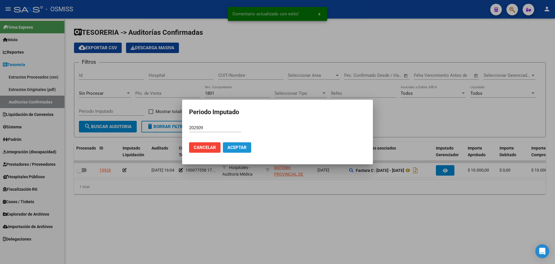
click at [241, 150] on button "Aceptar" at bounding box center [237, 147] width 28 height 10
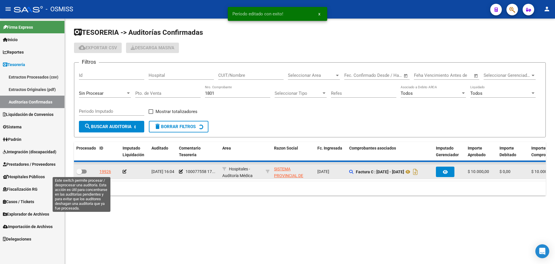
click at [82, 169] on span at bounding box center [81, 171] width 10 height 4
click at [79, 173] on input "checkbox" at bounding box center [79, 173] width 0 height 0
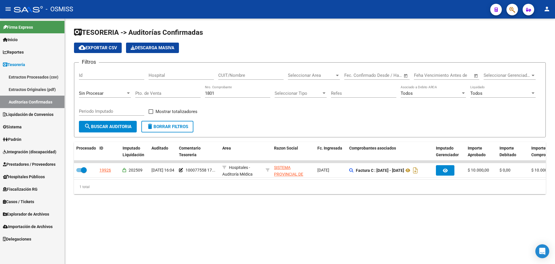
click at [227, 95] on div "1801 Nro. Comprobante" at bounding box center [237, 91] width 65 height 12
drag, startPoint x: 187, startPoint y: 89, endPoint x: 17, endPoint y: 80, distance: 170.3
click at [25, 80] on mat-sidenav-container "Firma Express Inicio Calendario SSS Instructivos Contacto OS Reportes Ingresos …" at bounding box center [277, 141] width 555 height 245
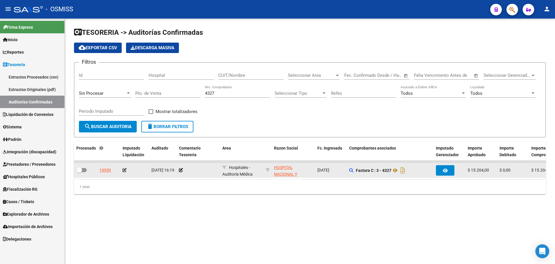
click at [183, 168] on div at bounding box center [198, 170] width 39 height 7
click at [182, 168] on icon at bounding box center [181, 170] width 4 height 4
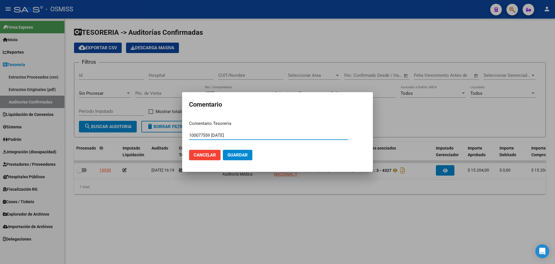
click at [249, 151] on button "Guardar" at bounding box center [238, 155] width 30 height 10
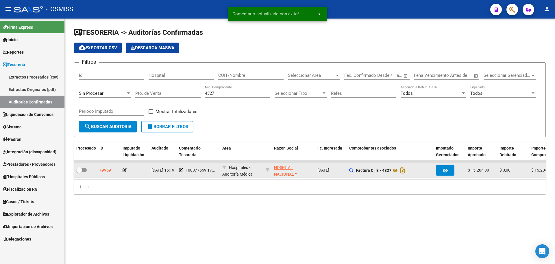
click at [124, 169] on icon at bounding box center [125, 170] width 4 height 4
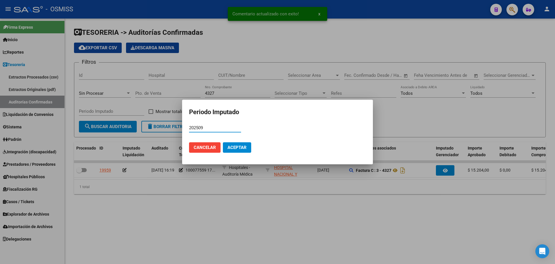
click at [227, 152] on button "Aceptar" at bounding box center [237, 147] width 28 height 10
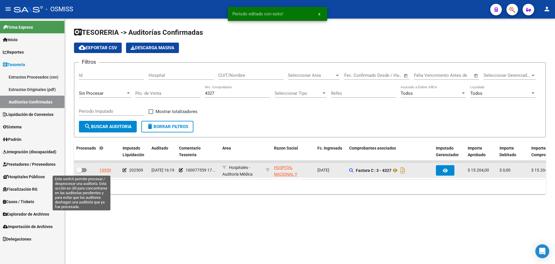
click at [86, 167] on label at bounding box center [81, 169] width 10 height 7
click at [79, 172] on input "checkbox" at bounding box center [79, 172] width 0 height 0
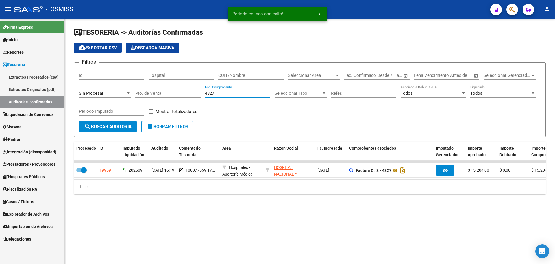
drag, startPoint x: 233, startPoint y: 94, endPoint x: 150, endPoint y: 94, distance: 83.0
click at [150, 94] on div "Filtros Id Hospital CUIT/Nombre Seleccionar Area Seleccionar Area Fecha inicio …" at bounding box center [310, 94] width 462 height 54
click at [109, 93] on div "Sin Procesar" at bounding box center [102, 93] width 47 height 5
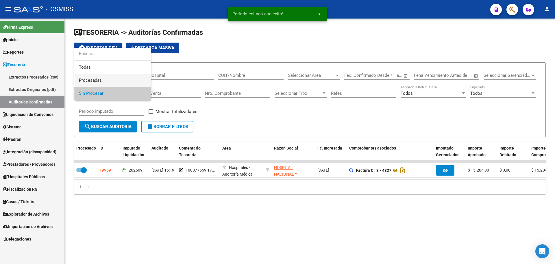
click at [108, 82] on span "Procesadas" at bounding box center [112, 80] width 67 height 13
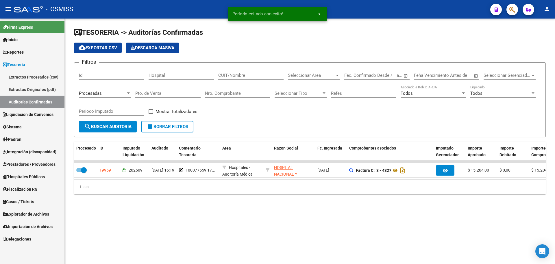
click at [482, 90] on div "Todos Liquidado" at bounding box center [503, 91] width 65 height 12
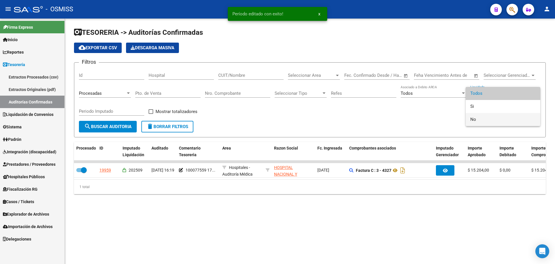
click at [479, 114] on span "No" at bounding box center [503, 119] width 65 height 13
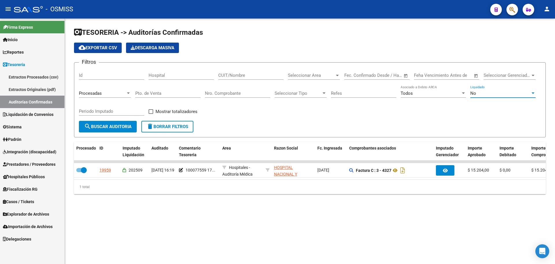
click at [108, 107] on div "Periodo Imputado" at bounding box center [111, 109] width 65 height 12
click at [154, 112] on label "Mostrar totalizadores" at bounding box center [173, 111] width 49 height 7
click at [151, 114] on input "Mostrar totalizadores" at bounding box center [151, 114] width 0 height 0
click at [130, 124] on button "search Buscar Auditoria" at bounding box center [108, 127] width 58 height 12
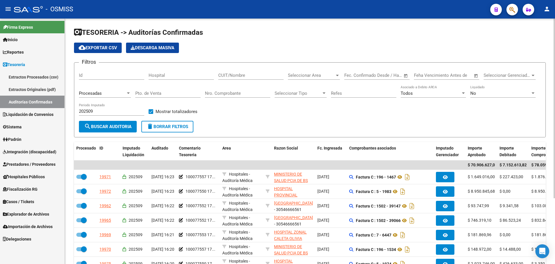
drag, startPoint x: 239, startPoint y: 126, endPoint x: 106, endPoint y: 125, distance: 133.3
click at [239, 126] on form "Filtros Id Hospital CUIT/Nombre Seleccionar Area Seleccionar Area Fecha inicio …" at bounding box center [310, 99] width 472 height 75
click at [42, 114] on span "Liquidación de Convenios" at bounding box center [28, 114] width 51 height 6
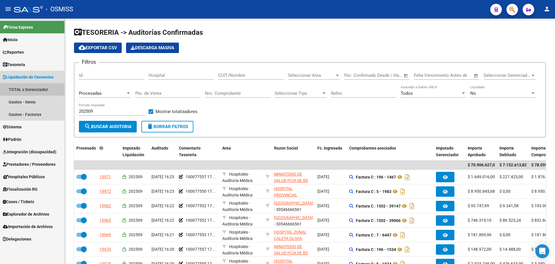
click at [40, 91] on link "TOTAL x Gerenciador" at bounding box center [32, 89] width 65 height 12
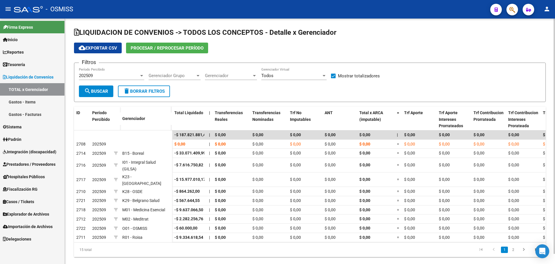
click at [186, 47] on span "Procesar / Reprocesar período" at bounding box center [167, 47] width 73 height 5
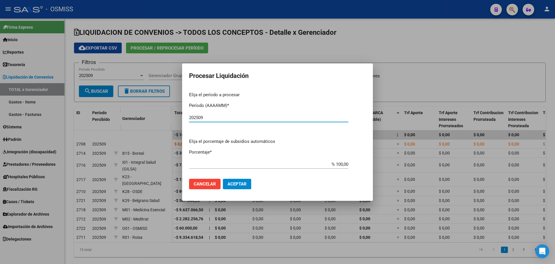
click at [244, 175] on mat-dialog-actions "Cancelar Aceptar" at bounding box center [277, 184] width 177 height 20
click at [239, 192] on mat-dialog-actions "Cancelar Aceptar" at bounding box center [277, 184] width 177 height 20
click at [237, 183] on span "Aceptar" at bounding box center [237, 183] width 19 height 5
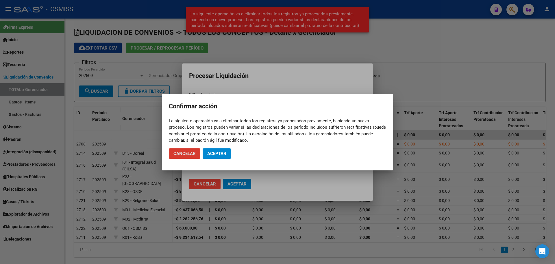
click at [214, 149] on button "Aceptar" at bounding box center [217, 153] width 28 height 10
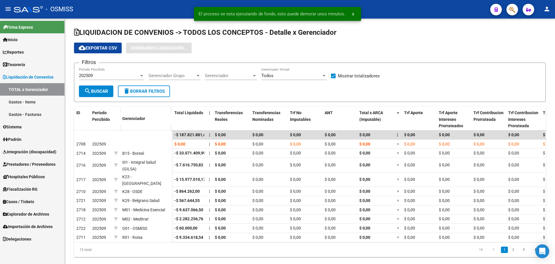
click at [30, 116] on link "Gastos - Facturas" at bounding box center [32, 114] width 65 height 12
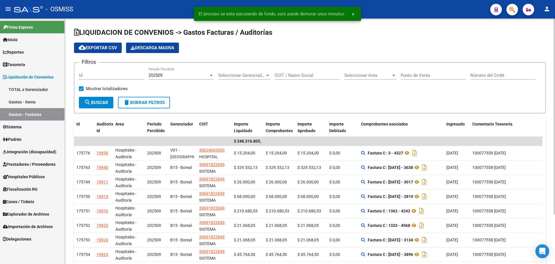
click at [235, 78] on span "Seleccionar Gerenciador" at bounding box center [241, 75] width 47 height 5
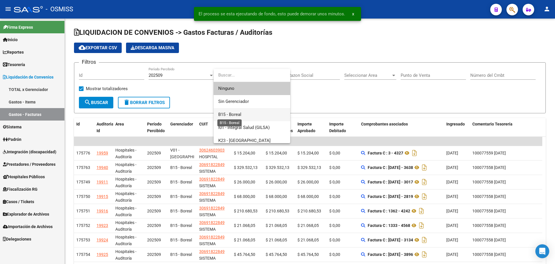
click at [237, 112] on span "B15 - Boreal" at bounding box center [229, 114] width 23 height 5
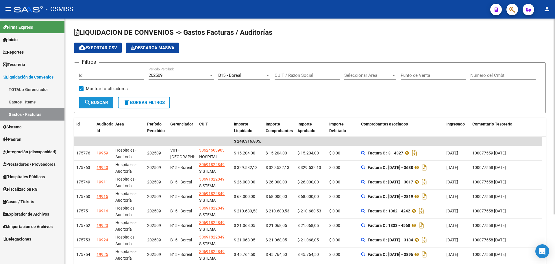
click at [94, 102] on span "search Buscar" at bounding box center [96, 102] width 24 height 5
click at [233, 76] on span "B15 - Boreal" at bounding box center [229, 75] width 23 height 5
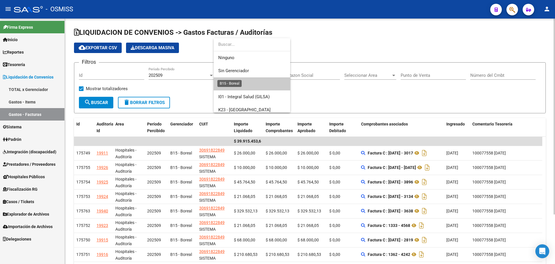
scroll to position [9, 0]
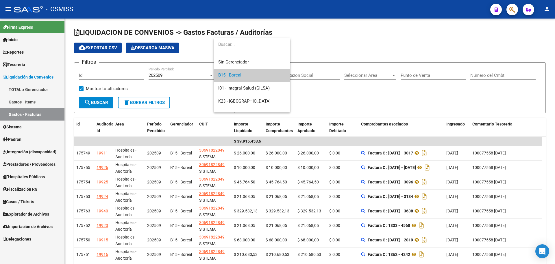
click at [19, 67] on div at bounding box center [277, 132] width 555 height 264
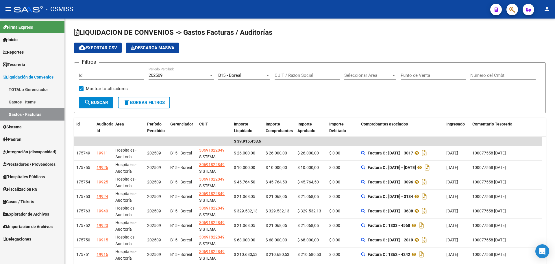
click at [19, 63] on span "Tesorería" at bounding box center [14, 64] width 22 height 6
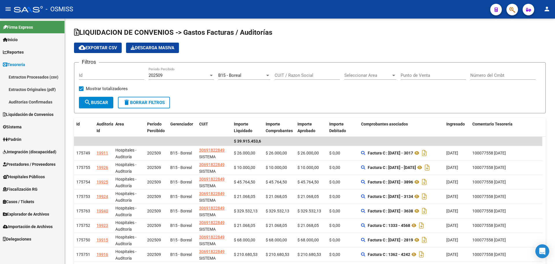
click at [22, 105] on link "Auditorías Confirmadas" at bounding box center [32, 101] width 65 height 12
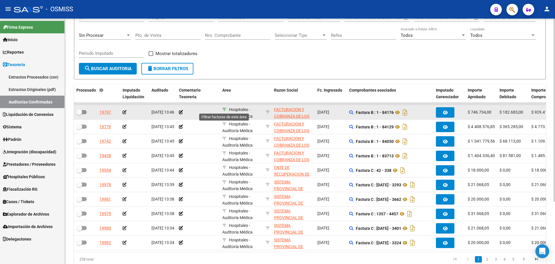
scroll to position [1, 0]
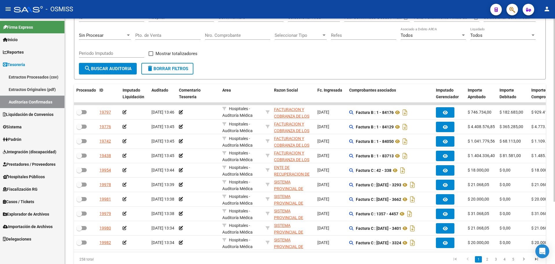
click at [290, 52] on div "Filtros Id Hospital CUIT/Nombre Seleccionar Area Seleccionar Area Fecha inicio …" at bounding box center [310, 36] width 462 height 54
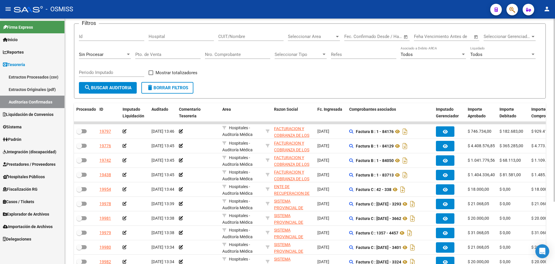
scroll to position [29, 0]
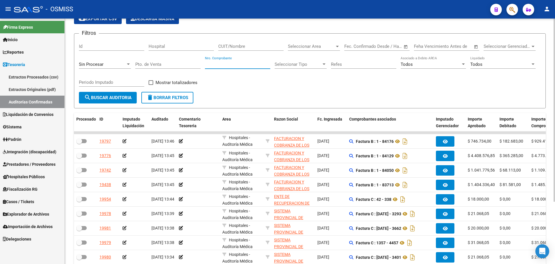
click at [214, 63] on input "Nro. Comprobante" at bounding box center [237, 64] width 65 height 5
click at [86, 66] on span "Sin Procesar" at bounding box center [91, 64] width 25 height 5
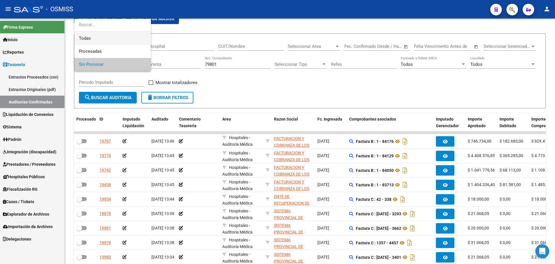
click at [90, 40] on span "Todas" at bounding box center [112, 38] width 67 height 13
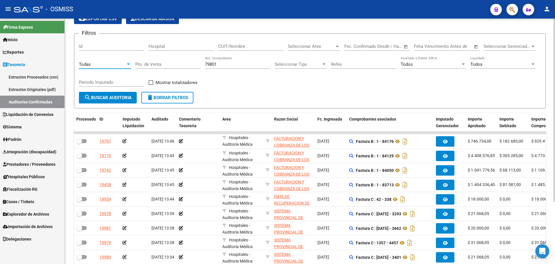
click at [101, 98] on span "search Buscar Auditoria" at bounding box center [107, 97] width 47 height 5
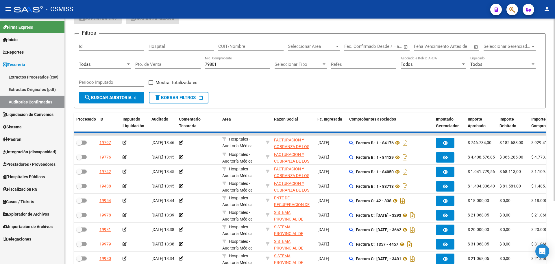
scroll to position [0, 0]
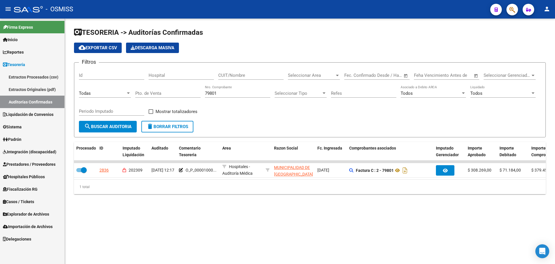
drag, startPoint x: 237, startPoint y: 218, endPoint x: 148, endPoint y: 191, distance: 92.9
click at [229, 219] on mat-sidenav-content "TESORERIA -> Auditorías Confirmadas cloud_download Exportar CSV Descarga Masiva…" at bounding box center [310, 141] width 491 height 245
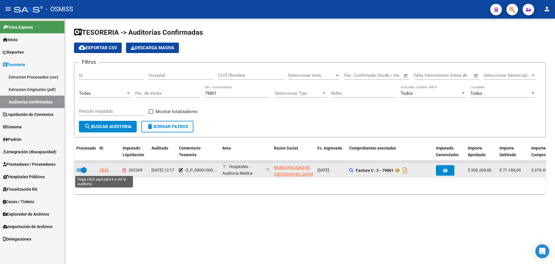
click at [107, 173] on div "2836" at bounding box center [103, 170] width 9 height 7
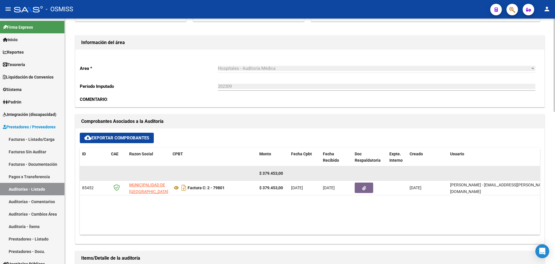
scroll to position [145, 0]
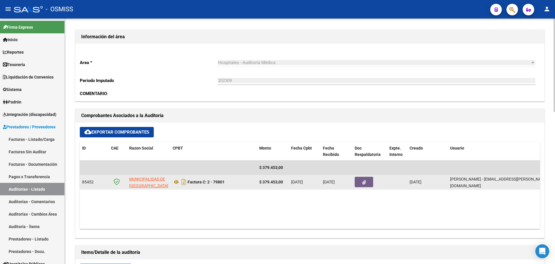
click at [364, 181] on icon "button" at bounding box center [364, 182] width 4 height 4
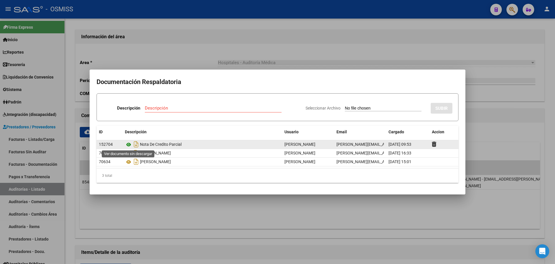
click at [130, 145] on icon at bounding box center [129, 144] width 8 height 7
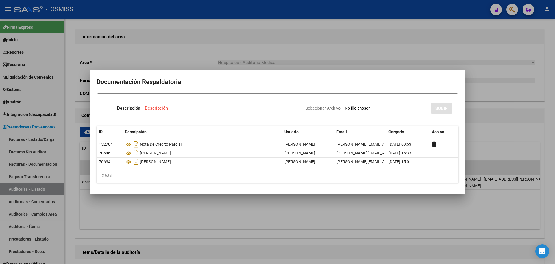
click at [289, 72] on mat-dialog-container "Documentación Respaldatoria Descripción Descripción Seleccionar Archivo SUBIR I…" at bounding box center [278, 131] width 376 height 125
click at [270, 44] on div at bounding box center [277, 132] width 555 height 264
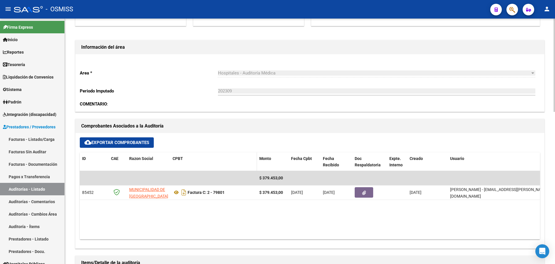
scroll to position [174, 0]
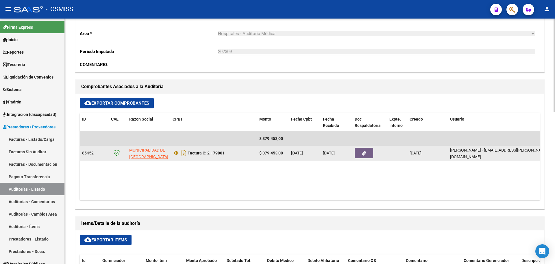
click at [362, 158] on datatable-body-cell at bounding box center [370, 153] width 35 height 14
click at [365, 153] on icon "button" at bounding box center [364, 153] width 4 height 4
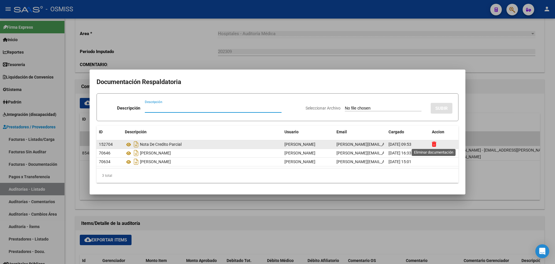
click at [436, 144] on icon at bounding box center [434, 143] width 4 height 5
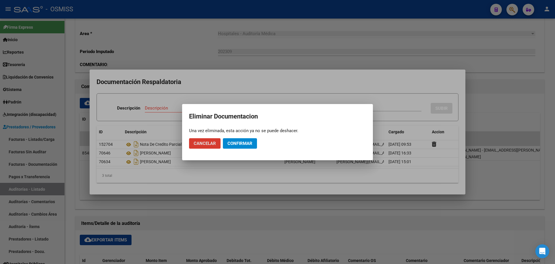
click at [244, 141] on span "Confirmar" at bounding box center [240, 143] width 25 height 5
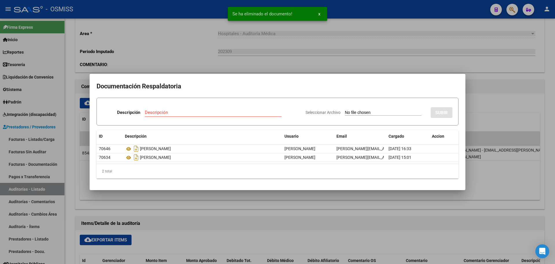
click at [192, 106] on div "Descripción Descripción" at bounding box center [202, 113] width 198 height 17
click at [192, 110] on input "Descripción" at bounding box center [213, 112] width 137 height 5
click at [353, 111] on input "Seleccionar Archivo" at bounding box center [383, 112] width 77 height 5
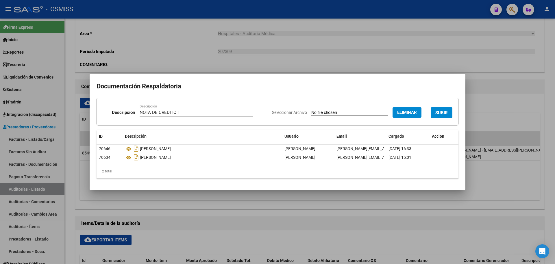
click at [448, 109] on button "SUBIR" at bounding box center [442, 112] width 22 height 11
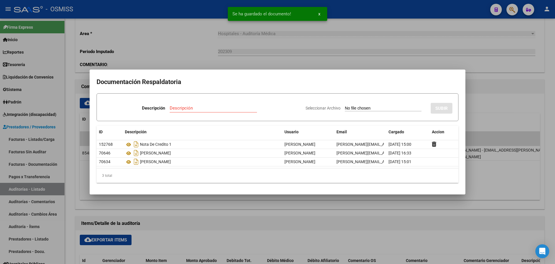
click at [208, 111] on div "Descripción" at bounding box center [213, 108] width 87 height 9
click at [385, 106] on input "Seleccionar Archivo" at bounding box center [383, 108] width 77 height 5
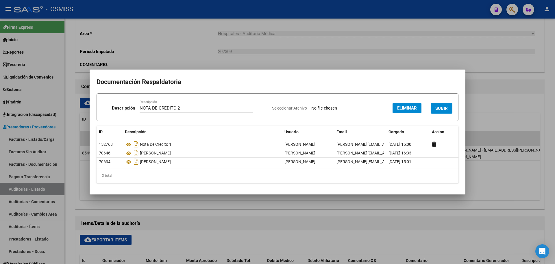
click at [436, 108] on span "SUBIR" at bounding box center [442, 108] width 12 height 5
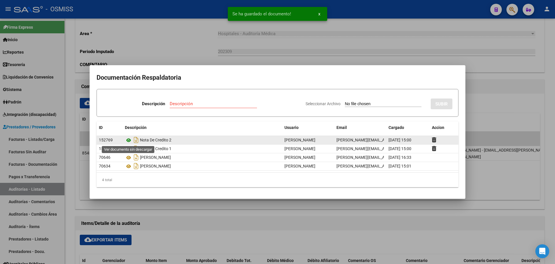
click at [130, 142] on icon at bounding box center [129, 140] width 8 height 7
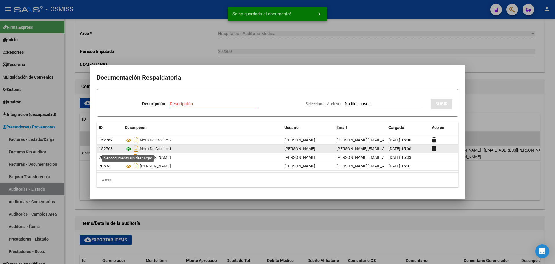
click at [125, 149] on icon at bounding box center [129, 148] width 8 height 7
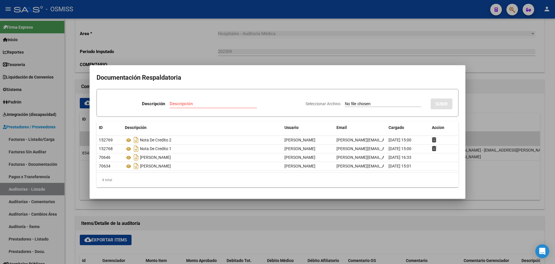
click at [218, 41] on div at bounding box center [277, 132] width 555 height 264
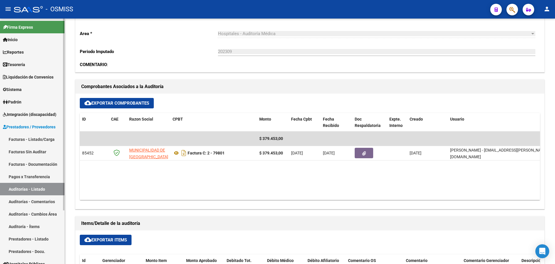
click at [14, 65] on span "Tesorería" at bounding box center [14, 64] width 22 height 6
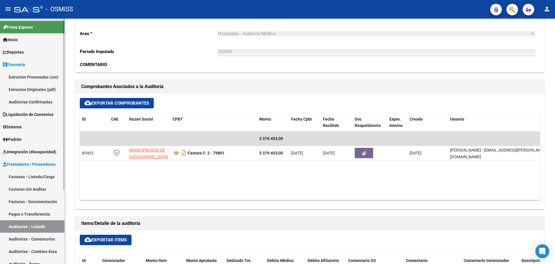
click at [20, 103] on link "Auditorías Confirmadas" at bounding box center [32, 101] width 65 height 12
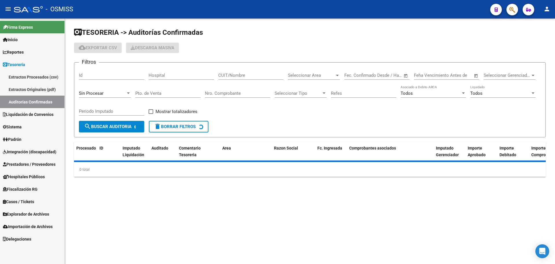
click at [103, 94] on span "Sin Procesar" at bounding box center [91, 93] width 25 height 5
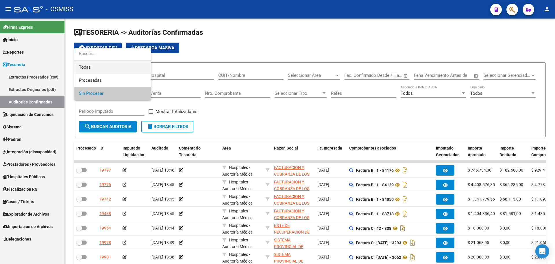
click at [93, 62] on span "Todas" at bounding box center [112, 67] width 67 height 13
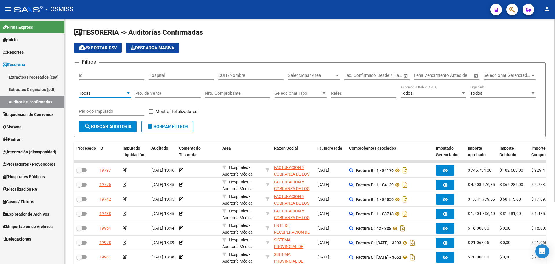
click at [245, 95] on input "Nro. Comprobante" at bounding box center [237, 93] width 65 height 5
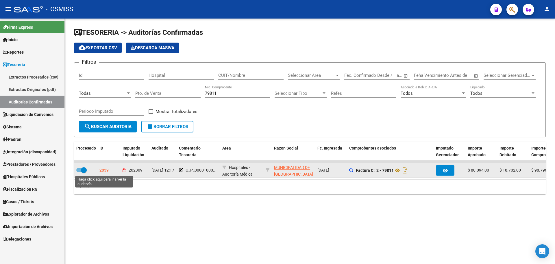
click at [107, 173] on div "2839" at bounding box center [103, 170] width 9 height 7
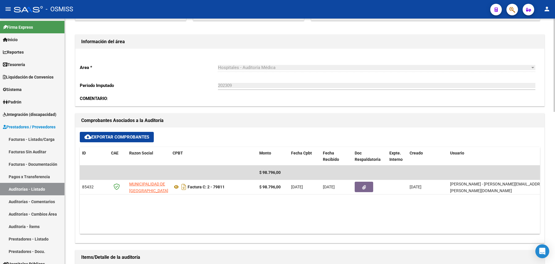
scroll to position [174, 0]
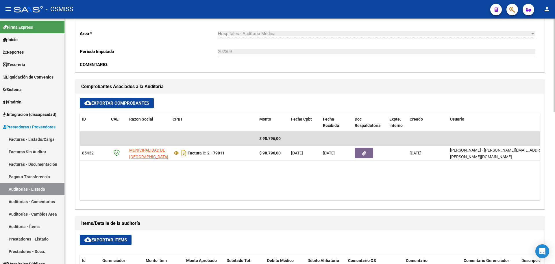
click at [235, 173] on datatable-body "$ 98.796,00 85432 MUNICIPALIDAD DE [GEOGRAPHIC_DATA][PERSON_NAME] Factura C: 2 …" at bounding box center [310, 165] width 460 height 68
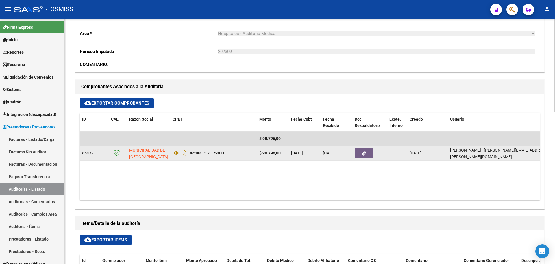
click at [366, 146] on datatable-body-cell at bounding box center [370, 153] width 35 height 14
click at [364, 151] on icon "button" at bounding box center [364, 153] width 4 height 4
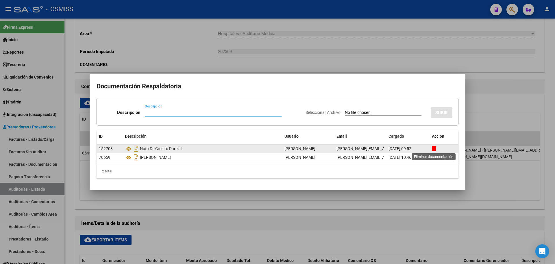
click at [436, 147] on icon at bounding box center [434, 147] width 4 height 5
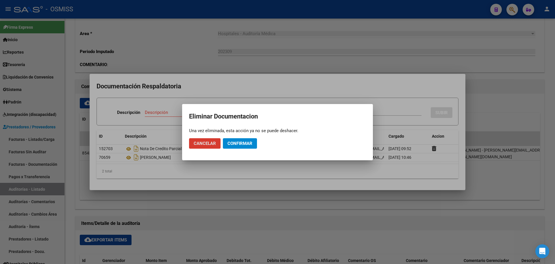
click at [249, 141] on span "Confirmar" at bounding box center [240, 143] width 25 height 5
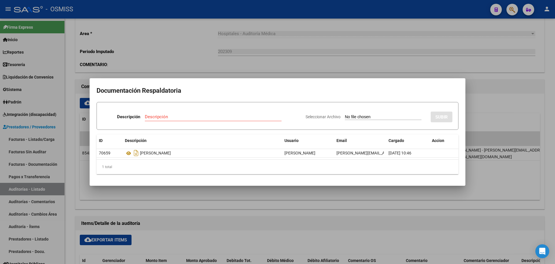
click at [174, 119] on input "Descripción" at bounding box center [213, 116] width 137 height 5
click at [363, 119] on input "Seleccionar Archivo" at bounding box center [383, 116] width 77 height 5
click at [444, 118] on span "SUBIR" at bounding box center [442, 116] width 12 height 5
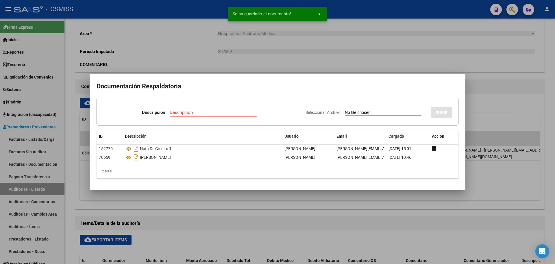
click at [178, 111] on input "Descripción" at bounding box center [213, 112] width 87 height 5
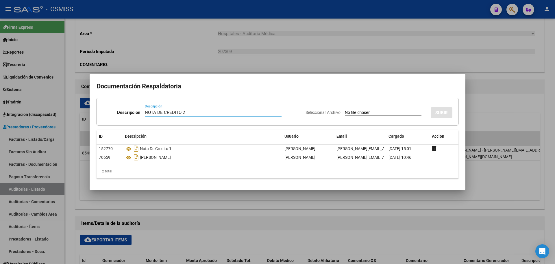
click at [349, 113] on input "Seleccionar Archivo" at bounding box center [383, 112] width 77 height 5
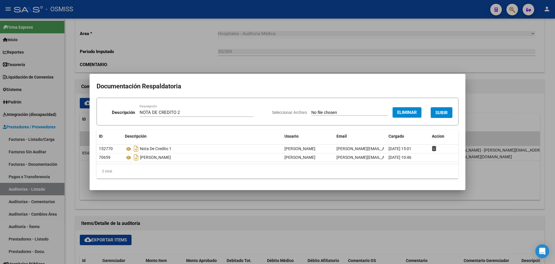
click at [441, 109] on button "SUBIR" at bounding box center [442, 112] width 22 height 11
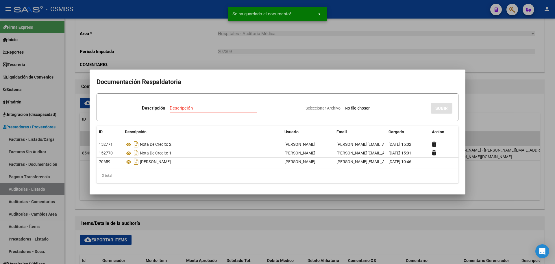
click at [179, 59] on div at bounding box center [277, 132] width 555 height 264
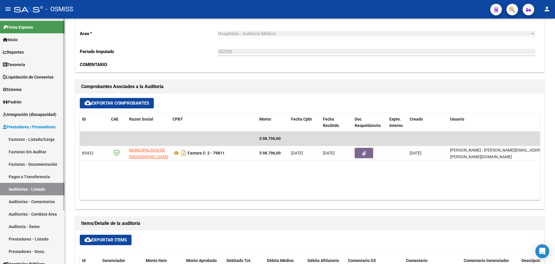
click at [39, 62] on link "Tesorería" at bounding box center [32, 64] width 65 height 12
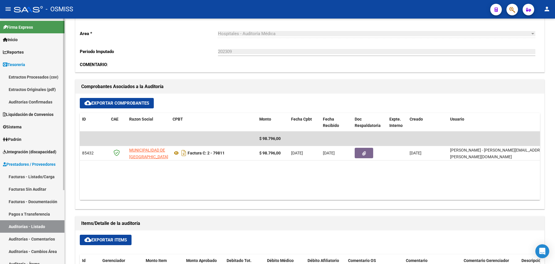
click at [40, 99] on link "Auditorías Confirmadas" at bounding box center [32, 101] width 65 height 12
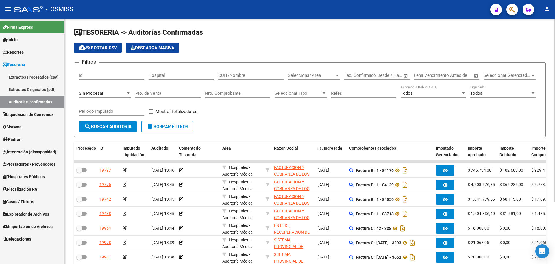
click at [116, 95] on div "Sin Procesar" at bounding box center [102, 93] width 47 height 5
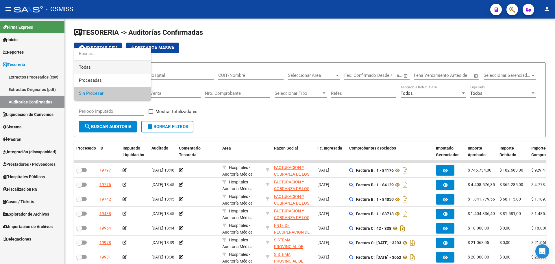
click at [115, 70] on span "Todas" at bounding box center [112, 67] width 67 height 13
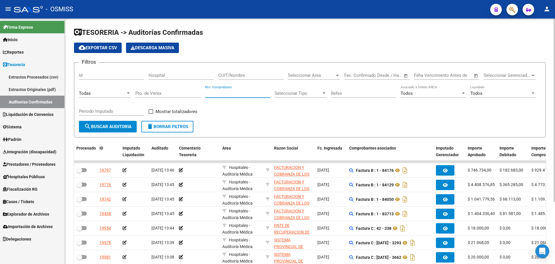
click at [241, 93] on input "Nro. Comprobante" at bounding box center [237, 93] width 65 height 5
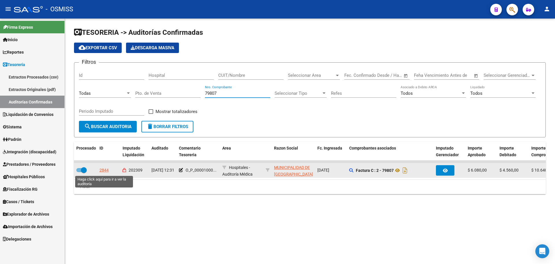
click at [104, 170] on div "2844" at bounding box center [103, 170] width 9 height 7
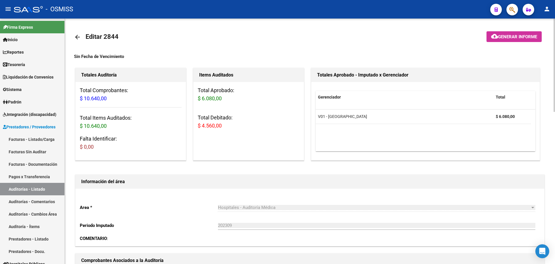
scroll to position [116, 0]
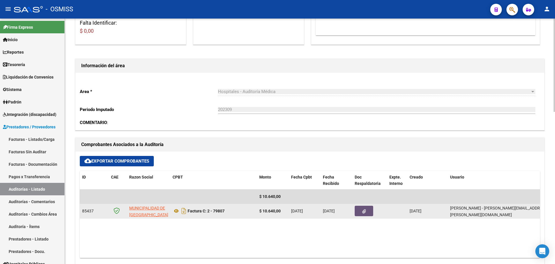
click at [362, 212] on icon "button" at bounding box center [364, 211] width 4 height 4
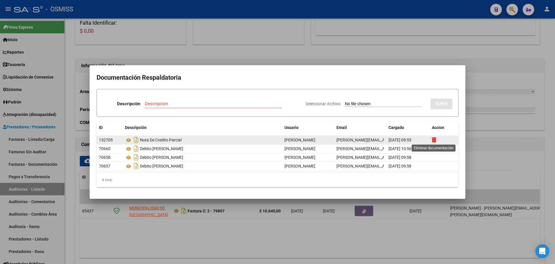
click at [434, 141] on icon at bounding box center [434, 139] width 4 height 5
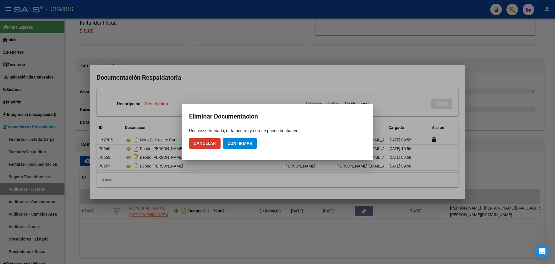
click at [235, 143] on span "Confirmar" at bounding box center [240, 143] width 25 height 5
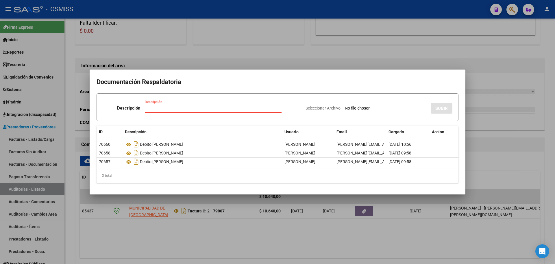
click at [211, 106] on input "Descripción" at bounding box center [213, 107] width 137 height 5
click at [358, 110] on input "Seleccionar Archivo" at bounding box center [383, 108] width 77 height 5
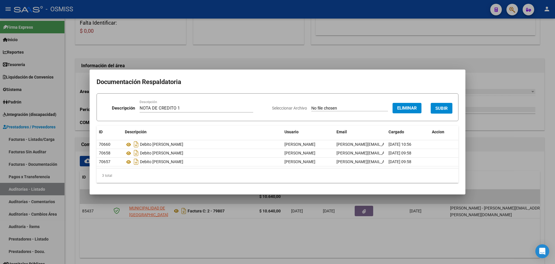
click at [441, 106] on span "SUBIR" at bounding box center [442, 108] width 12 height 5
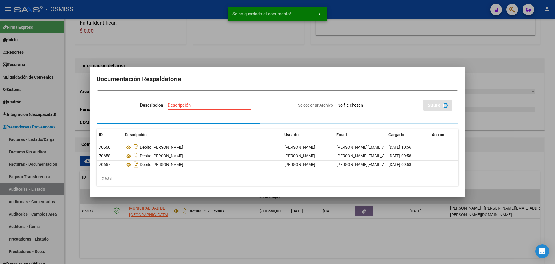
click at [180, 59] on div at bounding box center [277, 132] width 555 height 264
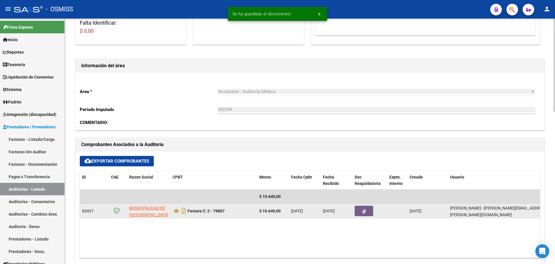
click at [364, 208] on button "button" at bounding box center [364, 210] width 19 height 10
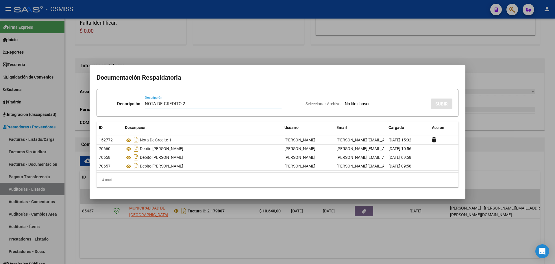
click at [352, 100] on div "Seleccionar Archivo SUBIR" at bounding box center [379, 103] width 147 height 18
click at [352, 104] on input "Seleccionar Archivo" at bounding box center [383, 103] width 77 height 5
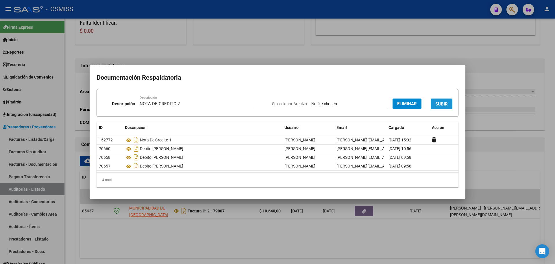
click at [446, 105] on span "SUBIR" at bounding box center [442, 103] width 12 height 5
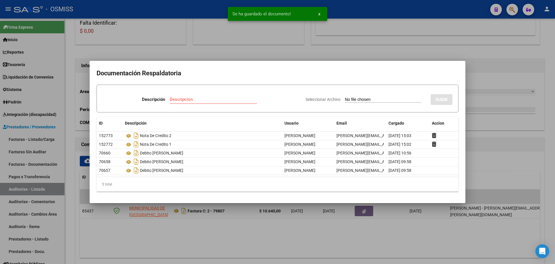
click at [225, 30] on div at bounding box center [277, 132] width 555 height 264
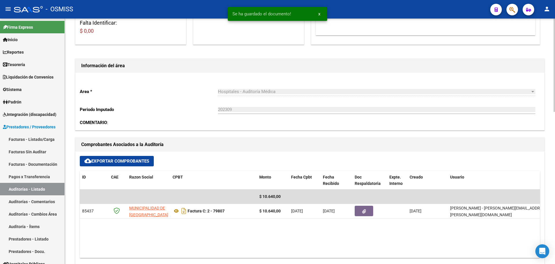
click at [227, 103] on div "202309 Ingresar el Periodo" at bounding box center [377, 107] width 318 height 12
click at [173, 93] on p "Area *" at bounding box center [149, 91] width 138 height 6
click at [38, 63] on link "Tesorería" at bounding box center [32, 64] width 65 height 12
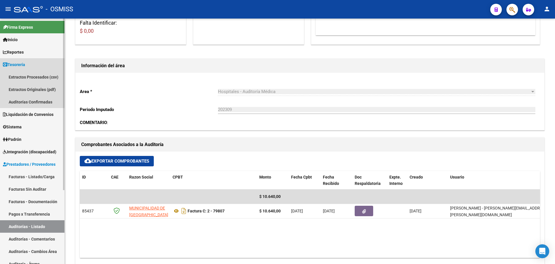
click at [43, 65] on link "Tesorería" at bounding box center [32, 64] width 65 height 12
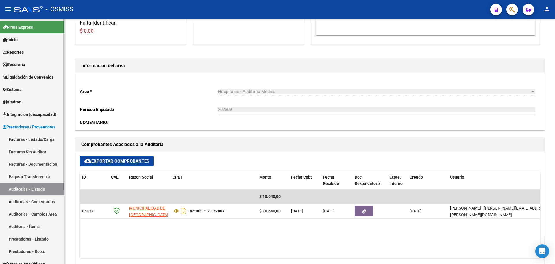
click at [43, 65] on link "Tesorería" at bounding box center [32, 64] width 65 height 12
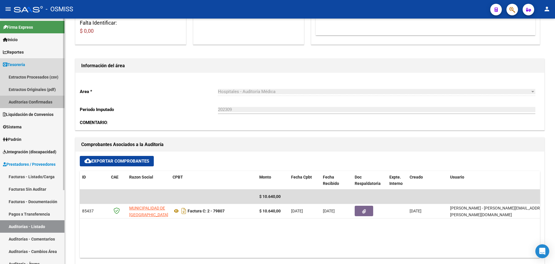
click at [36, 101] on link "Auditorías Confirmadas" at bounding box center [32, 101] width 65 height 12
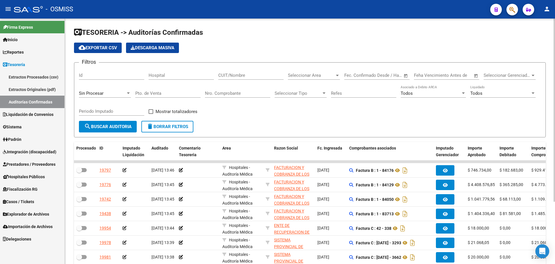
click at [281, 110] on div "Filtros Id Hospital CUIT/Nombre Seleccionar Area Seleccionar Area Fecha inicio …" at bounding box center [310, 94] width 462 height 54
click at [245, 105] on div "Filtros Id Hospital CUIT/Nombre Seleccionar Area Seleccionar Area Fecha inicio …" at bounding box center [310, 94] width 462 height 54
click at [101, 89] on div "Sin Procesar" at bounding box center [105, 91] width 52 height 12
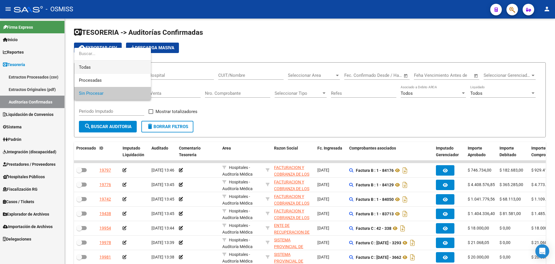
click at [101, 66] on span "Todas" at bounding box center [112, 67] width 67 height 13
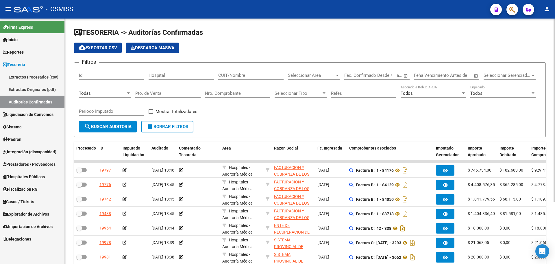
click at [235, 90] on div "Nro. Comprobante" at bounding box center [237, 91] width 65 height 12
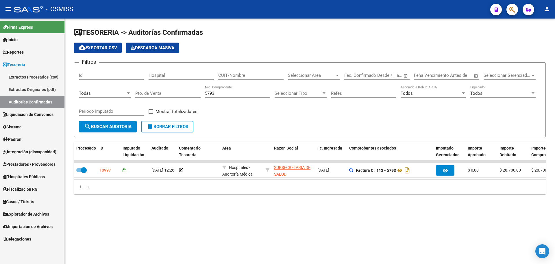
drag, startPoint x: 252, startPoint y: 184, endPoint x: 331, endPoint y: 188, distance: 79.3
click at [331, 188] on div "1 total" at bounding box center [310, 186] width 472 height 14
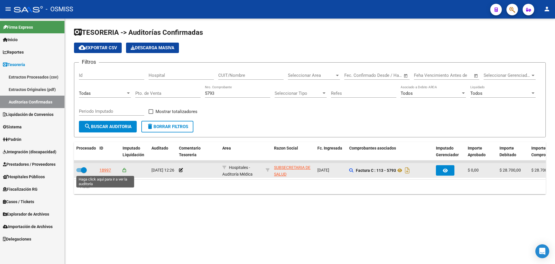
click at [102, 169] on div "18997" at bounding box center [105, 170] width 12 height 7
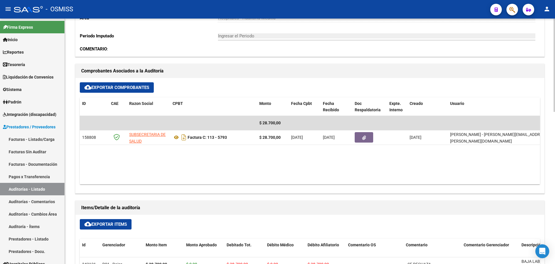
scroll to position [202, 0]
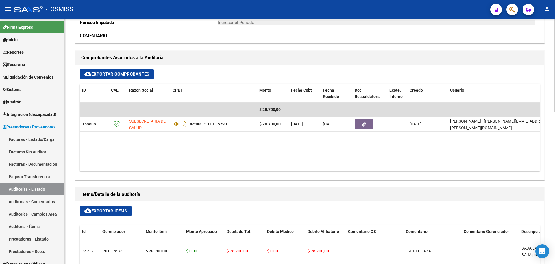
click at [335, 148] on datatable-body "$ 28.700,00 158808 SUBSECRETARIA DE SALUD Factura C: 113 - 5793 $ 28.700,00 [DA…" at bounding box center [310, 136] width 460 height 68
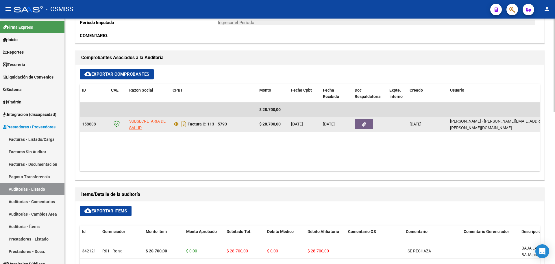
click at [367, 128] on button "button" at bounding box center [364, 124] width 19 height 10
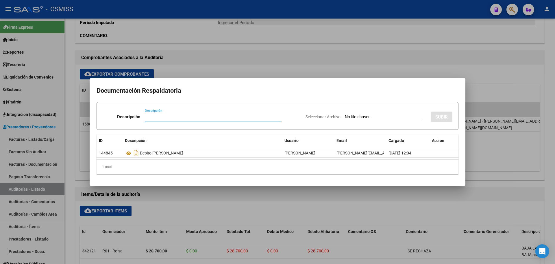
click at [247, 58] on div at bounding box center [277, 132] width 555 height 264
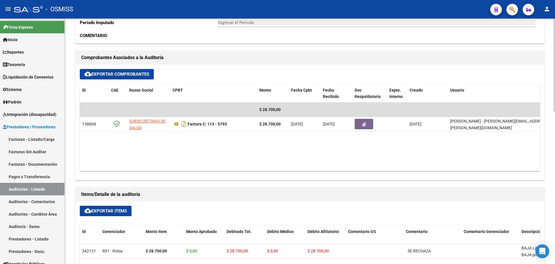
click at [294, 164] on datatable-body "$ 28.700,00 158808 SUBSECRETARIA DE SALUD Factura C: 113 - 5793 $ 28.700,00 [DA…" at bounding box center [310, 136] width 460 height 68
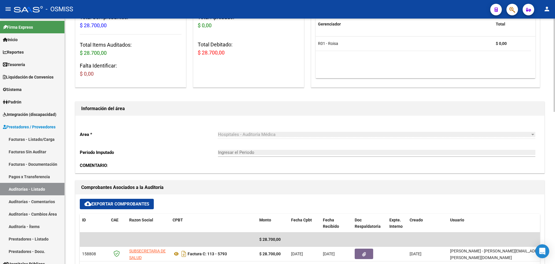
scroll to position [29, 0]
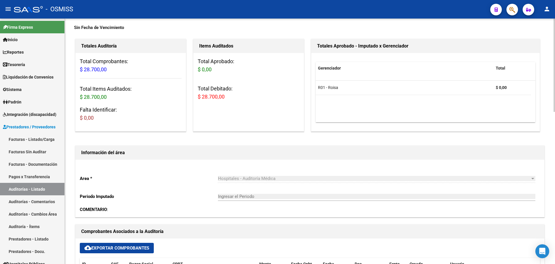
drag, startPoint x: 304, startPoint y: 130, endPoint x: 305, endPoint y: 133, distance: 3.3
click at [305, 132] on div "Items Auditados Total Aprobado: $ 0,00 Total Debitado: $ 28.700,00" at bounding box center [248, 85] width 113 height 95
click at [32, 62] on link "Tesorería" at bounding box center [32, 64] width 65 height 12
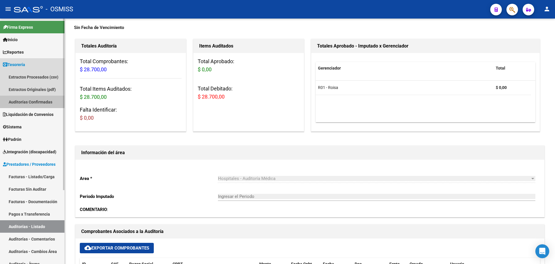
click at [47, 100] on link "Auditorías Confirmadas" at bounding box center [32, 101] width 65 height 12
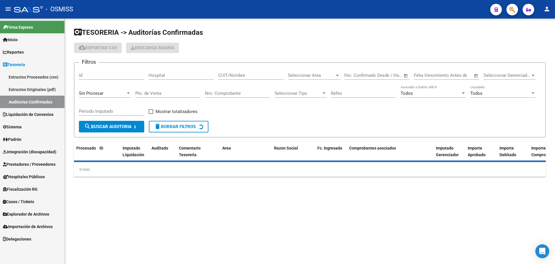
click at [112, 93] on div "Sin Procesar" at bounding box center [102, 93] width 47 height 5
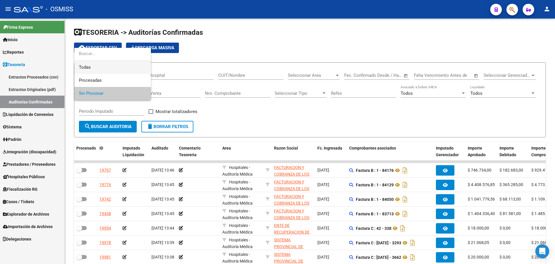
click at [115, 63] on span "Todas" at bounding box center [112, 67] width 67 height 13
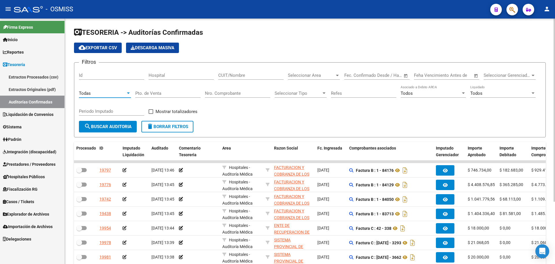
click at [248, 91] on input "Nro. Comprobante" at bounding box center [237, 93] width 65 height 5
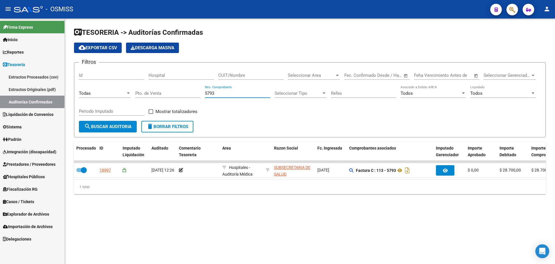
click at [283, 229] on mat-sidenav-content "TESORERIA -> Auditorías Confirmadas cloud_download Exportar CSV Descarga Masiva…" at bounding box center [310, 141] width 491 height 245
click at [270, 226] on mat-sidenav-content "TESORERIA -> Auditorías Confirmadas cloud_download Exportar CSV Descarga Masiva…" at bounding box center [310, 141] width 491 height 245
click at [296, 127] on form "Filtros Id Hospital CUIT/Nombre Seleccionar Area Seleccionar Area Fecha inicio …" at bounding box center [310, 99] width 472 height 75
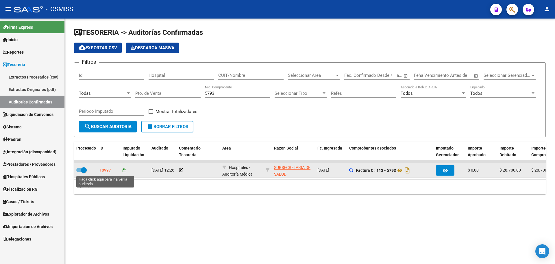
click at [105, 171] on div "18997" at bounding box center [105, 170] width 12 height 7
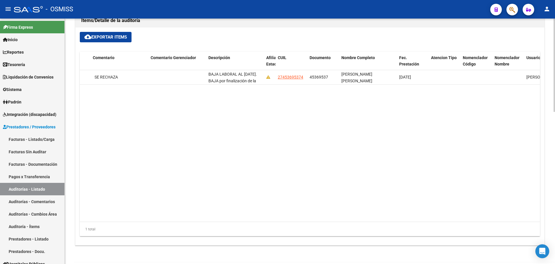
scroll to position [0, 312]
drag, startPoint x: 381, startPoint y: 222, endPoint x: 356, endPoint y: 222, distance: 25.5
click at [356, 222] on div "1 total" at bounding box center [310, 229] width 460 height 14
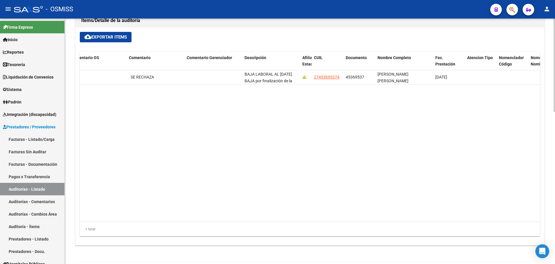
scroll to position [0, 272]
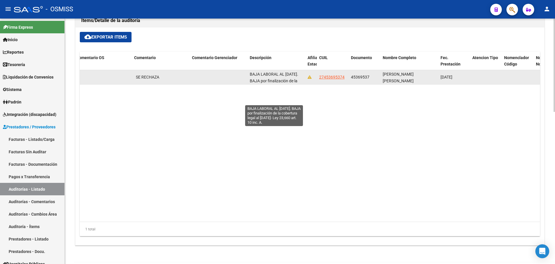
click at [265, 72] on span "BAJA LABORAL AL [DATE]. BAJA por finalización de la cobertura legal al [DATE]- …" at bounding box center [276, 84] width 52 height 24
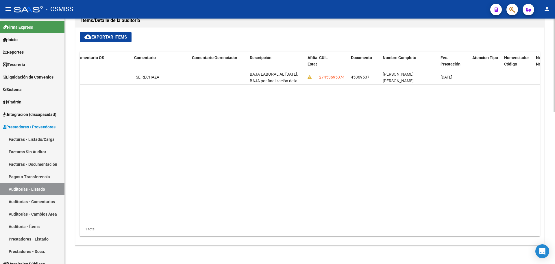
scroll to position [0, 0]
drag, startPoint x: 263, startPoint y: 74, endPoint x: 267, endPoint y: 94, distance: 20.5
click at [267, 94] on datatable-body "342121 R01 - Roisa $ 28.700,00 $ 0,00 $ 28.700,00 $ 0,00 $ 28.700,00 SE RECHAZA…" at bounding box center [310, 146] width 460 height 152
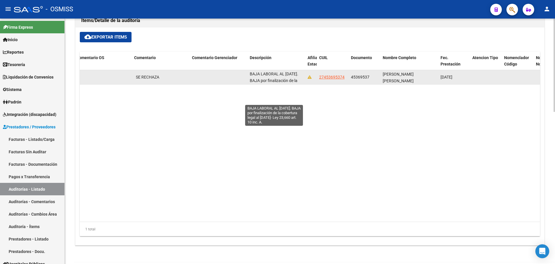
click at [270, 74] on span "BAJA LABORAL AL [DATE]. BAJA por finalización de la cobertura legal al [DATE]- …" at bounding box center [276, 83] width 52 height 24
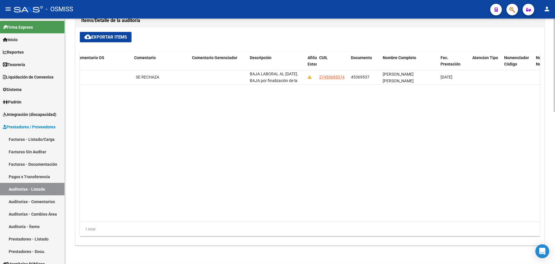
scroll to position [21, 0]
drag, startPoint x: 278, startPoint y: 80, endPoint x: 289, endPoint y: 92, distance: 16.2
click at [289, 92] on datatable-body "342121 R01 - Roisa $ 28.700,00 $ 0,00 $ 28.700,00 $ 0,00 $ 28.700,00 SE RECHAZA…" at bounding box center [310, 146] width 460 height 152
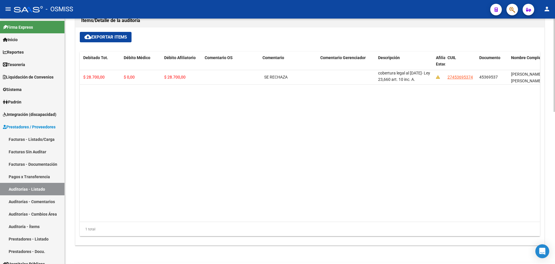
scroll to position [0, 262]
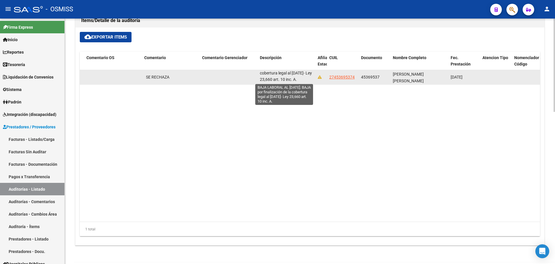
click at [262, 74] on span "BAJA LABORAL AL [DATE]. BAJA por finalización de la cobertura legal al [DATE]- …" at bounding box center [286, 69] width 52 height 24
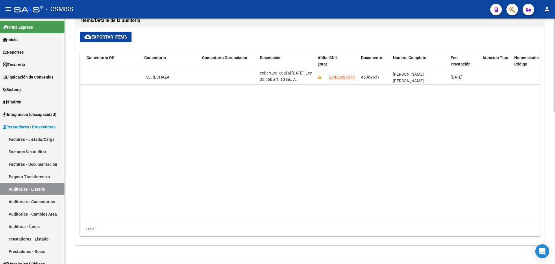
click at [262, 69] on datatable-header-cell "Descripción" at bounding box center [287, 63] width 58 height 25
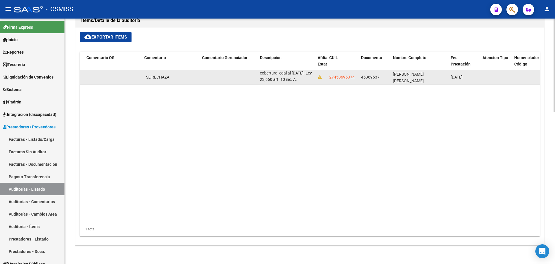
scroll to position [21, 0]
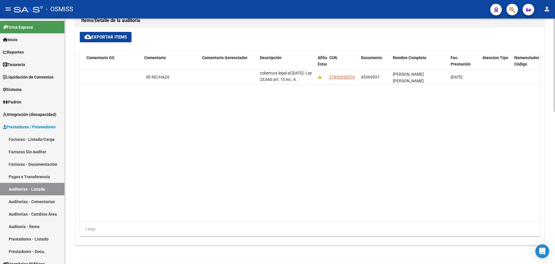
drag, startPoint x: 264, startPoint y: 71, endPoint x: 272, endPoint y: 97, distance: 27.3
click at [272, 97] on datatable-body "342121 R01 - Roisa $ 28.700,00 $ 0,00 $ 28.700,00 $ 0,00 $ 28.700,00 SE RECHAZA…" at bounding box center [310, 146] width 460 height 152
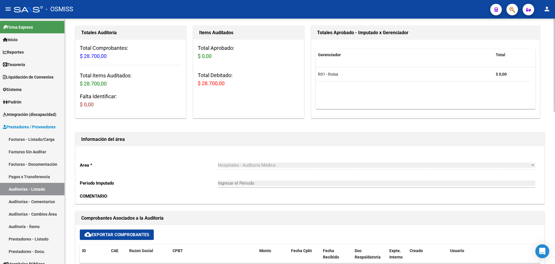
scroll to position [0, 0]
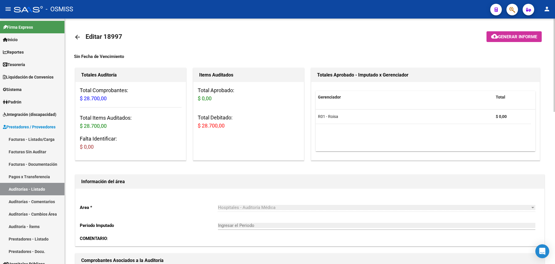
click at [503, 36] on span "Generar informe" at bounding box center [517, 36] width 39 height 5
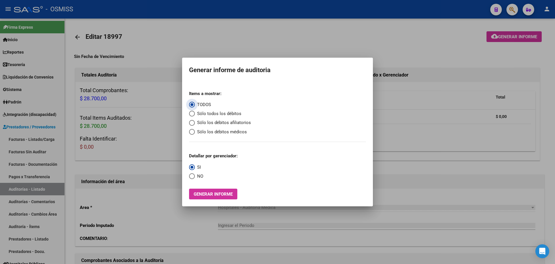
click at [223, 114] on span "Sólo todos los débitos" at bounding box center [218, 113] width 47 height 7
click at [195, 114] on input "Sólo todos los débitos" at bounding box center [192, 113] width 6 height 6
click at [200, 178] on span "NO" at bounding box center [199, 176] width 8 height 7
click at [195, 178] on input "NO" at bounding box center [192, 176] width 6 height 6
click at [200, 187] on div "Items a mostrar: TODOS Sólo todos los débitos Sólo los débitos afiliatorios Sól…" at bounding box center [277, 142] width 177 height 113
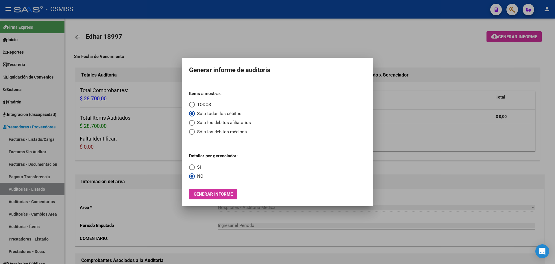
click at [201, 187] on div "Items a mostrar: TODOS Sólo todos los débitos Sólo los débitos afiliatorios Sól…" at bounding box center [277, 142] width 177 height 113
click at [203, 193] on span "Generar informe" at bounding box center [213, 193] width 39 height 5
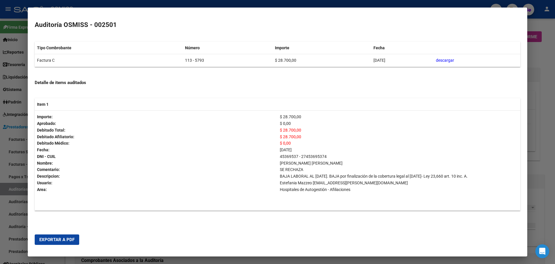
scroll to position [60, 0]
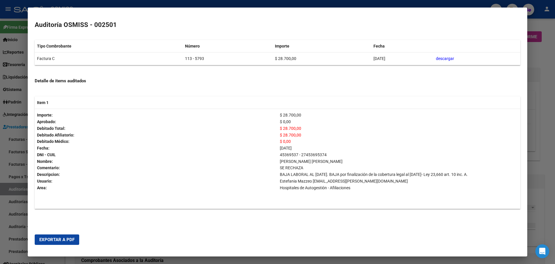
click at [544, 71] on div at bounding box center [277, 132] width 555 height 264
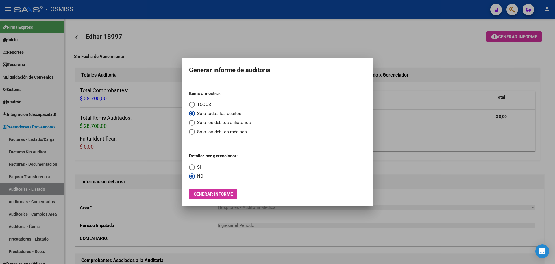
click at [370, 194] on mat-dialog-content "Items a mostrar: TODOS Sólo todos los débitos Sólo los débitos afiliatorios Sól…" at bounding box center [277, 140] width 191 height 118
click at [210, 220] on div at bounding box center [277, 132] width 555 height 264
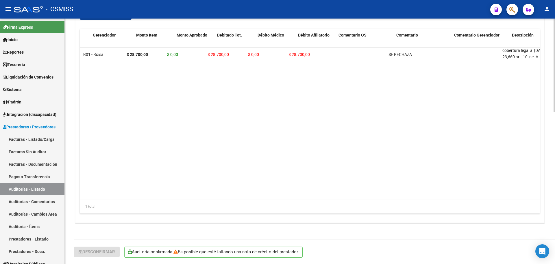
scroll to position [0, 0]
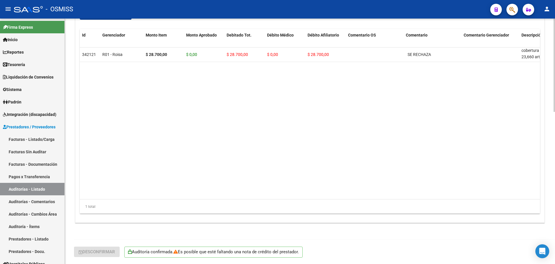
click at [142, 130] on datatable-body "342121 R01 - Roisa $ 28.700,00 $ 0,00 $ 28.700,00 $ 0,00 $ 28.700,00 SE RECHAZA…" at bounding box center [310, 123] width 460 height 152
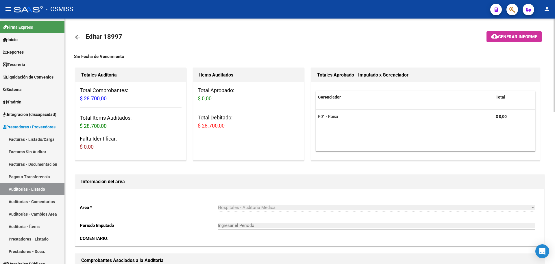
click at [502, 39] on span "Generar informe" at bounding box center [517, 36] width 39 height 5
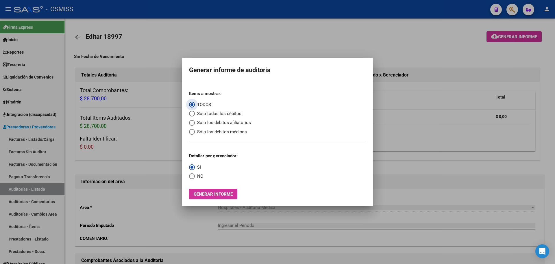
click at [209, 115] on span "Sólo todos los débitos" at bounding box center [218, 113] width 47 height 7
click at [195, 115] on input "Sólo todos los débitos" at bounding box center [192, 113] width 6 height 6
click at [207, 194] on span "Generar informe" at bounding box center [213, 193] width 39 height 5
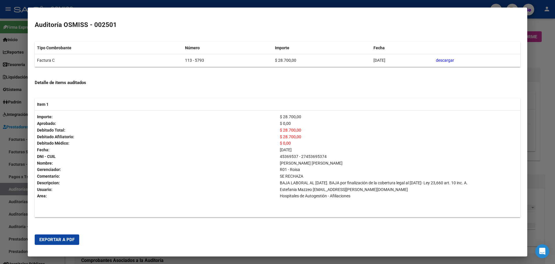
scroll to position [113, 0]
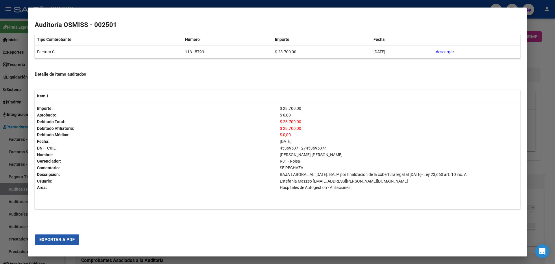
click at [66, 239] on span "Exportar a PDF" at bounding box center [56, 239] width 35 height 5
click at [0, 121] on div at bounding box center [277, 132] width 555 height 264
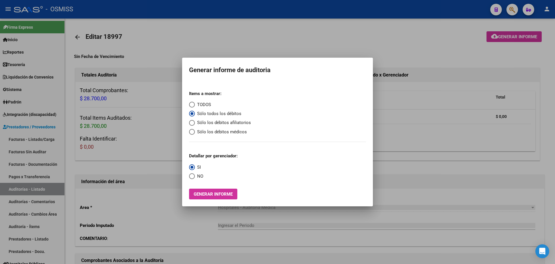
click at [183, 69] on mat-dialog-container "Generar informe de auditoria Items a mostrar: TODOS Sólo todos los débitos Sólo…" at bounding box center [277, 132] width 191 height 149
click at [33, 65] on div at bounding box center [277, 132] width 555 height 264
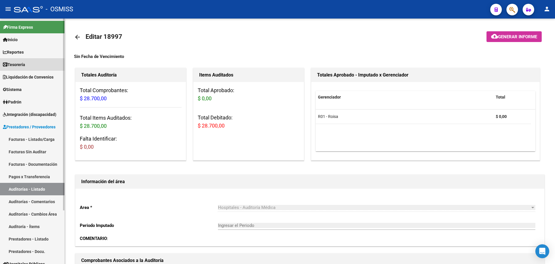
click at [24, 64] on span "Tesorería" at bounding box center [14, 64] width 22 height 6
click at [16, 66] on span "Tesorería" at bounding box center [14, 64] width 22 height 6
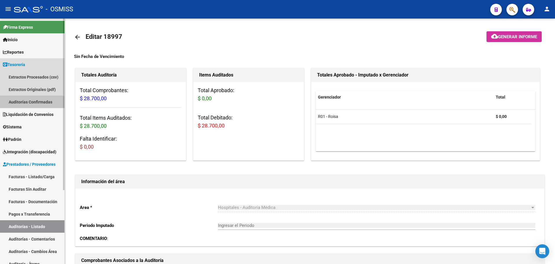
click at [9, 103] on link "Auditorías Confirmadas" at bounding box center [32, 101] width 65 height 12
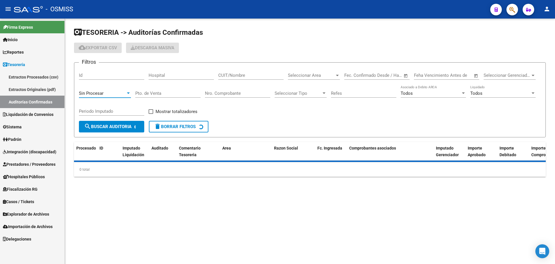
click at [106, 93] on div "Sin Procesar" at bounding box center [102, 93] width 47 height 5
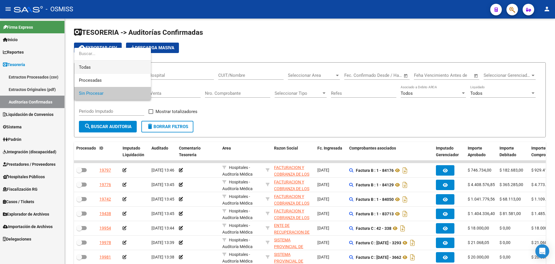
click at [87, 63] on span "Todas" at bounding box center [112, 67] width 67 height 13
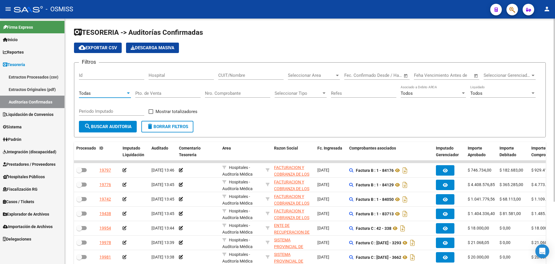
click at [215, 89] on div "Nro. Comprobante" at bounding box center [237, 91] width 65 height 12
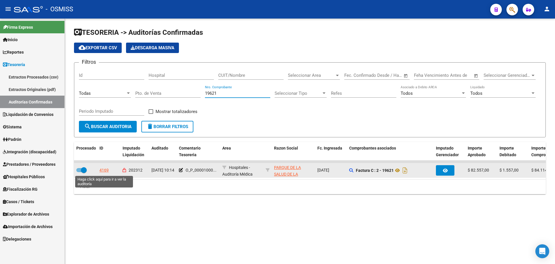
click at [99, 170] on div "4169" at bounding box center [103, 170] width 9 height 7
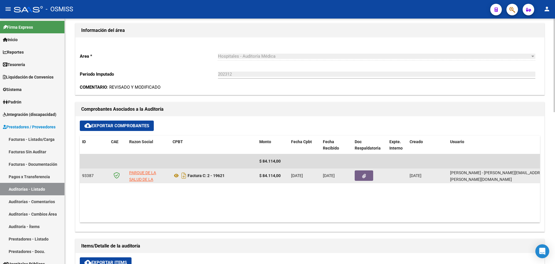
scroll to position [174, 0]
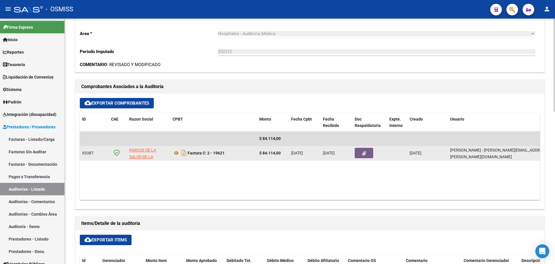
click at [369, 159] on datatable-body-cell at bounding box center [370, 153] width 35 height 14
click at [369, 156] on button "button" at bounding box center [364, 153] width 19 height 10
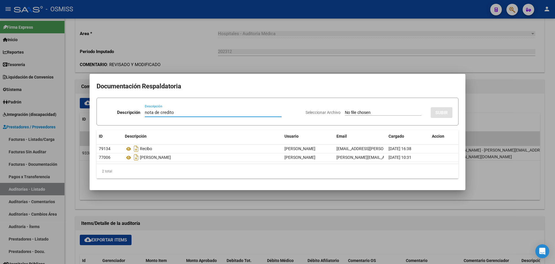
click at [360, 114] on input "Seleccionar Archivo" at bounding box center [383, 112] width 77 height 5
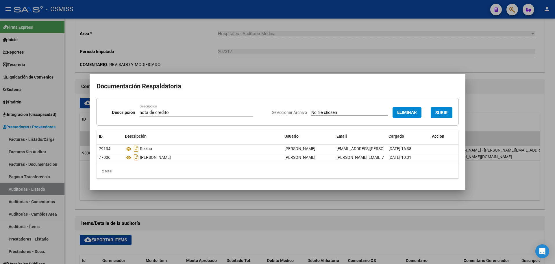
click at [439, 113] on span "SUBIR" at bounding box center [442, 112] width 12 height 5
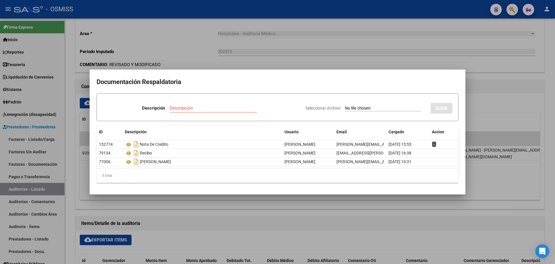
click at [227, 43] on div at bounding box center [277, 132] width 555 height 264
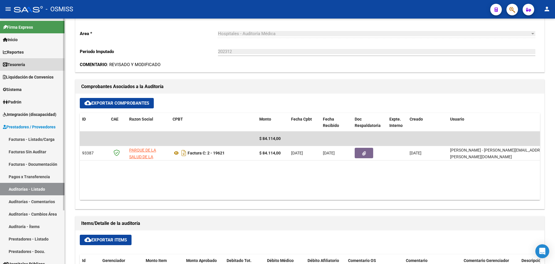
click at [34, 62] on link "Tesorería" at bounding box center [32, 64] width 65 height 12
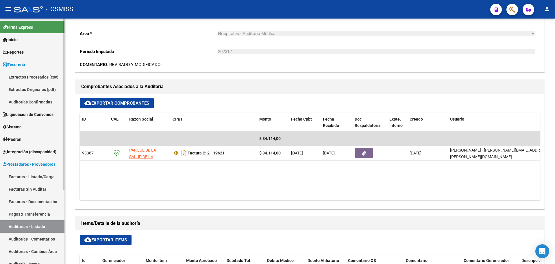
click at [44, 104] on link "Auditorías Confirmadas" at bounding box center [32, 101] width 65 height 12
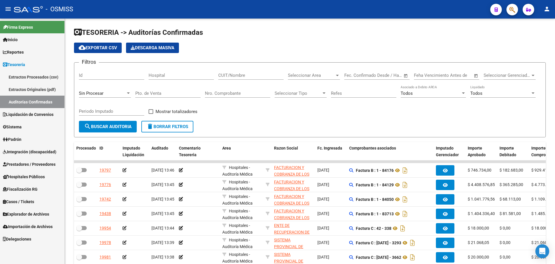
click at [112, 90] on div "Sin Procesar" at bounding box center [105, 91] width 52 height 12
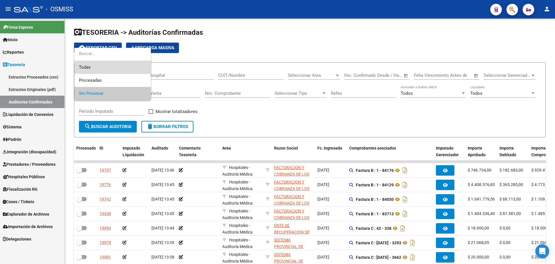
click at [110, 69] on span "Todas" at bounding box center [112, 67] width 67 height 13
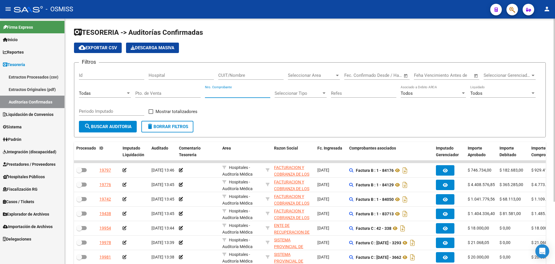
click at [249, 95] on input "Nro. Comprobante" at bounding box center [237, 93] width 65 height 5
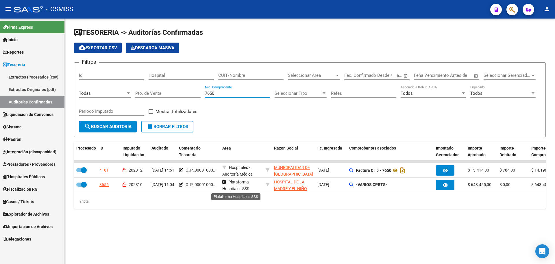
click at [249, 198] on div "2 total" at bounding box center [310, 201] width 472 height 14
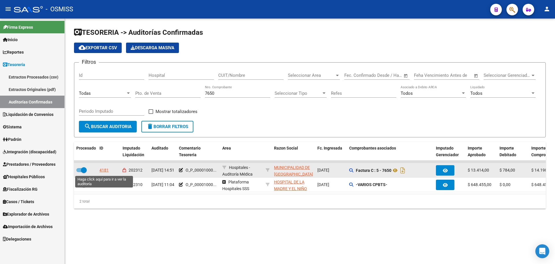
click at [105, 169] on div "4181" at bounding box center [103, 170] width 9 height 7
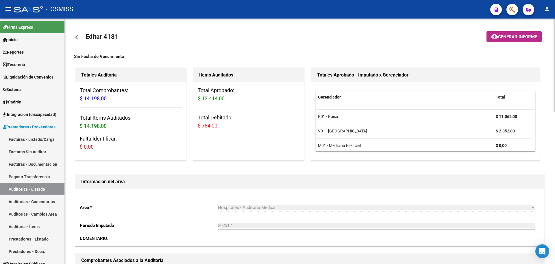
click at [495, 36] on mat-icon "cloud_download" at bounding box center [494, 36] width 7 height 7
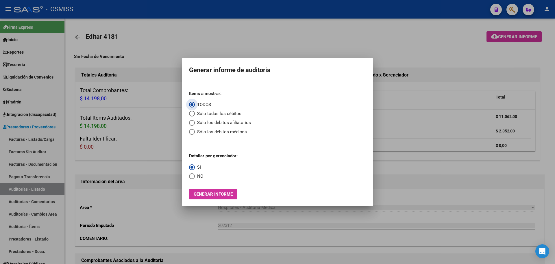
click at [232, 117] on mat-radio-group "Items a mostrar: TODOS Sólo todos los débitos Sólo los débitos afiliatorios Sól…" at bounding box center [220, 110] width 62 height 49
click at [206, 112] on span "Sólo todos los débitos" at bounding box center [218, 113] width 47 height 7
click at [195, 112] on input "Sólo todos los débitos" at bounding box center [192, 113] width 6 height 6
click at [219, 191] on span "Generar informe" at bounding box center [213, 193] width 39 height 5
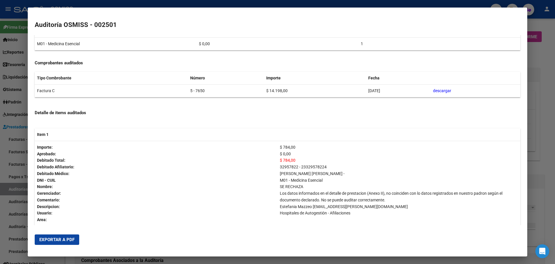
scroll to position [125, 0]
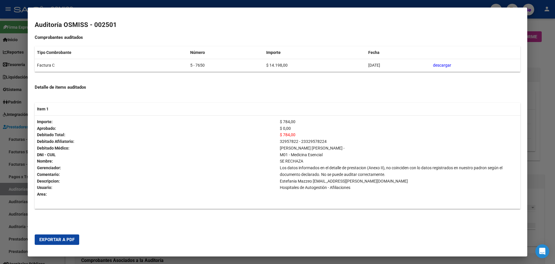
click at [278, 140] on td "$ 784,00 $ 0,00 $ 784,00 32957822 - 23329578224 [PERSON_NAME] [PERSON_NAME] - M…" at bounding box center [399, 161] width 243 height 93
click at [278, 147] on td "$ 784,00 $ 0,00 $ 784,00 32957822 - 23329578224 [PERSON_NAME] [PERSON_NAME] - M…" at bounding box center [399, 161] width 243 height 93
click at [544, 128] on div at bounding box center [277, 132] width 555 height 264
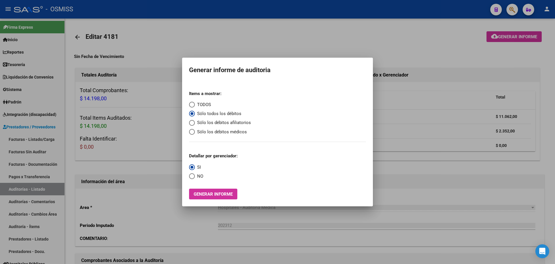
click at [402, 131] on div at bounding box center [277, 132] width 555 height 264
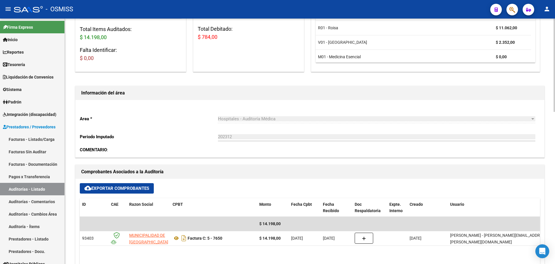
scroll to position [116, 0]
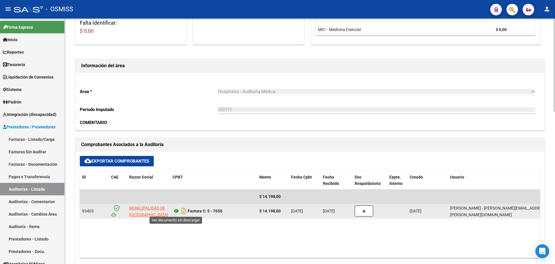
click at [176, 209] on icon at bounding box center [177, 210] width 8 height 7
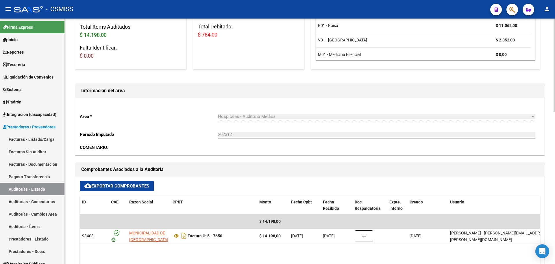
scroll to position [0, 0]
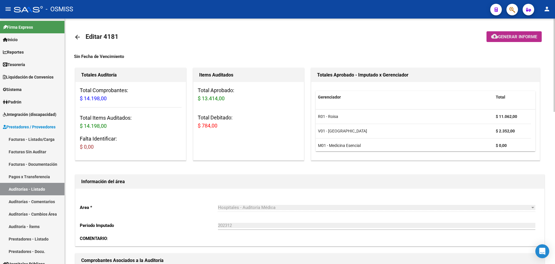
click at [503, 39] on span "Generar informe" at bounding box center [517, 36] width 39 height 5
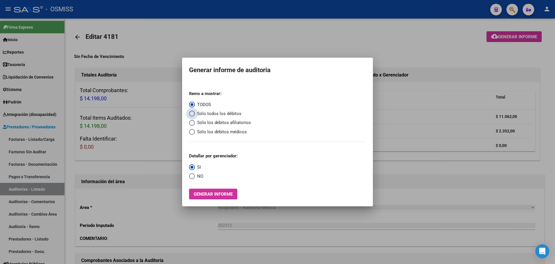
click at [219, 114] on span "Sólo todos los débitos" at bounding box center [218, 113] width 47 height 7
click at [195, 114] on input "Sólo todos los débitos" at bounding box center [192, 113] width 6 height 6
click at [197, 177] on span "NO" at bounding box center [199, 176] width 8 height 7
click at [195, 177] on input "NO" at bounding box center [192, 176] width 6 height 6
click at [207, 196] on span "Generar informe" at bounding box center [213, 193] width 39 height 5
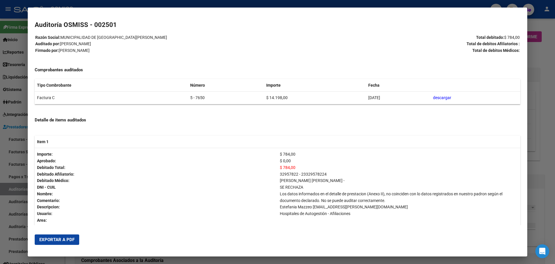
scroll to position [47, 0]
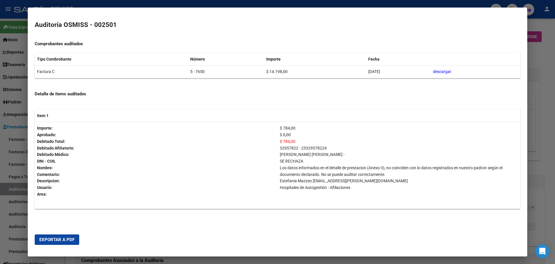
click at [71, 239] on span "Exportar a PDF" at bounding box center [56, 239] width 35 height 5
drag, startPoint x: 545, startPoint y: 147, endPoint x: 520, endPoint y: 143, distance: 25.4
click at [546, 147] on div at bounding box center [277, 132] width 555 height 264
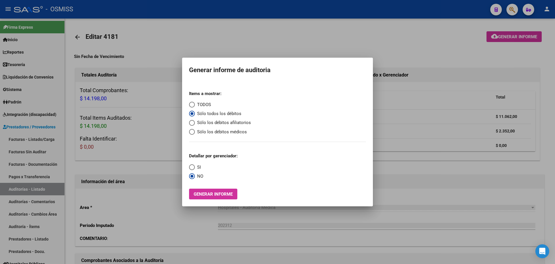
click at [223, 34] on div at bounding box center [277, 132] width 555 height 264
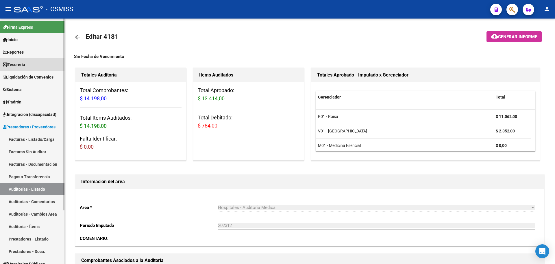
click at [12, 67] on span "Tesorería" at bounding box center [14, 64] width 22 height 6
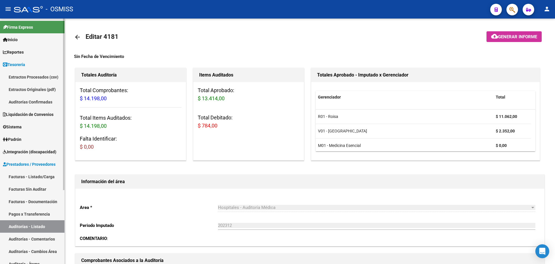
click at [22, 98] on link "Auditorías Confirmadas" at bounding box center [32, 101] width 65 height 12
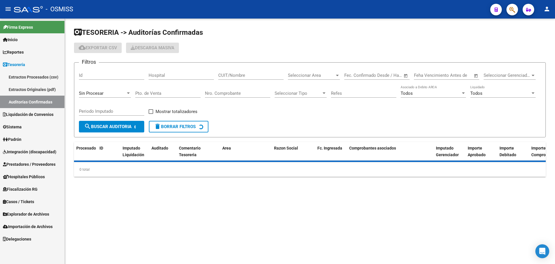
click at [91, 89] on div "Sin Procesar" at bounding box center [105, 91] width 52 height 12
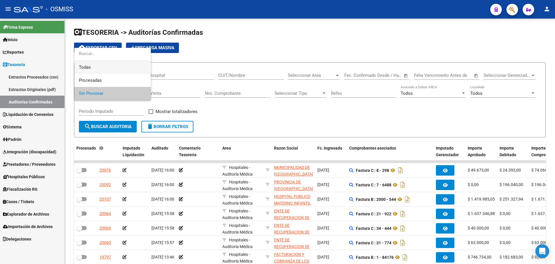
click at [87, 69] on span "Todas" at bounding box center [112, 67] width 67 height 13
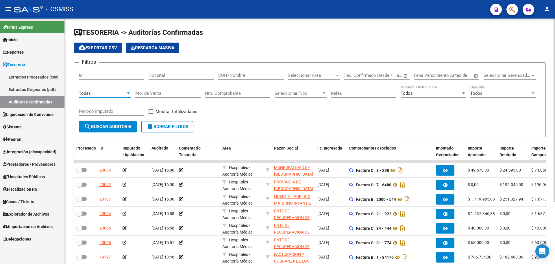
click at [222, 93] on input "Nro. Comprobante" at bounding box center [237, 93] width 65 height 5
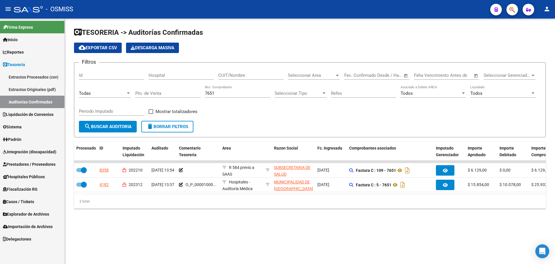
click at [175, 235] on mat-sidenav-content "TESORERIA -> Auditorías Confirmadas cloud_download Exportar CSV Descarga Masiva…" at bounding box center [310, 141] width 491 height 245
click at [166, 219] on div "TESORERIA -> Auditorías Confirmadas cloud_download Exportar CSV Descarga Masiva…" at bounding box center [310, 123] width 491 height 208
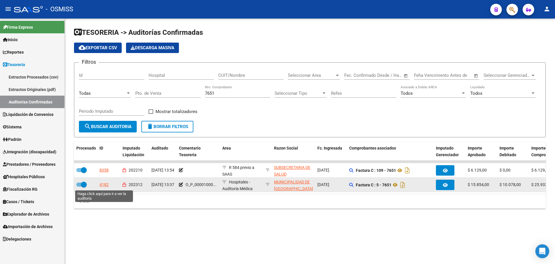
click at [102, 186] on div "4182" at bounding box center [103, 184] width 9 height 7
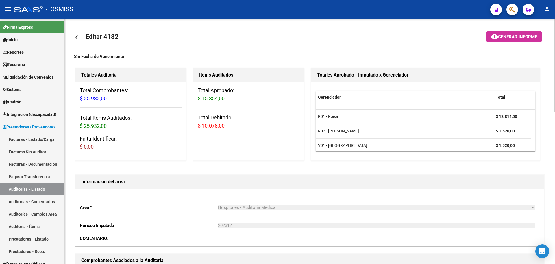
scroll to position [174, 0]
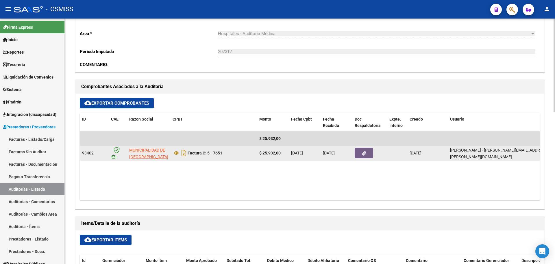
click at [362, 154] on icon "button" at bounding box center [364, 153] width 4 height 4
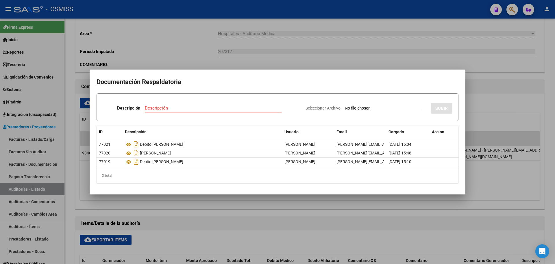
click at [172, 202] on div at bounding box center [277, 132] width 555 height 264
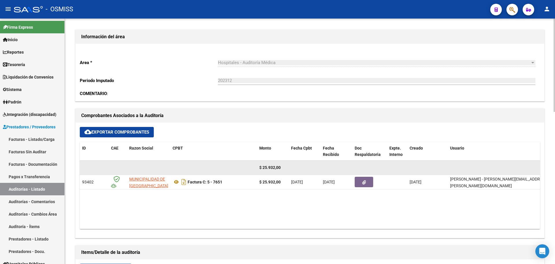
scroll to position [0, 0]
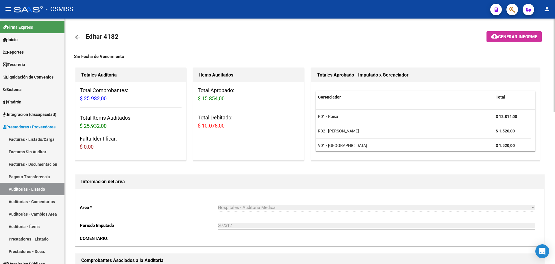
click at [511, 43] on mat-toolbar-row at bounding box center [498, 37] width 98 height 19
click at [507, 38] on span "Generar informe" at bounding box center [517, 36] width 39 height 5
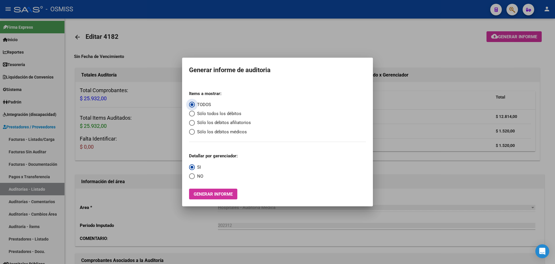
click at [213, 113] on span "Sólo todos los débitos" at bounding box center [218, 113] width 47 height 7
click at [195, 113] on input "Sólo todos los débitos" at bounding box center [192, 113] width 6 height 6
click at [213, 196] on span "Generar informe" at bounding box center [213, 193] width 39 height 5
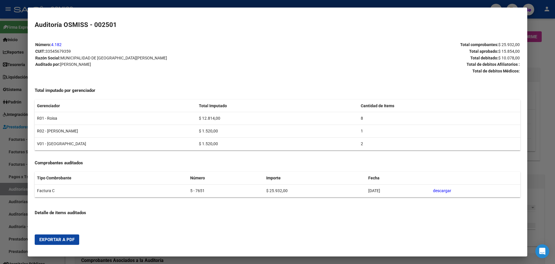
click at [543, 91] on div at bounding box center [277, 132] width 555 height 264
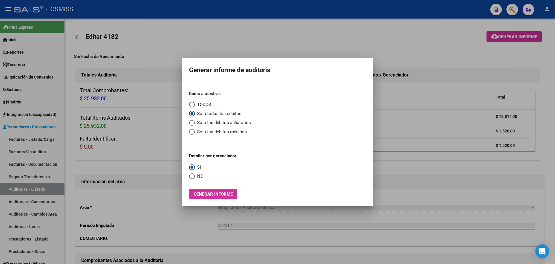
click at [199, 175] on span "NO" at bounding box center [199, 176] width 8 height 7
click at [195, 175] on input "NO" at bounding box center [192, 176] width 6 height 6
click at [202, 200] on mat-dialog-container "Generar informe de auditoria Items a mostrar: TODOS Sólo todos los débitos Sólo…" at bounding box center [277, 132] width 191 height 149
click at [207, 194] on span "Generar informe" at bounding box center [213, 193] width 39 height 5
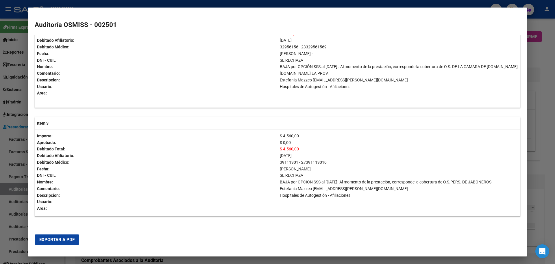
scroll to position [277, 0]
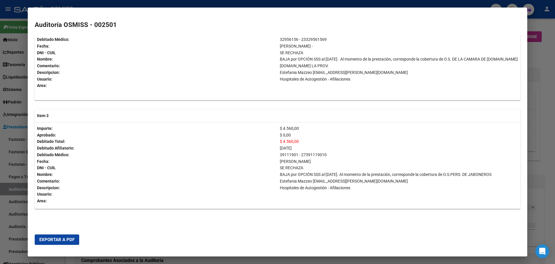
click at [73, 243] on button "Exportar a PDF" at bounding box center [57, 239] width 45 height 10
click at [0, 98] on div at bounding box center [277, 132] width 555 height 264
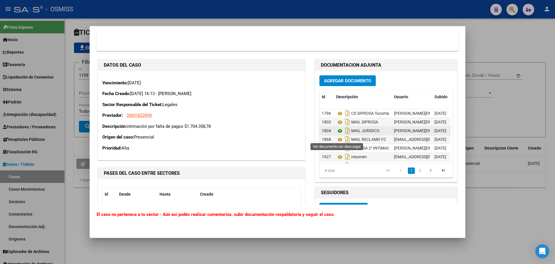
click at [338, 134] on icon at bounding box center [340, 130] width 8 height 7
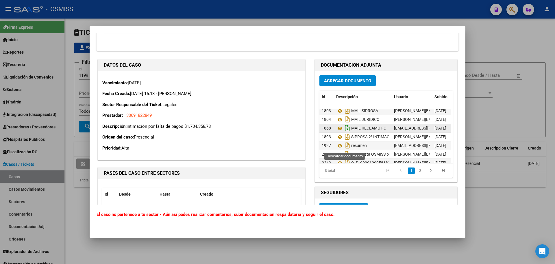
scroll to position [22, 0]
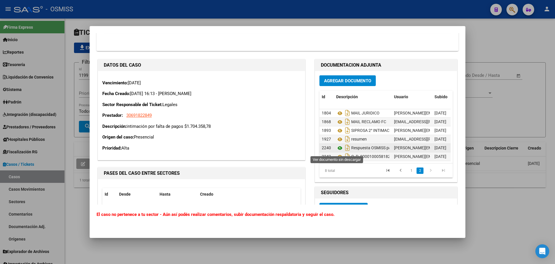
click at [336, 150] on icon at bounding box center [340, 147] width 8 height 7
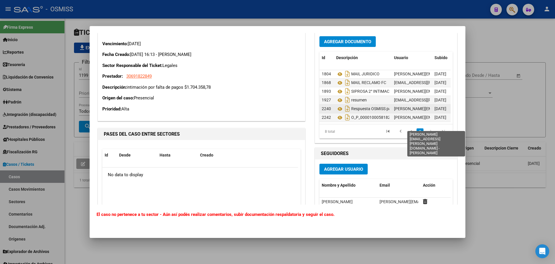
scroll to position [2326, 0]
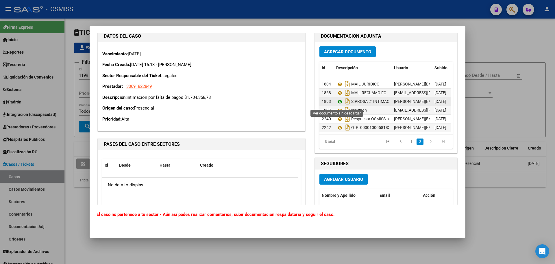
click at [336, 104] on icon at bounding box center [340, 101] width 8 height 7
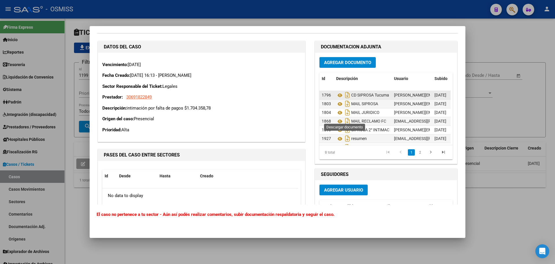
scroll to position [2297, 0]
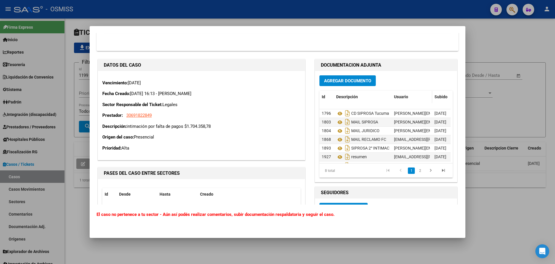
click at [394, 99] on span "Usuario" at bounding box center [401, 96] width 14 height 5
click at [74, 55] on div at bounding box center [277, 132] width 555 height 264
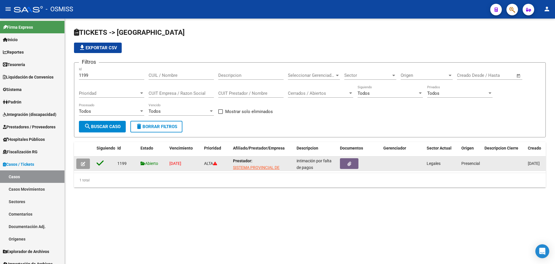
click at [82, 164] on icon "button" at bounding box center [83, 163] width 4 height 4
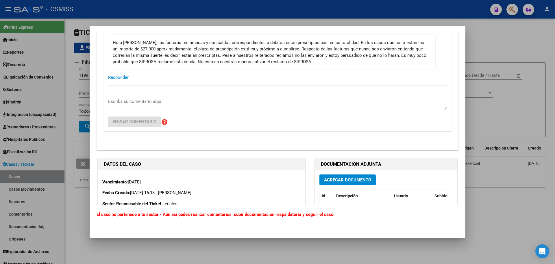
scroll to position [2169, 0]
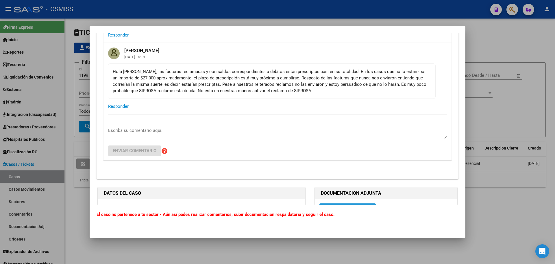
click at [235, 139] on textarea "Escriba su comentario aquí." at bounding box center [277, 133] width 339 height 12
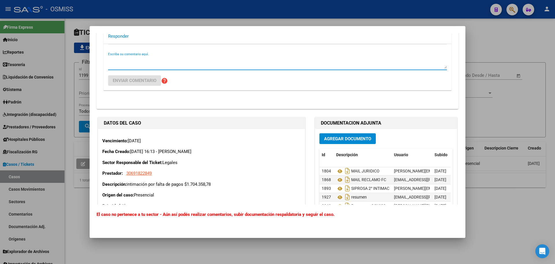
scroll to position [2210, 0]
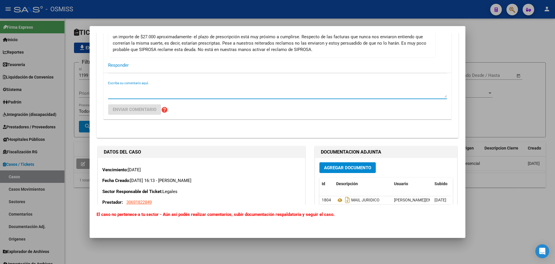
click at [142, 93] on textarea "Escriba su comentario aquí." at bounding box center [277, 92] width 339 height 12
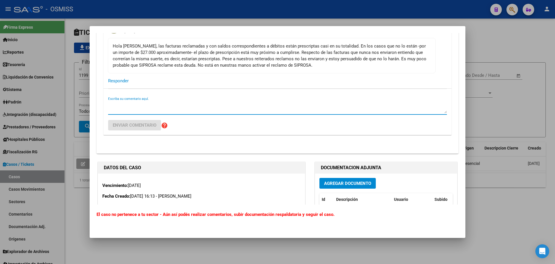
scroll to position [2181, 0]
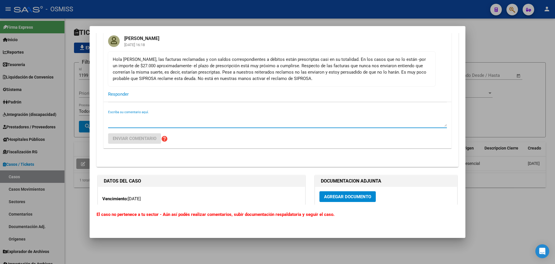
click at [170, 121] on textarea "Escriba su comentario aquí." at bounding box center [277, 121] width 339 height 12
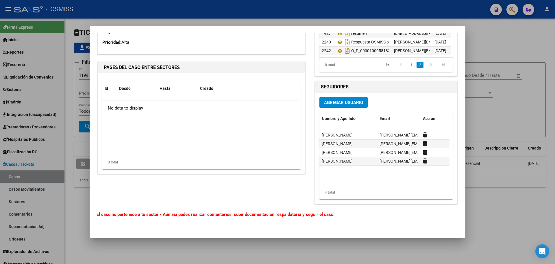
scroll to position [2413, 0]
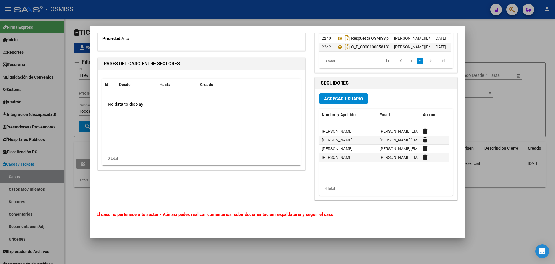
click at [337, 172] on datatable-body "Bárbara Rojo barbara.rojo@osmiss.org.ar Florencia Vicens florencia.vicens@osmis…" at bounding box center [385, 154] width 131 height 54
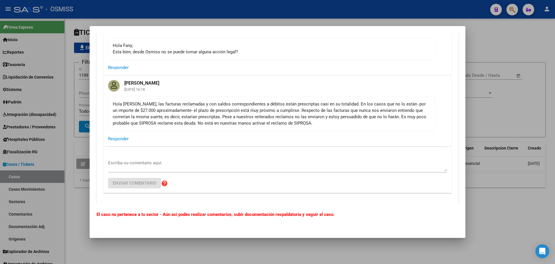
scroll to position [2181, 0]
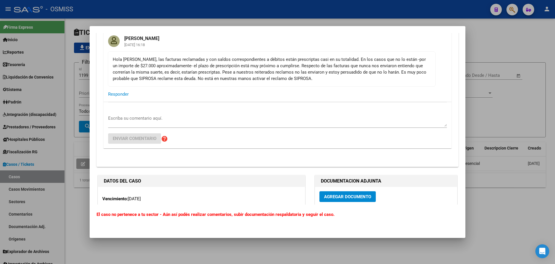
click at [149, 120] on div "Escriba su comentario aquí. Enviar comentario help" at bounding box center [277, 125] width 339 height 46
click at [152, 123] on textarea "Escriba su comentario aquí." at bounding box center [277, 121] width 339 height 12
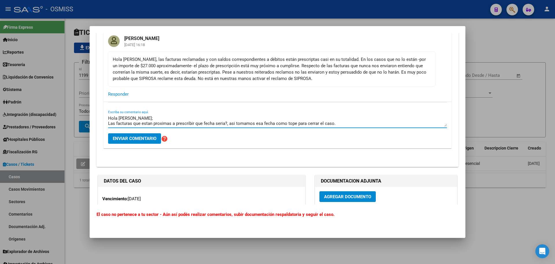
click at [341, 126] on textarea "Hola Indalecio; Las facturas que estan proximas a prescribir que fecha seria?, …" at bounding box center [277, 121] width 339 height 12
type textarea "Hola Indalecio; Las facturas que estan proximas a prescribir que fecha seria?, …"
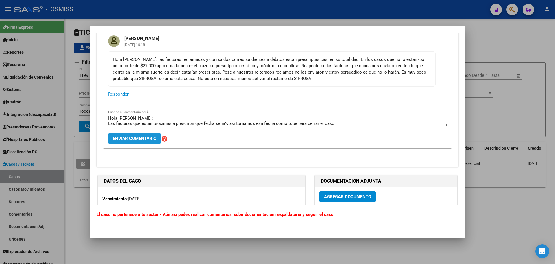
click at [147, 141] on span "Enviar comentario" at bounding box center [135, 138] width 44 height 5
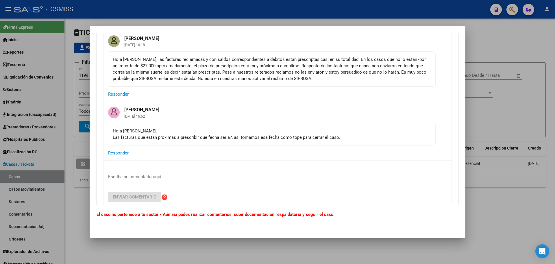
click at [538, 119] on div at bounding box center [277, 132] width 555 height 264
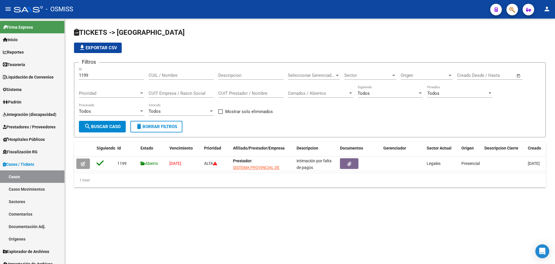
click at [538, 119] on div "Filtros 1199 Id CUIL / Nombre Descripcion Seleccionar Gerenciador Seleccionar G…" at bounding box center [310, 94] width 462 height 54
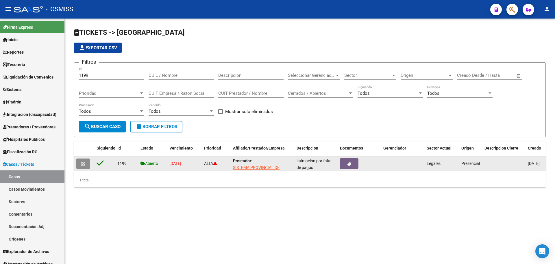
click at [84, 159] on button "button" at bounding box center [83, 163] width 14 height 10
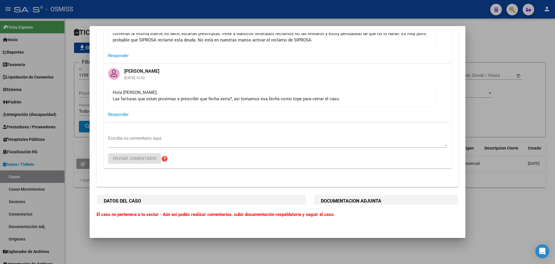
scroll to position [2182, 0]
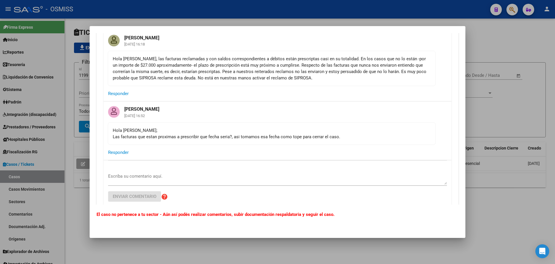
click at [493, 97] on div at bounding box center [277, 132] width 555 height 264
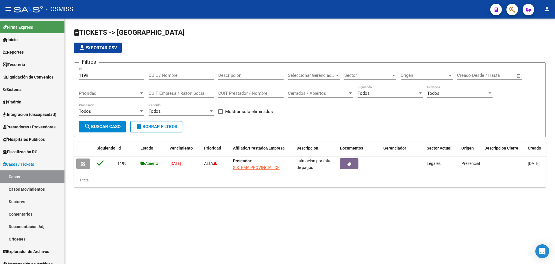
click at [273, 54] on app-list-header "TICKETS -> Casos file_download Exportar CSV Filtros 1199 Id CUIL / Nombre Descr…" at bounding box center [310, 82] width 472 height 109
